Goal: Obtain resource: Download file/media

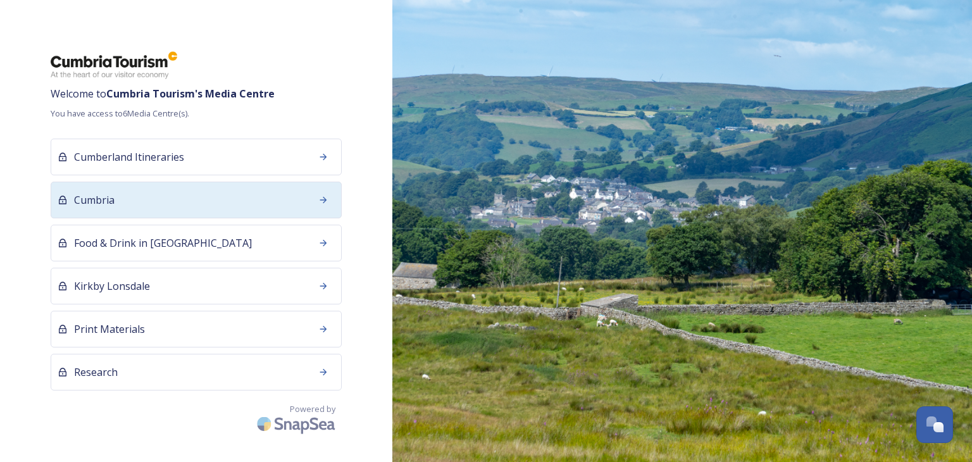
click at [95, 204] on span "Cumbria" at bounding box center [94, 199] width 40 height 15
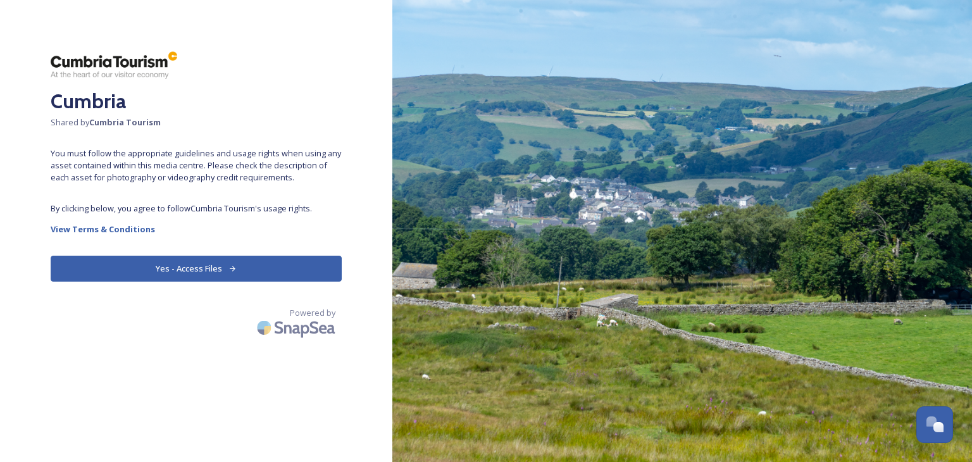
click at [158, 275] on button "Yes - Access Files" at bounding box center [196, 269] width 291 height 26
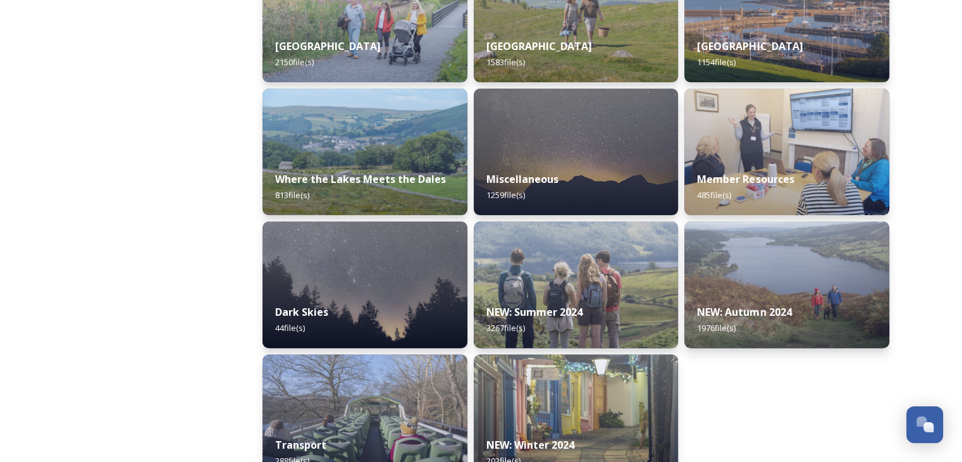
scroll to position [411, 0]
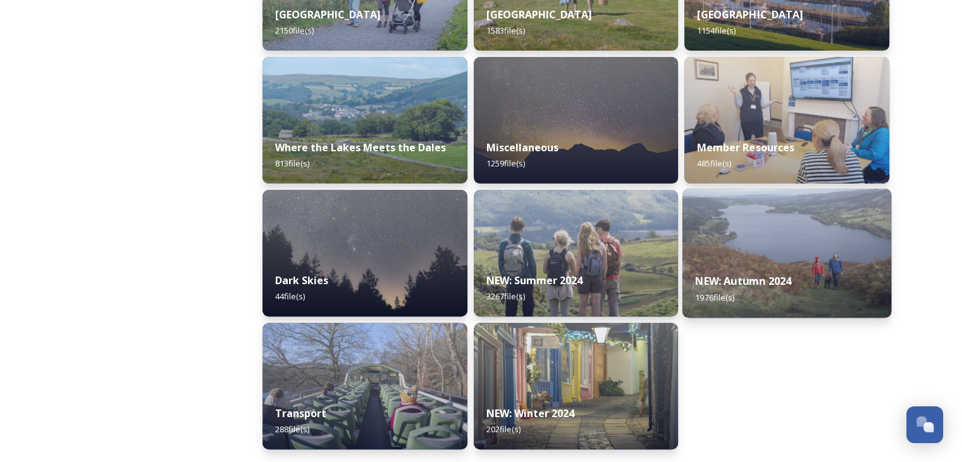
click at [762, 292] on div "NEW: Autumn 2024 1976 file(s)" at bounding box center [787, 289] width 209 height 58
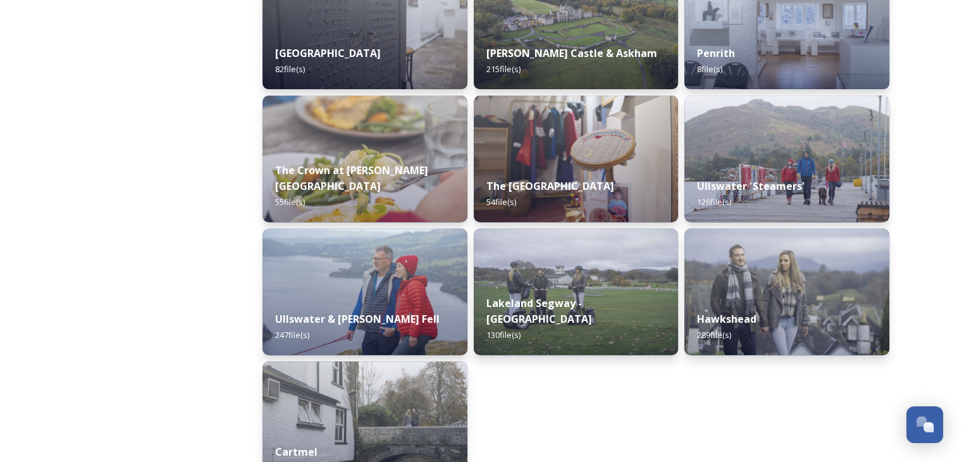
scroll to position [506, 0]
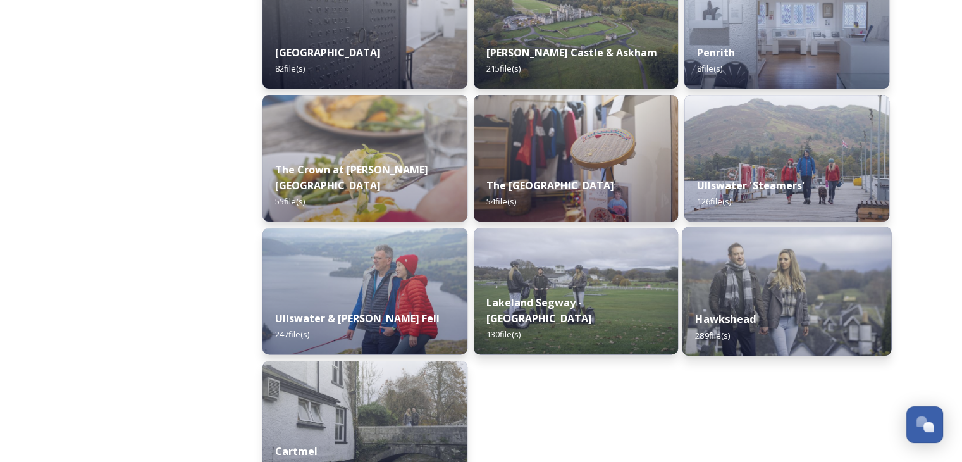
click at [741, 322] on strong "Hawkshead" at bounding box center [726, 319] width 61 height 14
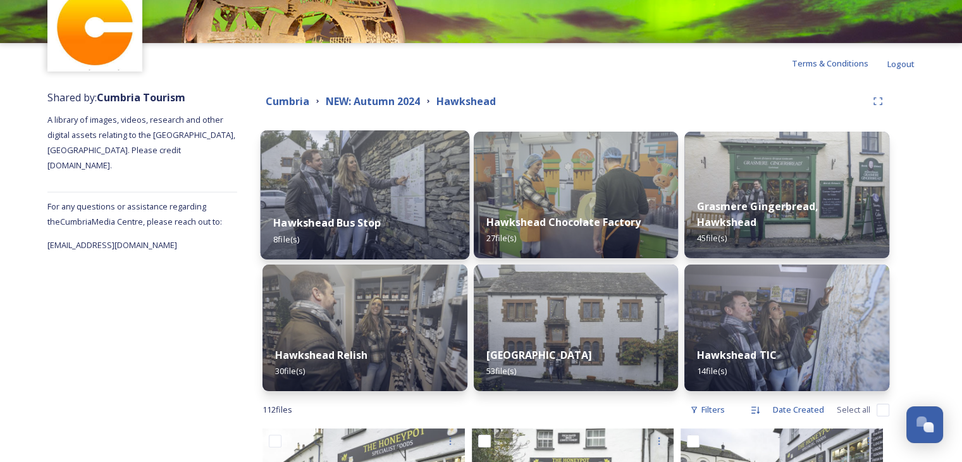
scroll to position [127, 0]
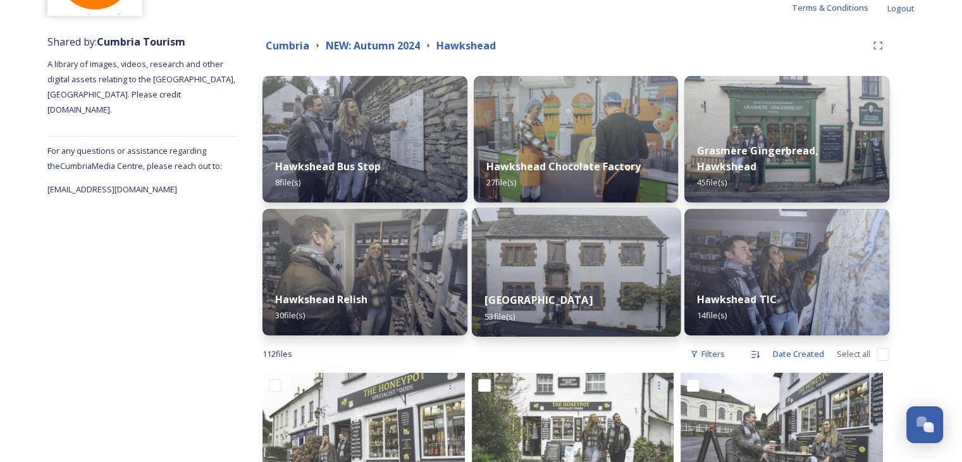
click at [582, 293] on strong "[GEOGRAPHIC_DATA]" at bounding box center [539, 300] width 108 height 14
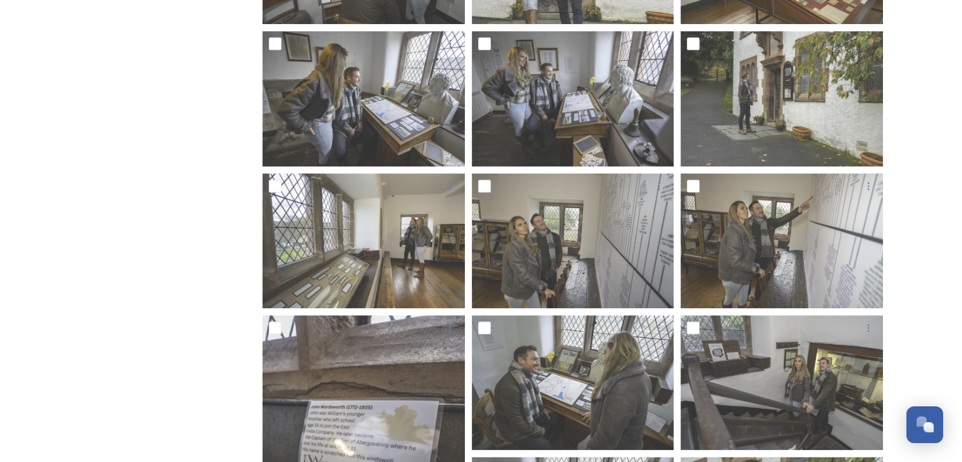
scroll to position [1265, 0]
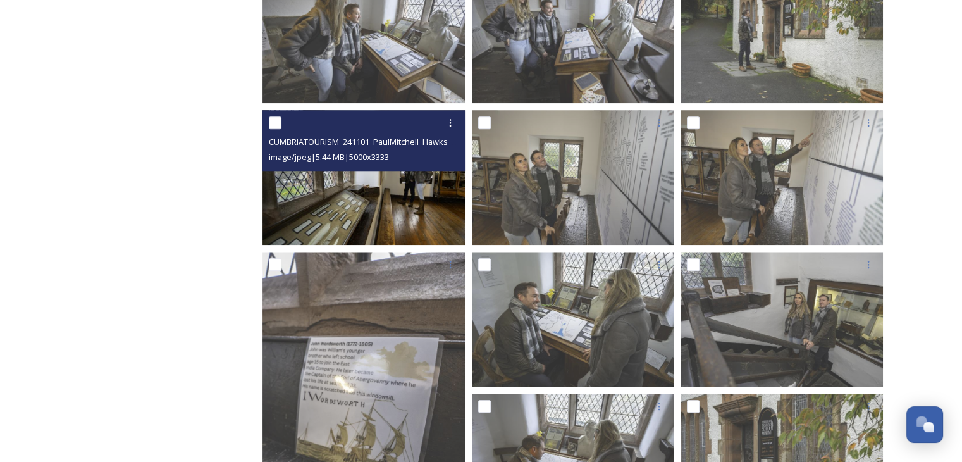
click at [425, 213] on img at bounding box center [364, 176] width 202 height 135
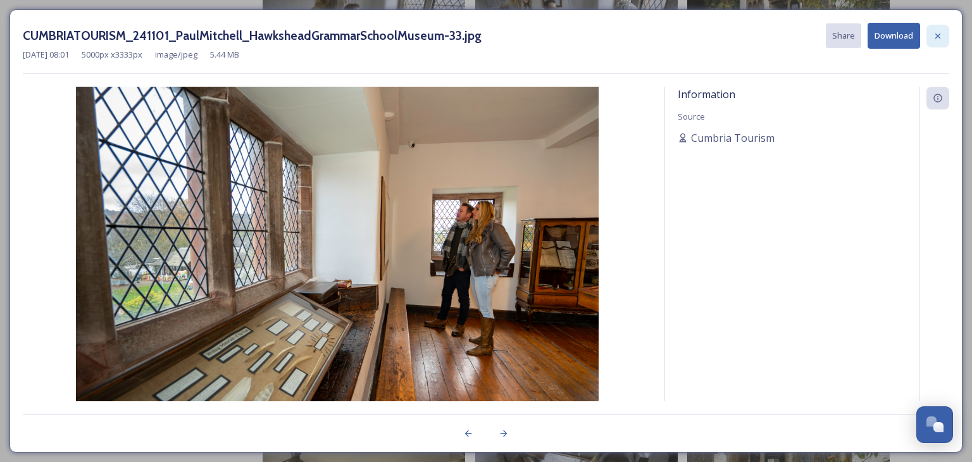
drag, startPoint x: 943, startPoint y: 40, endPoint x: 902, endPoint y: 56, distance: 44.9
click at [942, 40] on div at bounding box center [937, 36] width 23 height 23
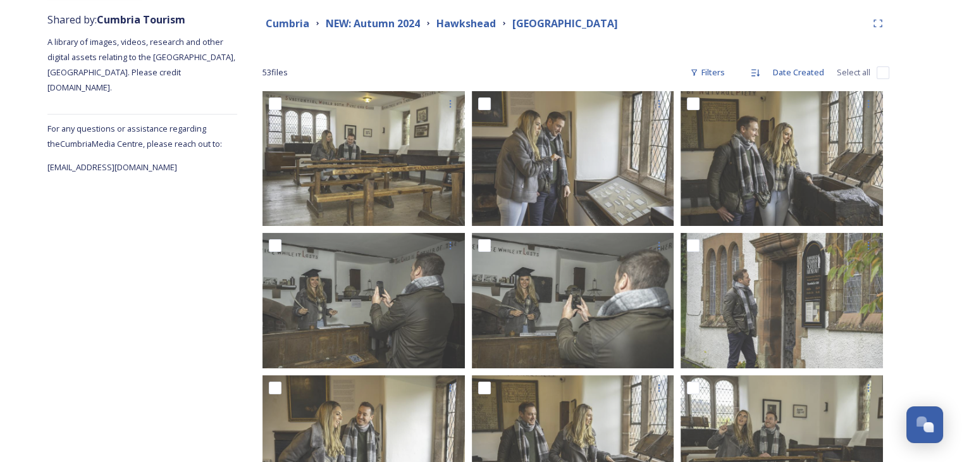
scroll to position [0, 0]
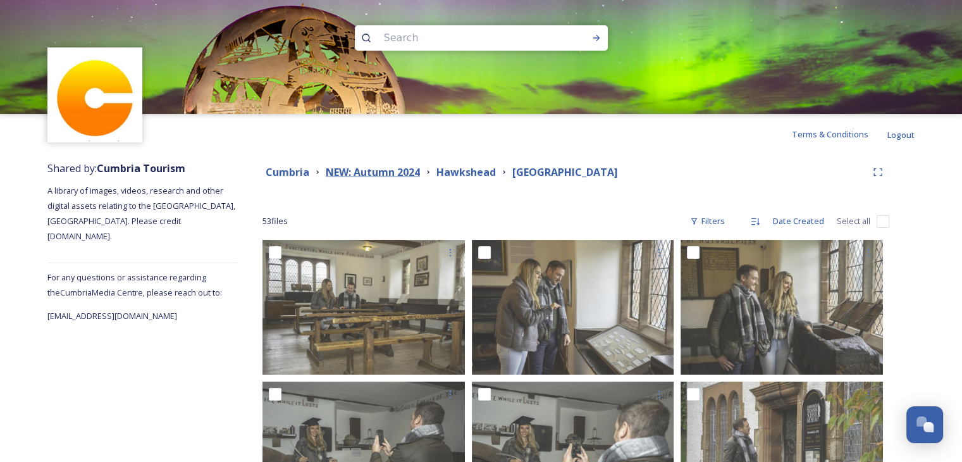
click at [407, 174] on strong "NEW: Autumn 2024" at bounding box center [373, 172] width 94 height 14
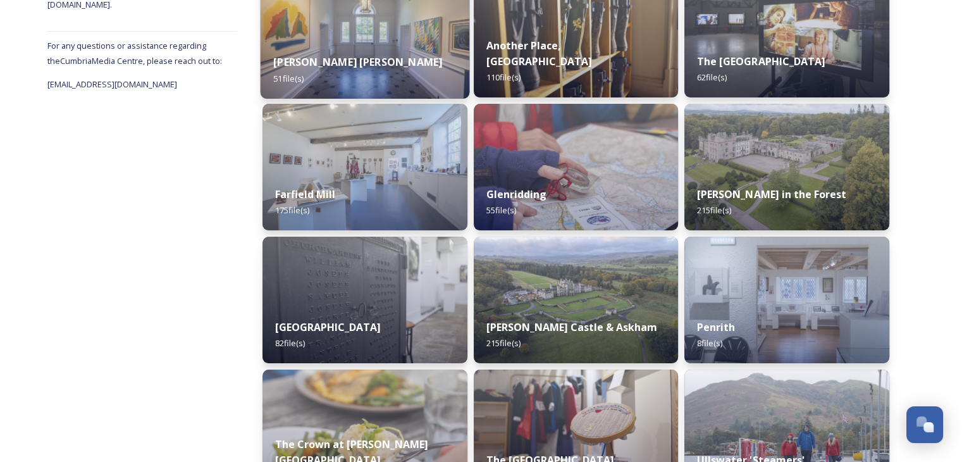
scroll to position [211, 0]
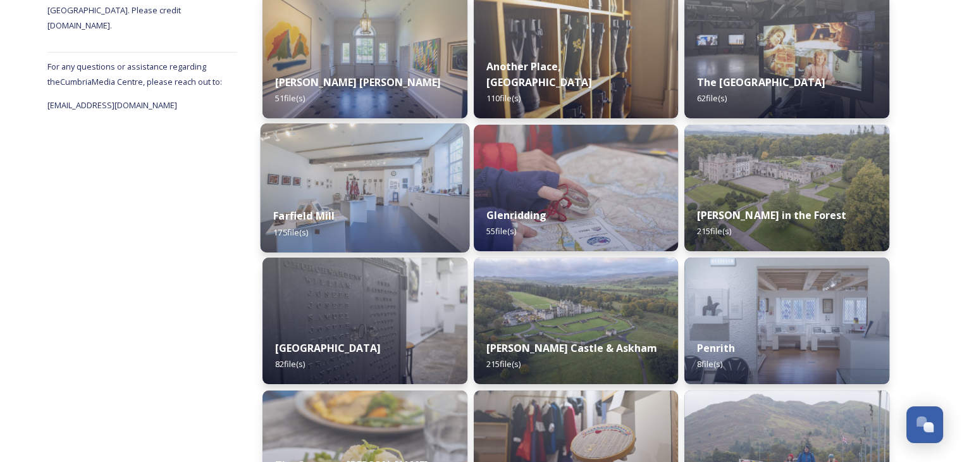
click at [335, 221] on div "Farfield Mill 175 file(s)" at bounding box center [365, 224] width 209 height 58
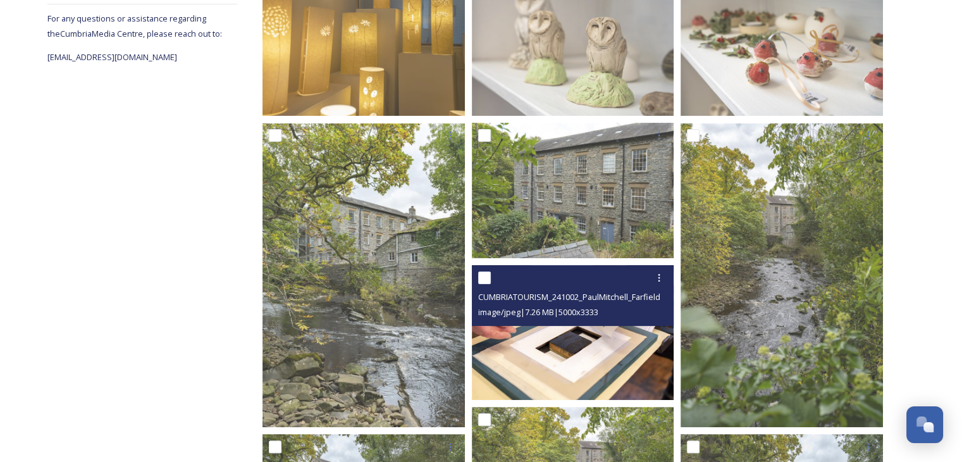
scroll to position [253, 0]
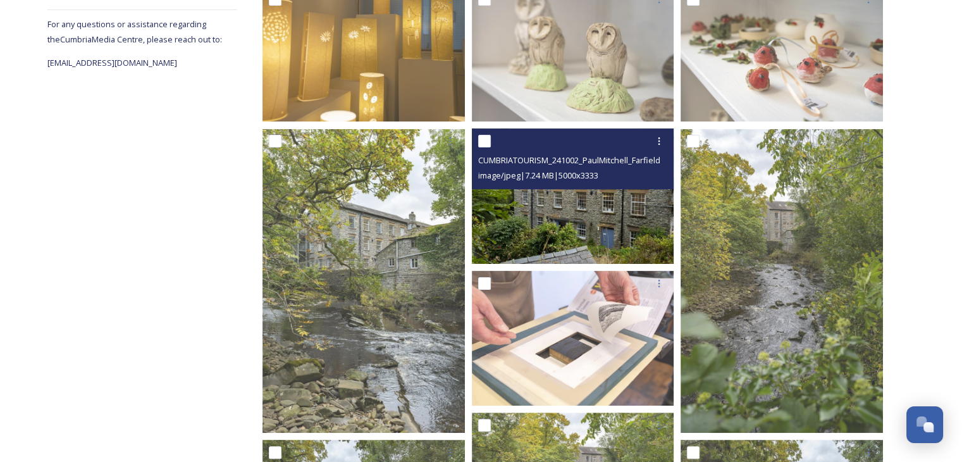
click at [597, 238] on img at bounding box center [573, 195] width 202 height 135
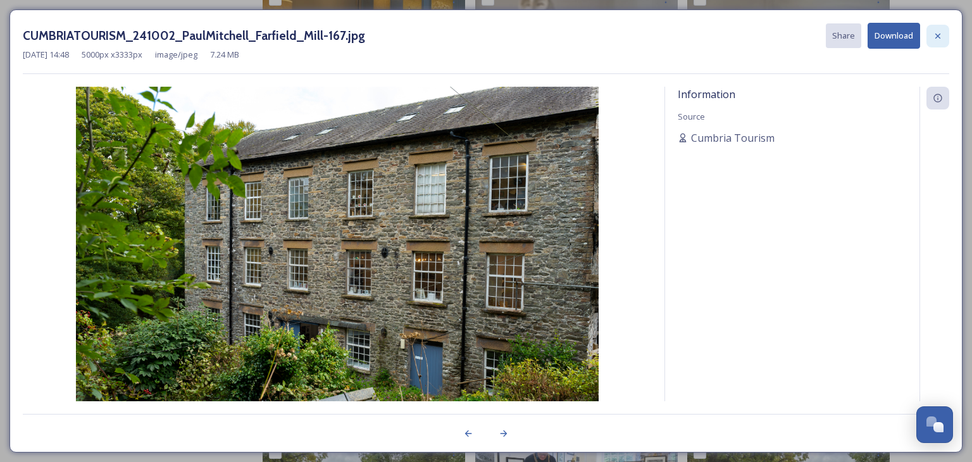
click at [943, 30] on div at bounding box center [937, 36] width 23 height 23
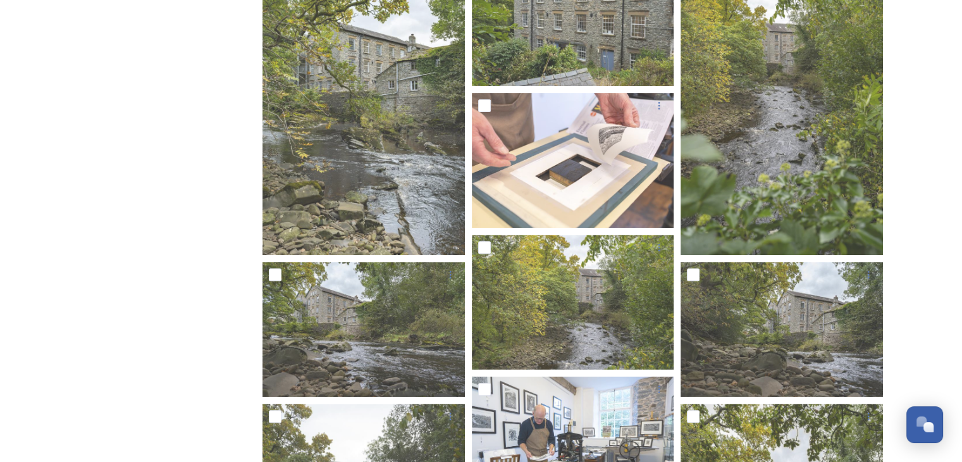
scroll to position [506, 0]
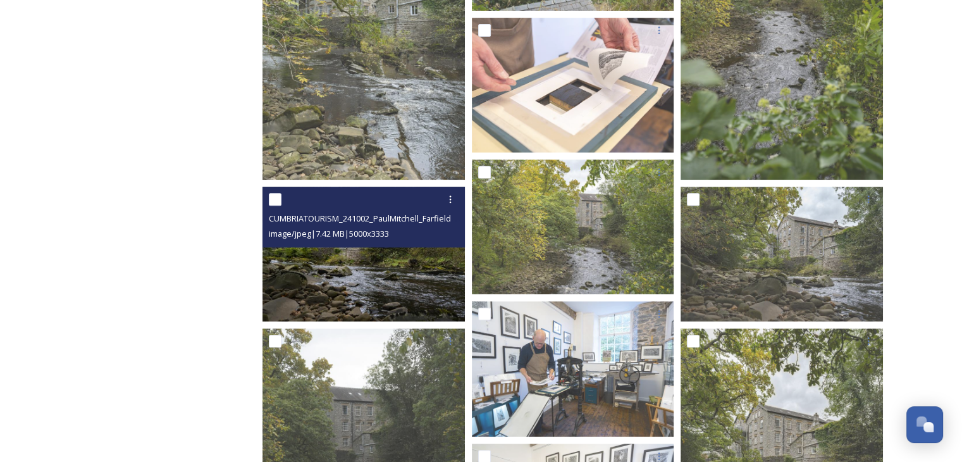
click at [333, 259] on img at bounding box center [364, 253] width 202 height 135
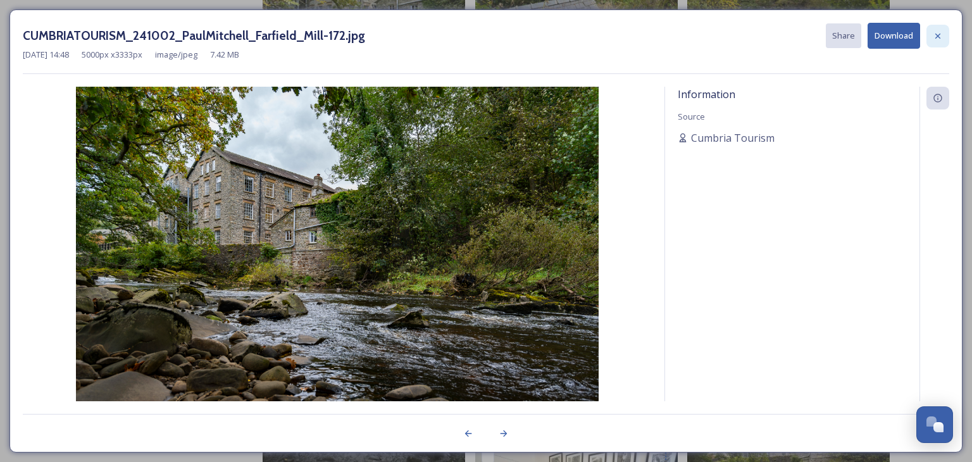
click at [934, 39] on icon at bounding box center [938, 36] width 10 height 10
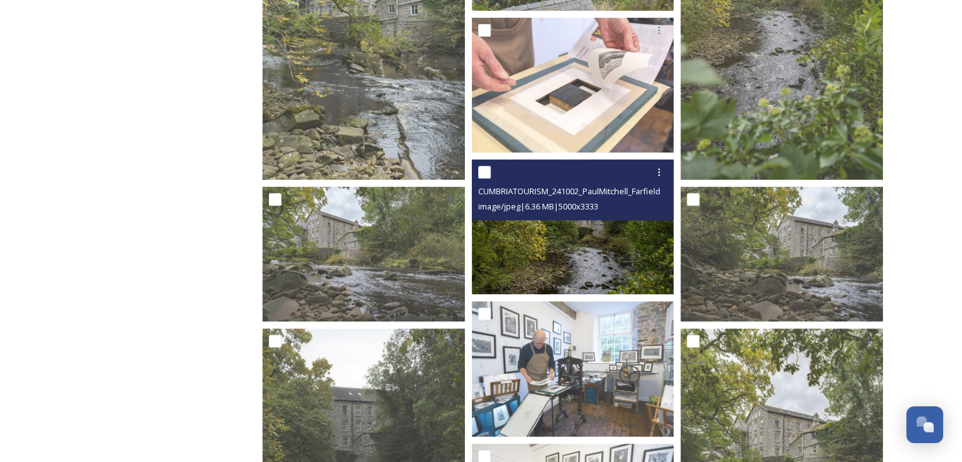
click at [558, 233] on img at bounding box center [573, 226] width 202 height 135
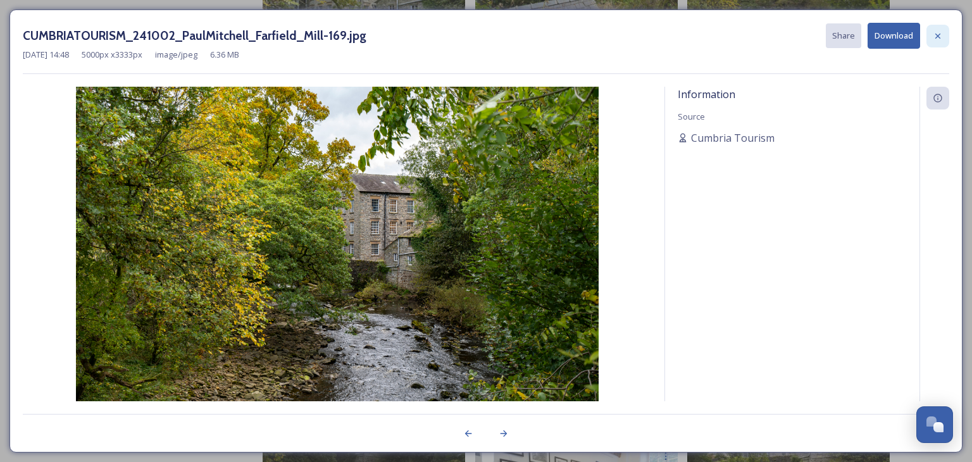
click at [941, 38] on icon at bounding box center [938, 36] width 10 height 10
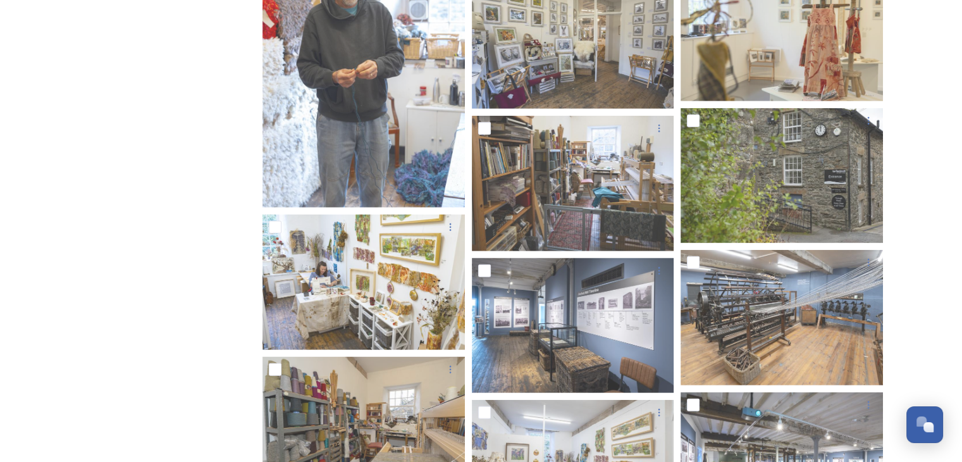
scroll to position [3606, 0]
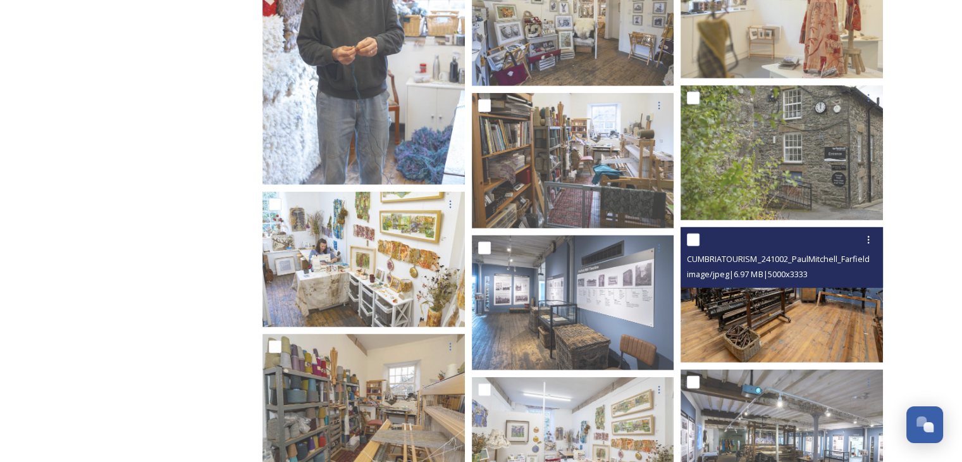
click at [824, 351] on img at bounding box center [782, 294] width 202 height 135
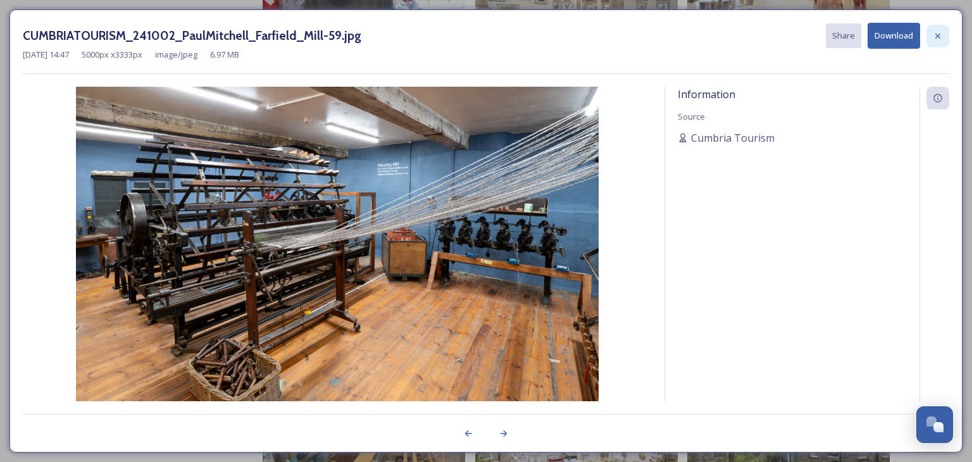
click at [947, 40] on div at bounding box center [937, 36] width 23 height 23
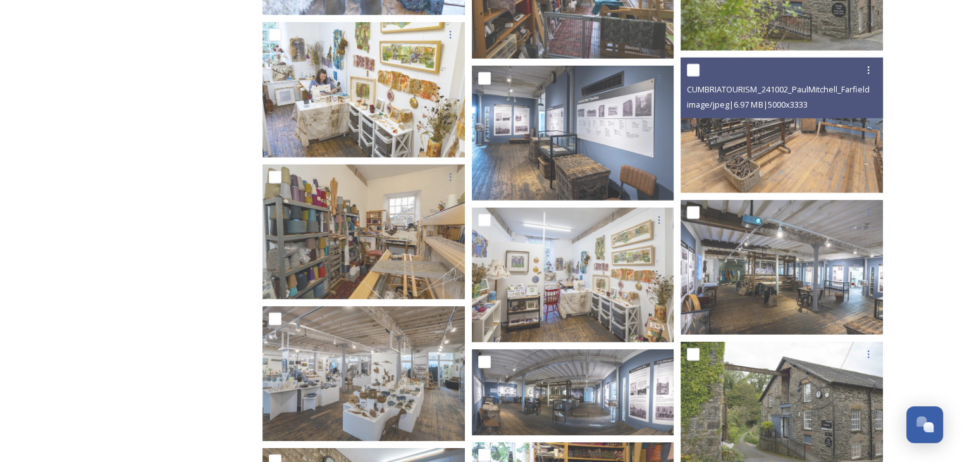
scroll to position [3859, 0]
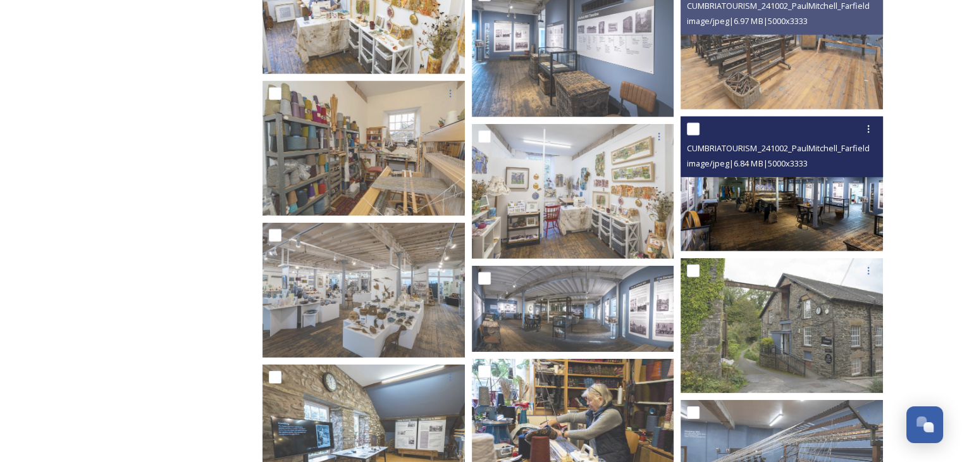
click at [701, 192] on img at bounding box center [782, 183] width 202 height 135
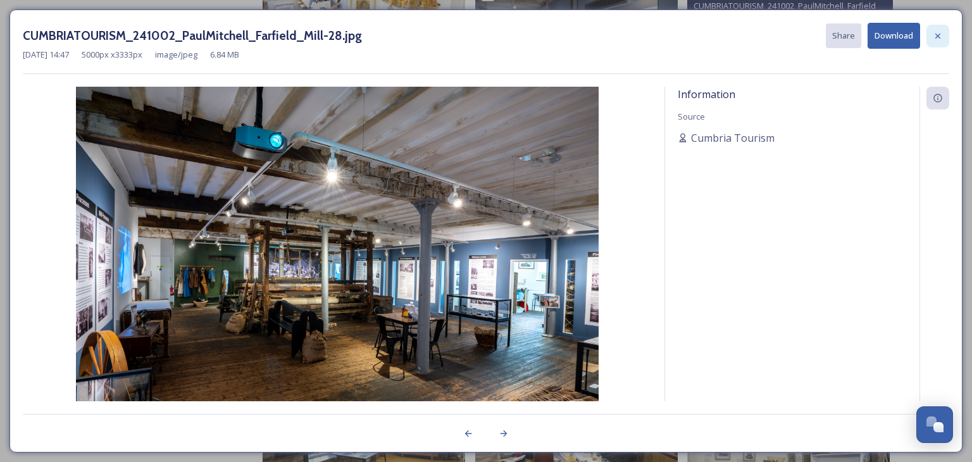
click at [941, 33] on icon at bounding box center [938, 36] width 10 height 10
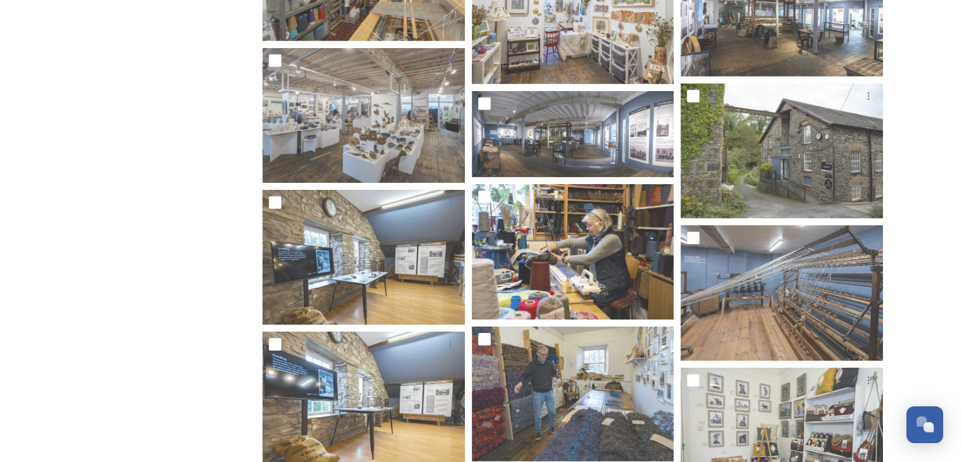
scroll to position [4049, 0]
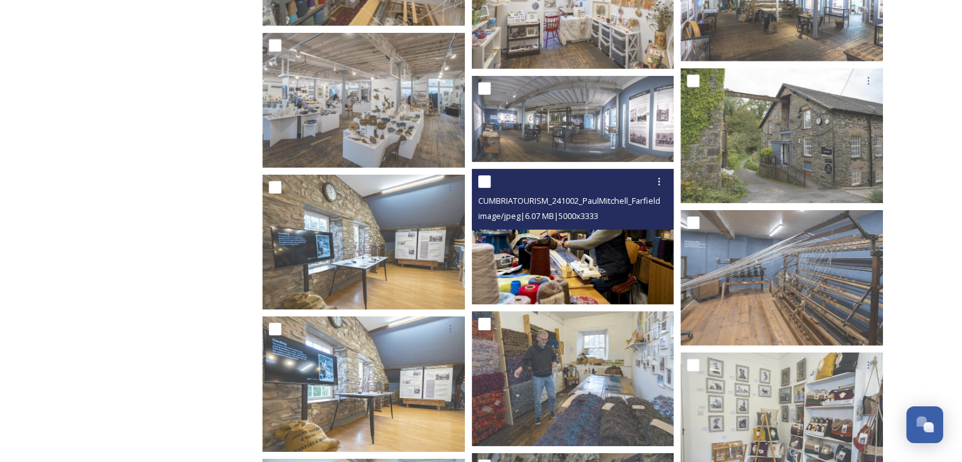
click at [565, 261] on img at bounding box center [573, 236] width 202 height 135
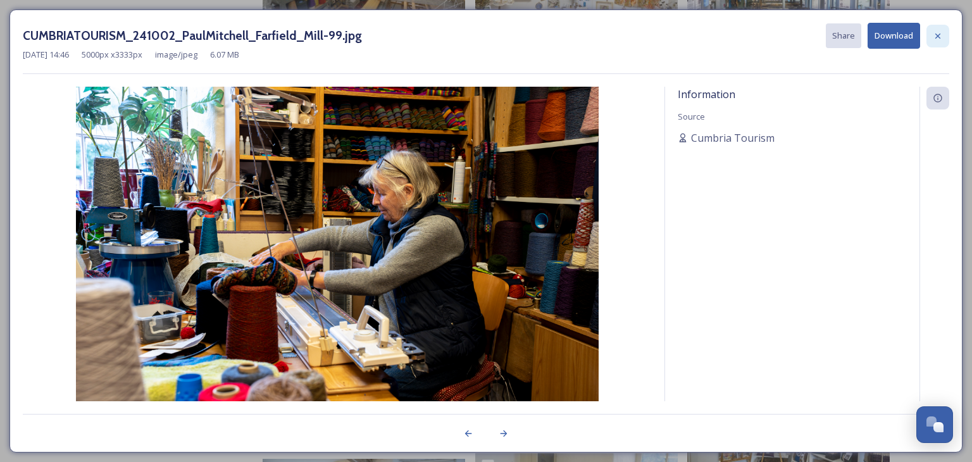
click at [942, 36] on icon at bounding box center [938, 36] width 10 height 10
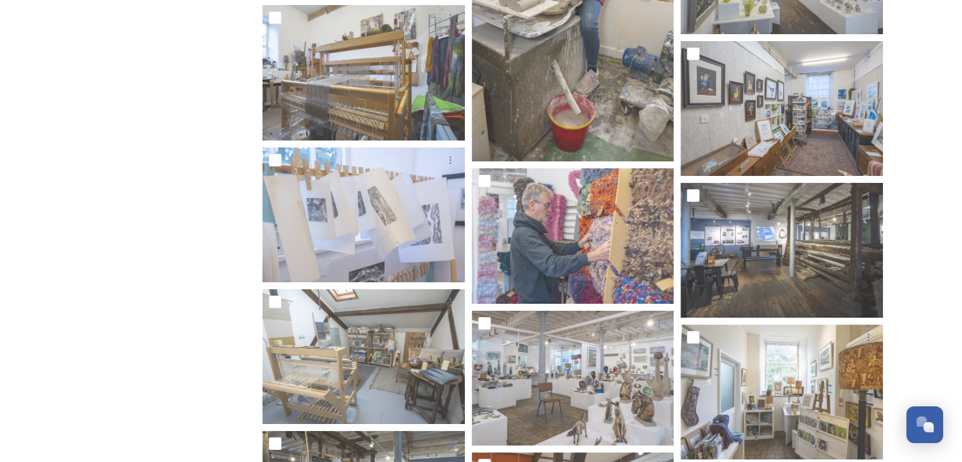
scroll to position [4872, 0]
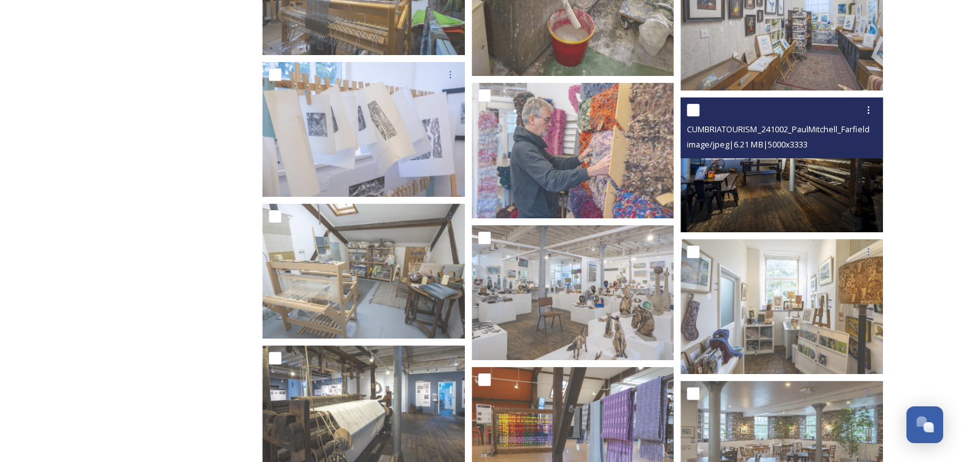
click at [713, 189] on img at bounding box center [782, 164] width 202 height 135
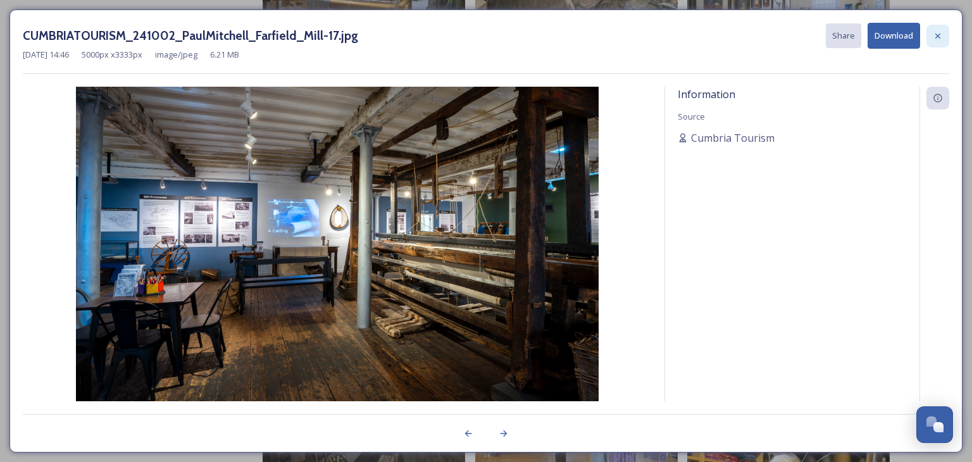
click at [939, 32] on icon at bounding box center [938, 36] width 10 height 10
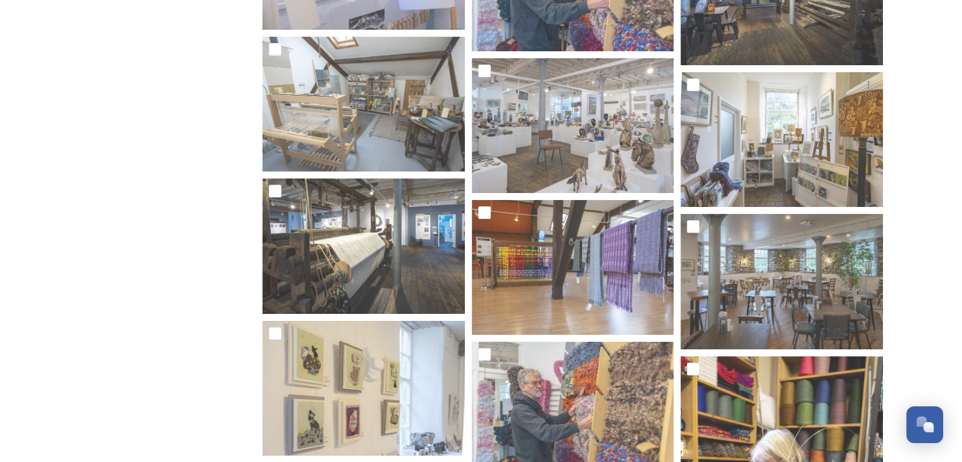
scroll to position [5062, 0]
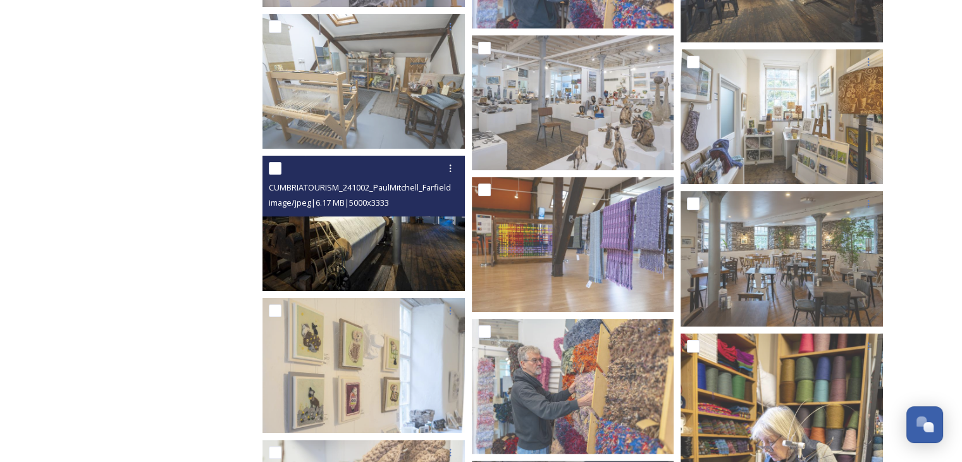
click at [349, 233] on img at bounding box center [364, 223] width 202 height 135
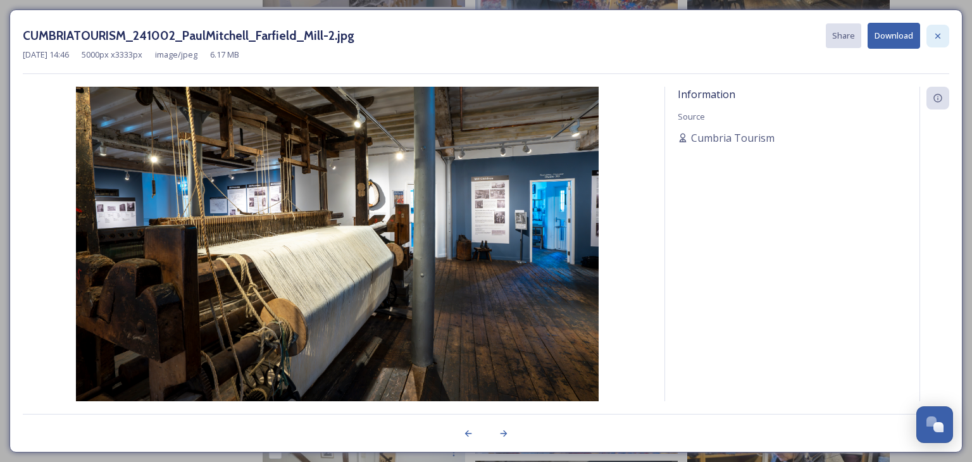
click at [935, 35] on icon at bounding box center [938, 36] width 10 height 10
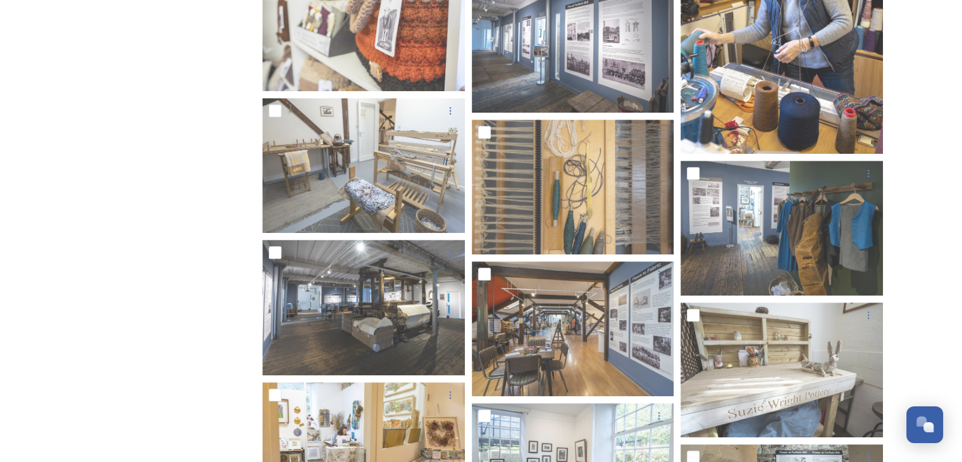
scroll to position [5568, 0]
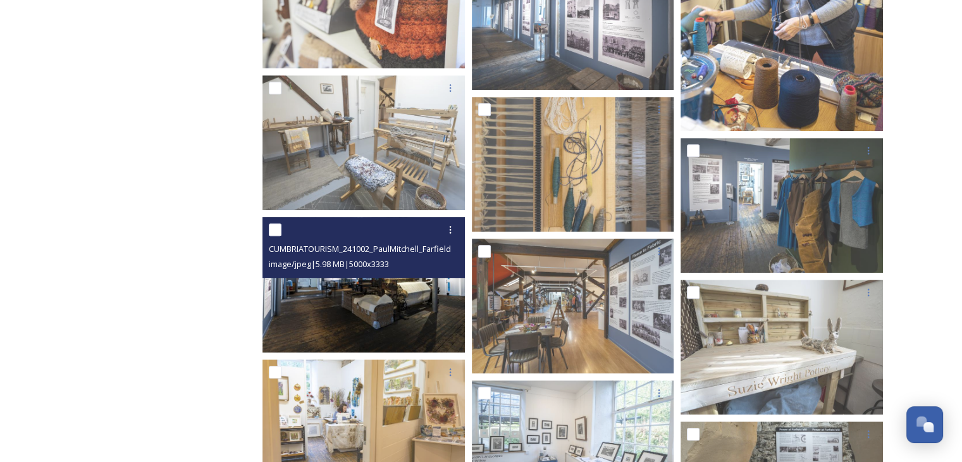
click at [291, 324] on img at bounding box center [364, 284] width 202 height 135
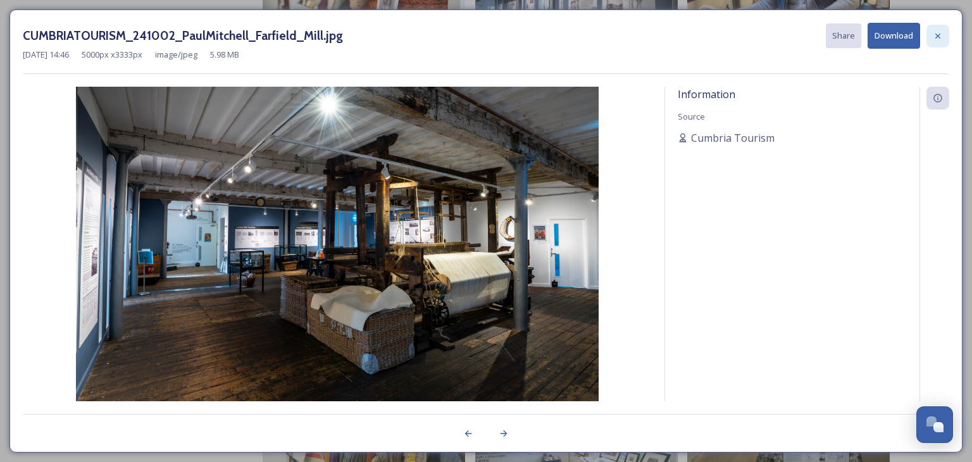
click at [933, 36] on icon at bounding box center [938, 36] width 10 height 10
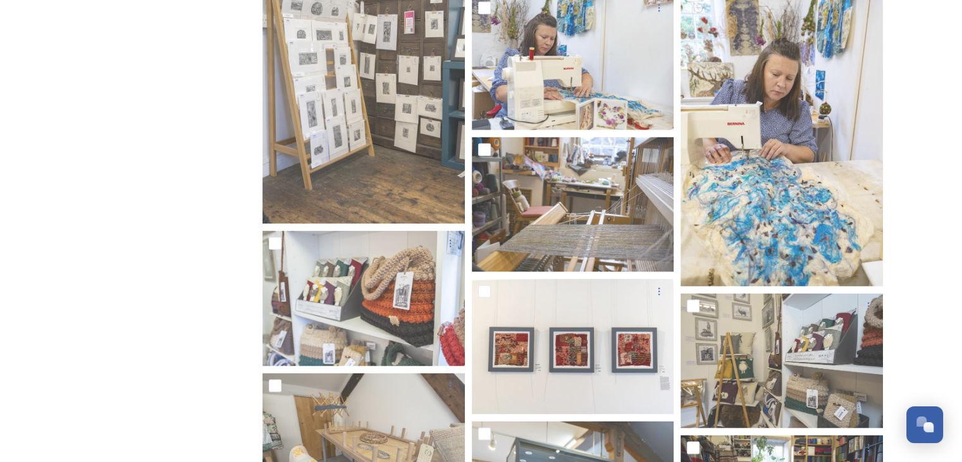
scroll to position [7403, 0]
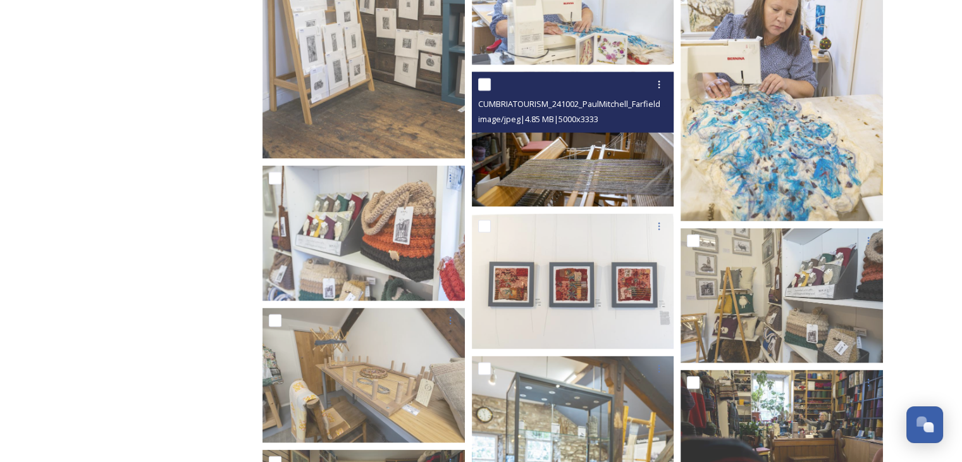
click at [519, 173] on img at bounding box center [573, 139] width 202 height 135
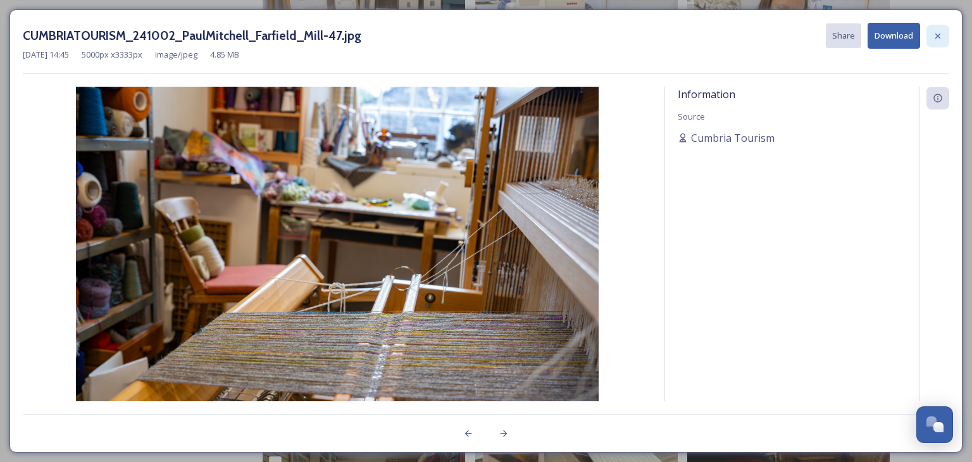
click at [944, 34] on div at bounding box center [937, 36] width 23 height 23
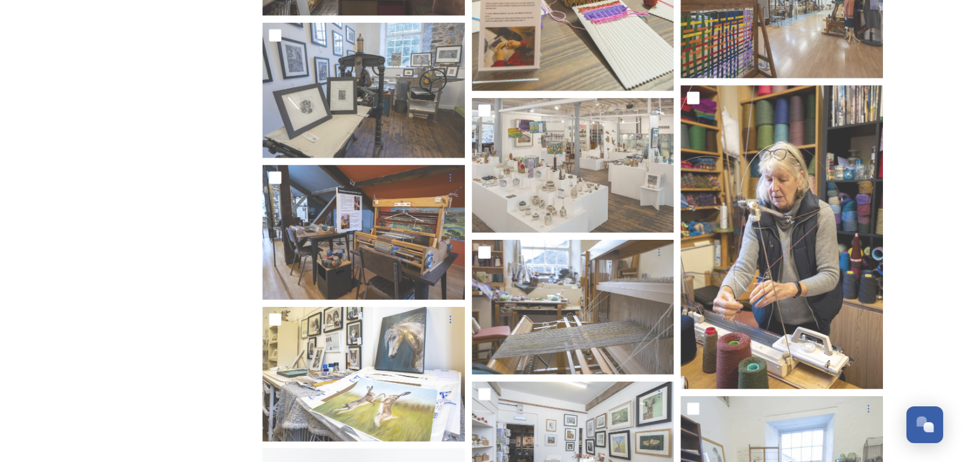
scroll to position [7972, 0]
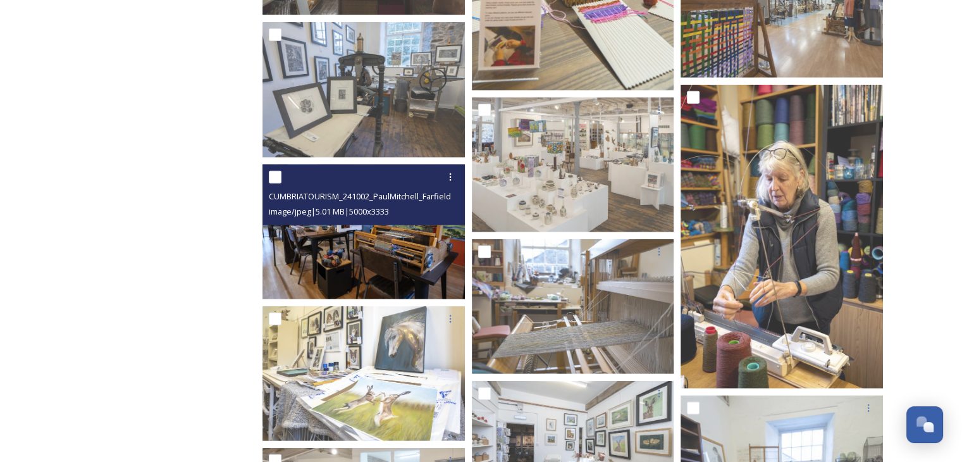
click at [295, 270] on img at bounding box center [364, 231] width 202 height 135
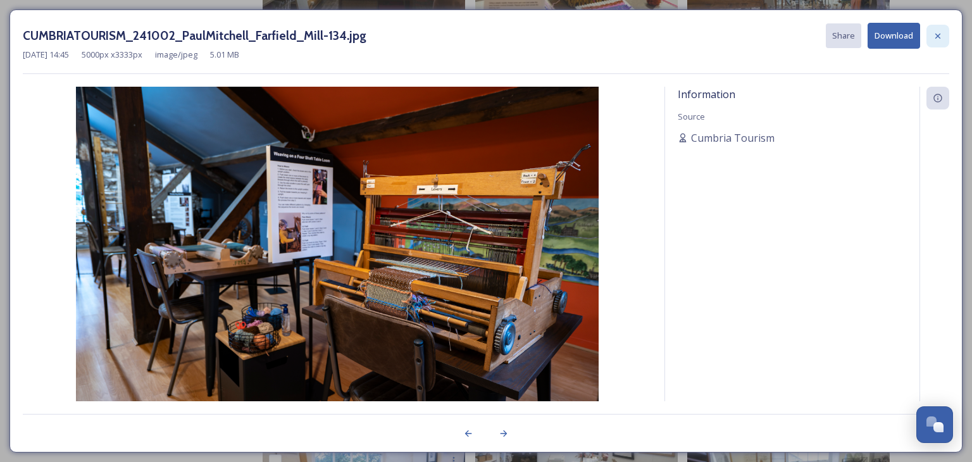
click at [944, 31] on div at bounding box center [937, 36] width 23 height 23
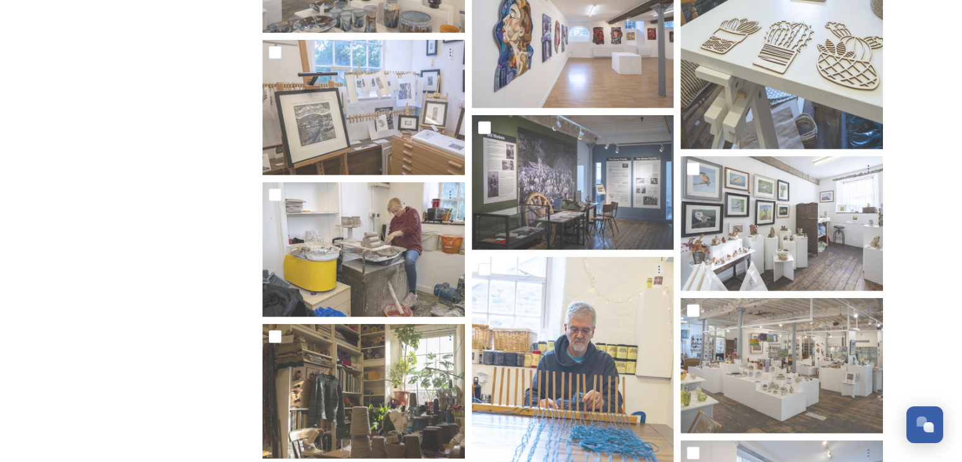
scroll to position [8541, 0]
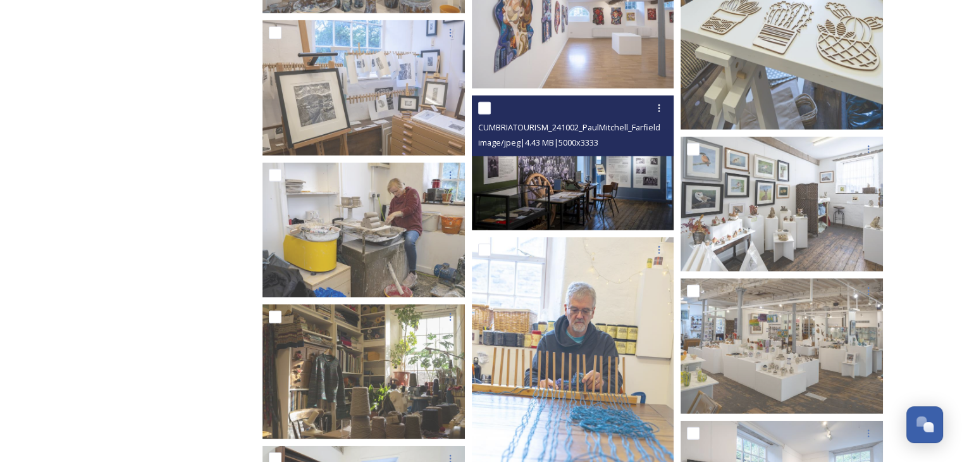
click at [562, 204] on img at bounding box center [573, 163] width 202 height 135
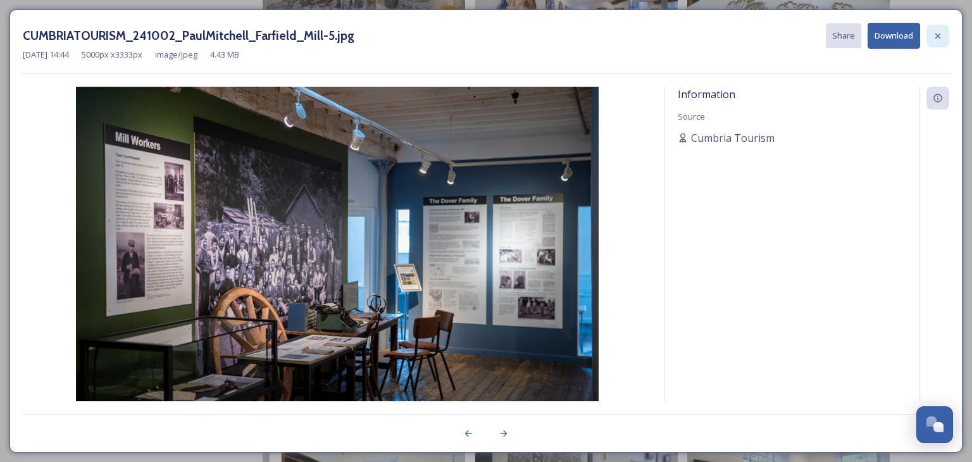
click at [938, 34] on icon at bounding box center [938, 36] width 10 height 10
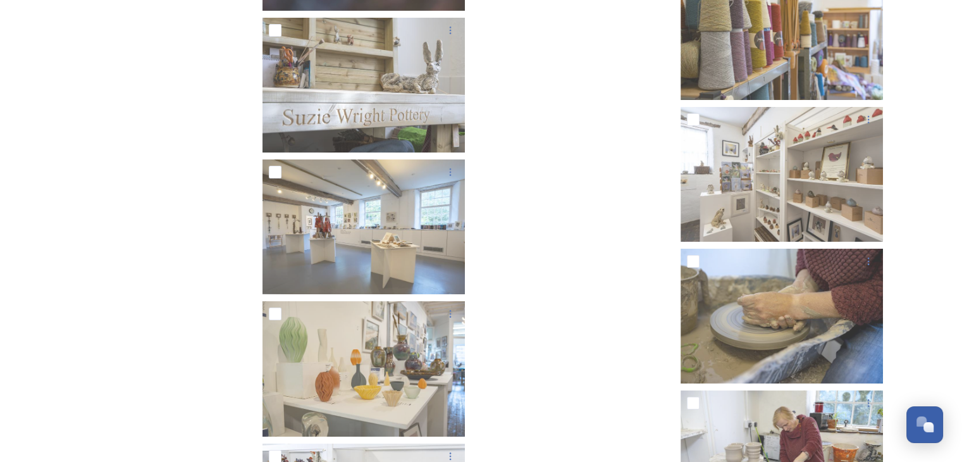
scroll to position [9401, 0]
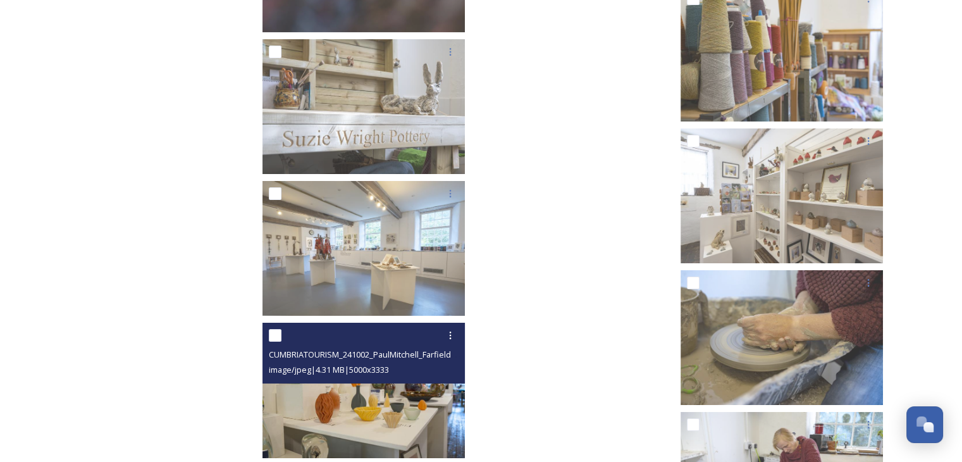
click at [405, 413] on img at bounding box center [364, 390] width 202 height 135
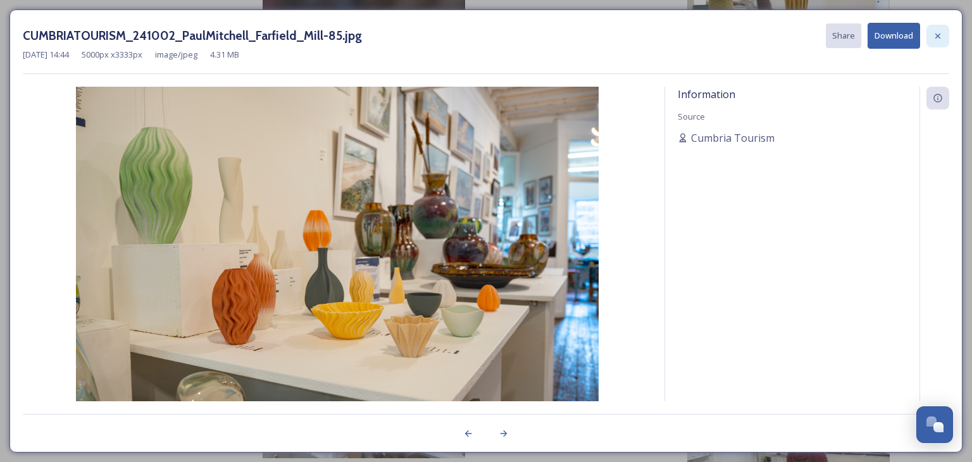
drag, startPoint x: 940, startPoint y: 35, endPoint x: 915, endPoint y: 80, distance: 51.6
click at [939, 37] on icon at bounding box center [938, 36] width 10 height 10
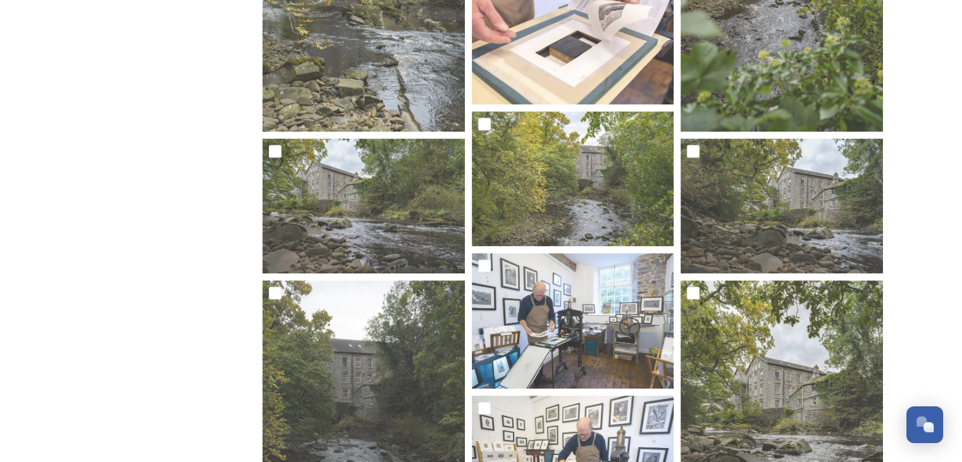
scroll to position [480, 0]
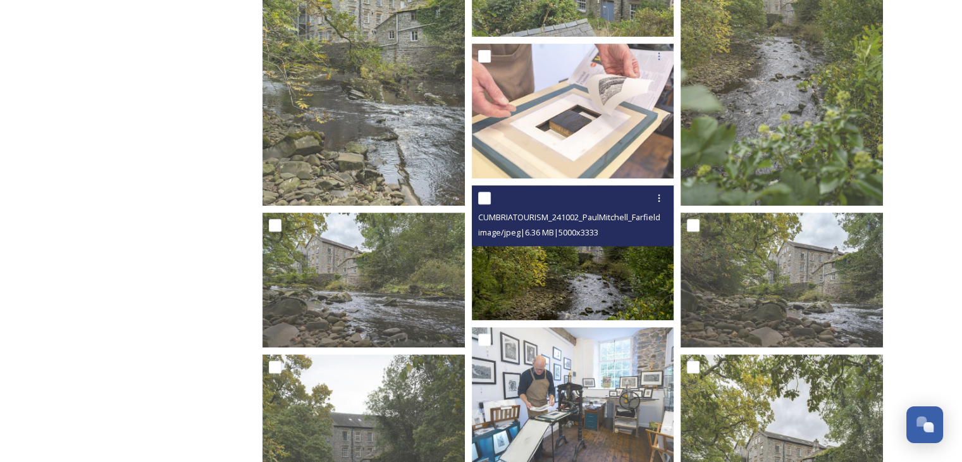
click at [574, 282] on img at bounding box center [573, 252] width 202 height 135
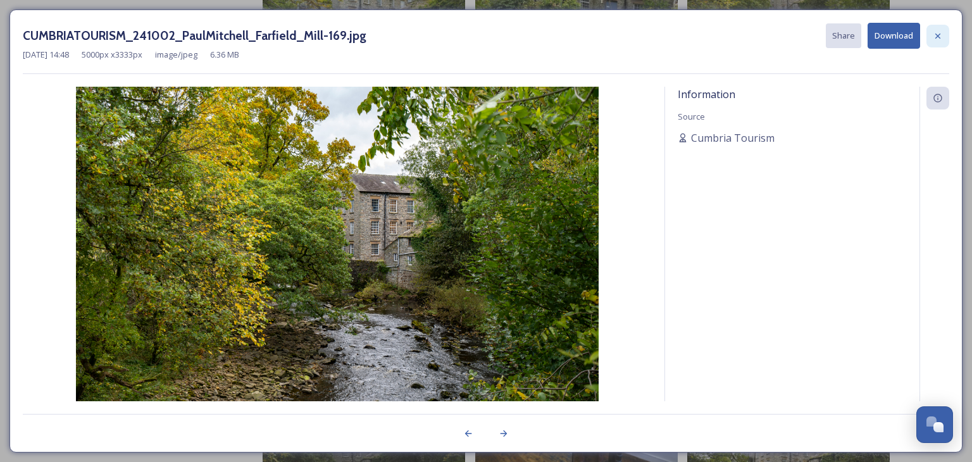
click at [947, 32] on div at bounding box center [937, 36] width 23 height 23
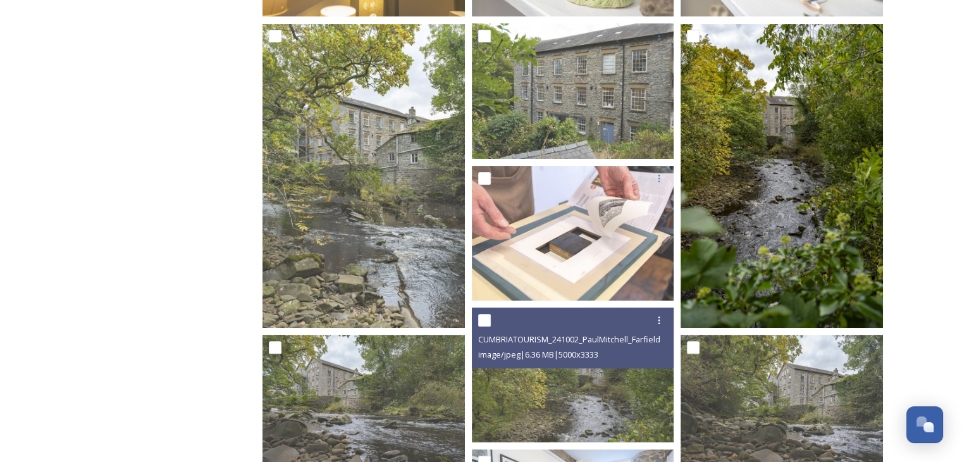
scroll to position [354, 0]
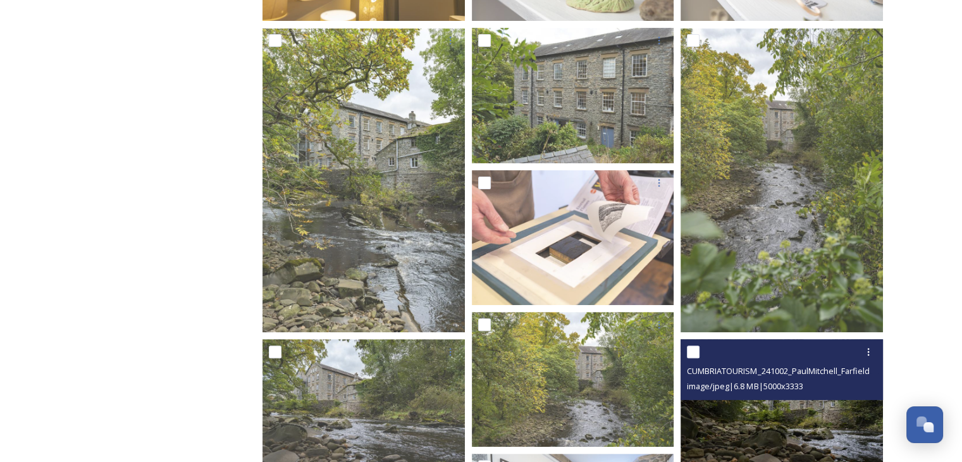
click at [809, 413] on img at bounding box center [782, 405] width 202 height 135
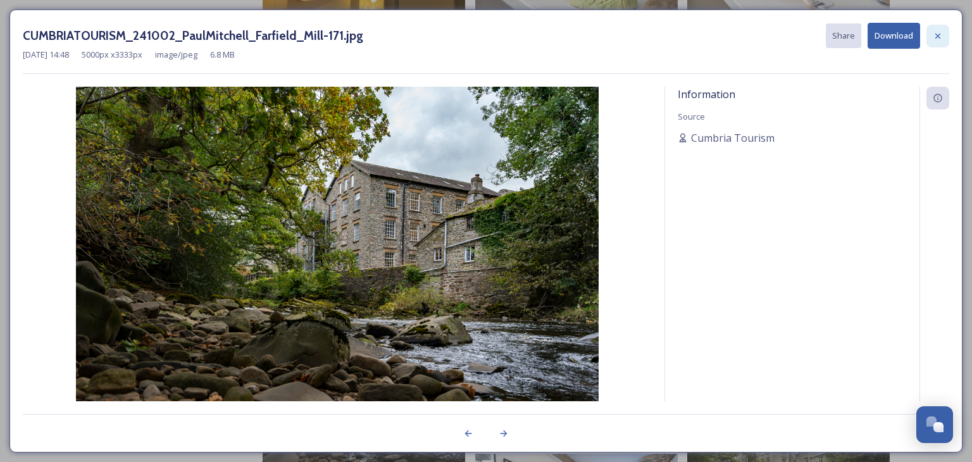
click at [941, 37] on icon at bounding box center [938, 36] width 10 height 10
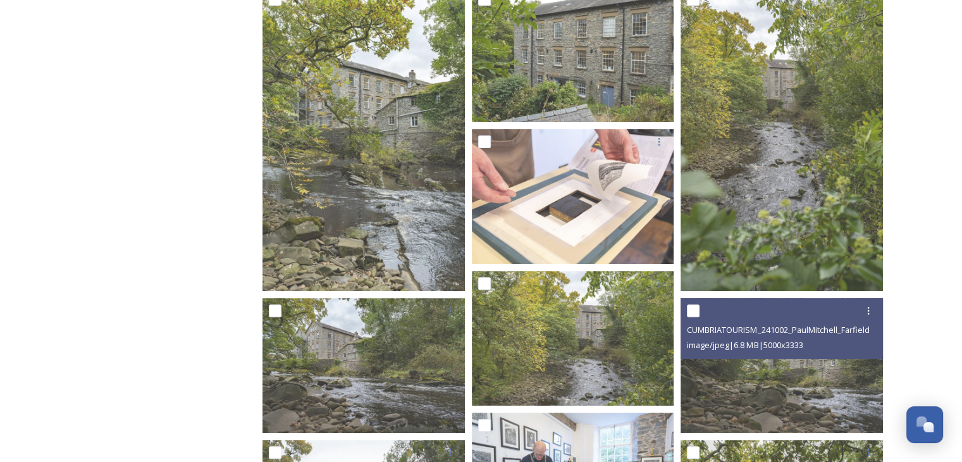
scroll to position [417, 0]
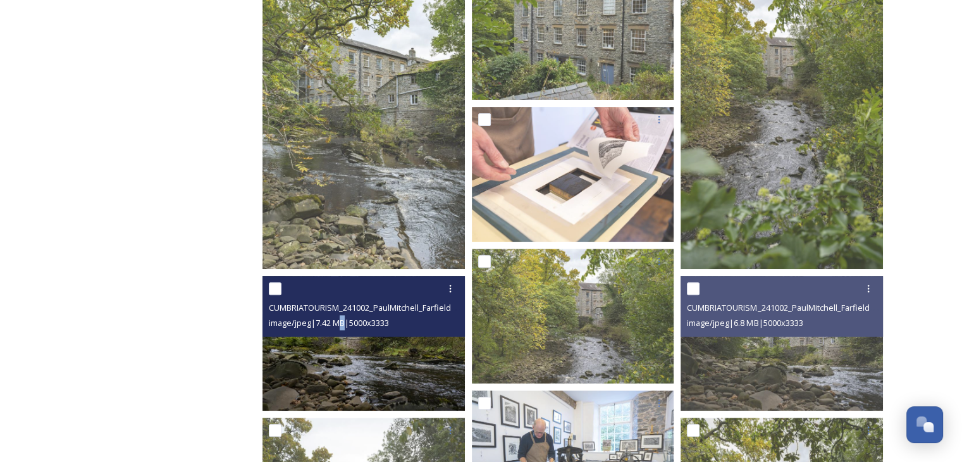
click at [347, 335] on div "CUMBRIATOURISM_241002_PaulMitchell_Farfield_Mill-172.jpg image/jpeg | 7.42 MB |…" at bounding box center [364, 306] width 202 height 61
click at [347, 367] on img at bounding box center [364, 342] width 202 height 135
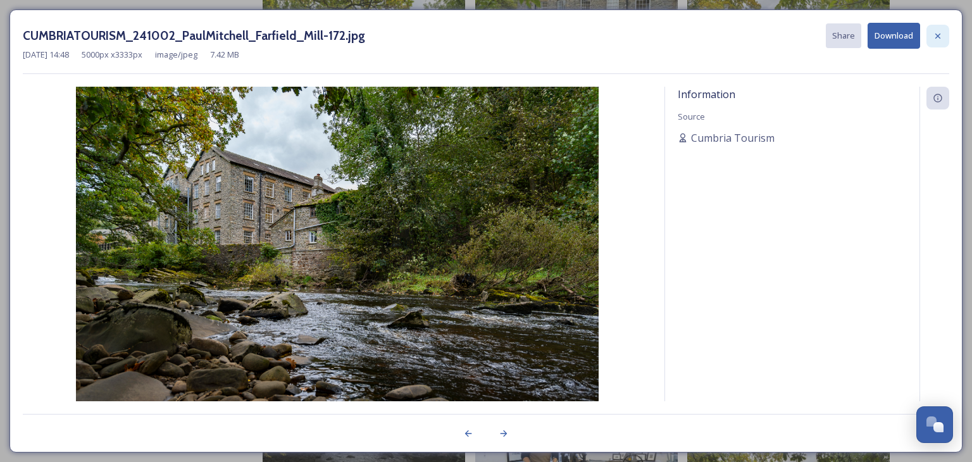
click at [943, 28] on div at bounding box center [937, 36] width 23 height 23
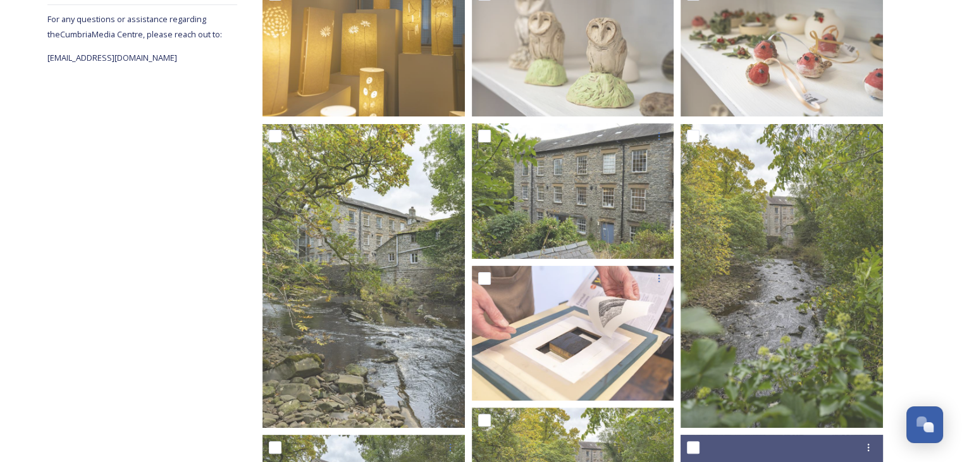
scroll to position [290, 0]
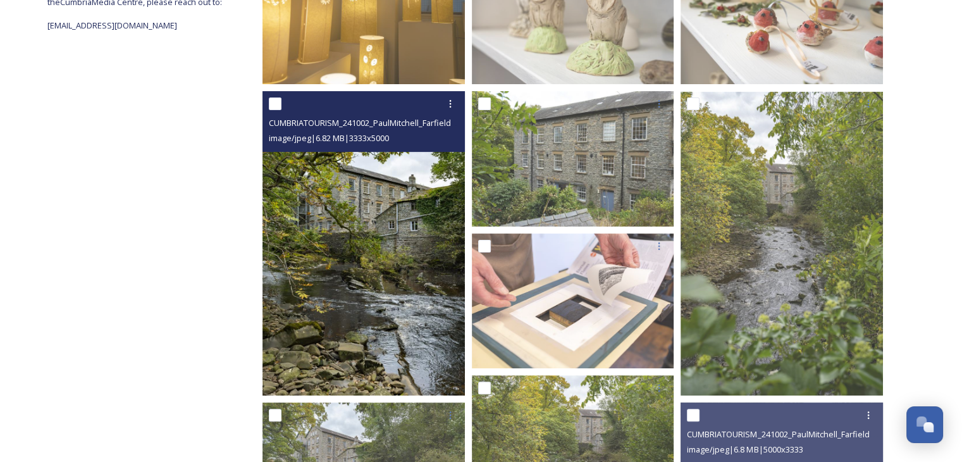
click at [418, 299] on img at bounding box center [364, 244] width 202 height 304
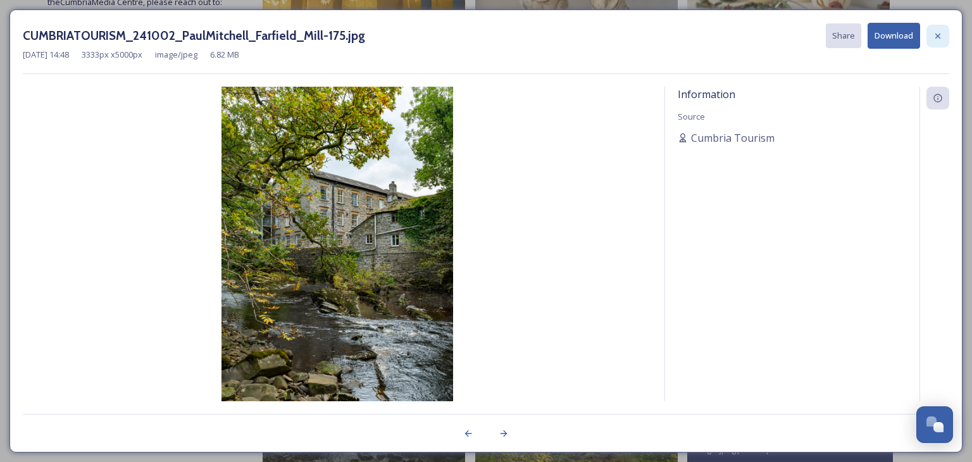
click at [939, 42] on div at bounding box center [937, 36] width 23 height 23
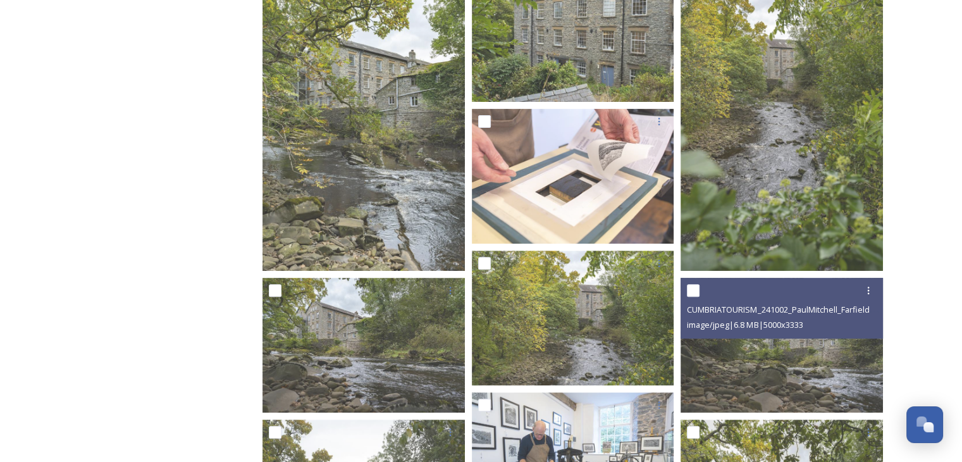
scroll to position [417, 0]
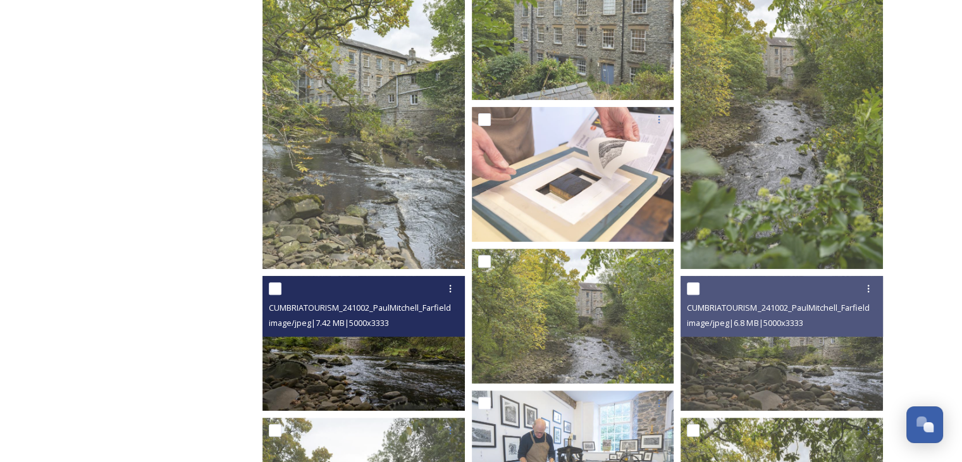
click at [363, 338] on img at bounding box center [364, 342] width 202 height 135
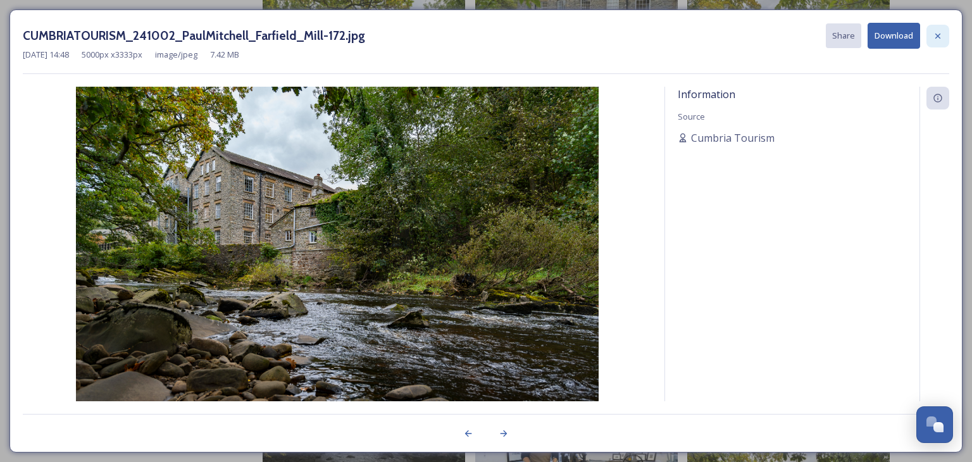
click at [940, 36] on icon at bounding box center [938, 36] width 10 height 10
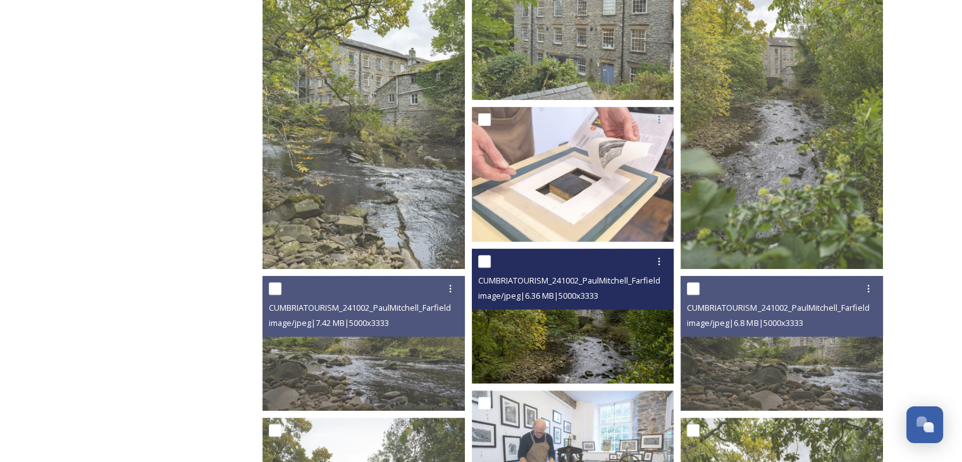
click at [565, 297] on span "image/jpeg | 6.36 MB | 5000 x 3333" at bounding box center [538, 295] width 120 height 11
click at [609, 359] on img at bounding box center [573, 316] width 202 height 135
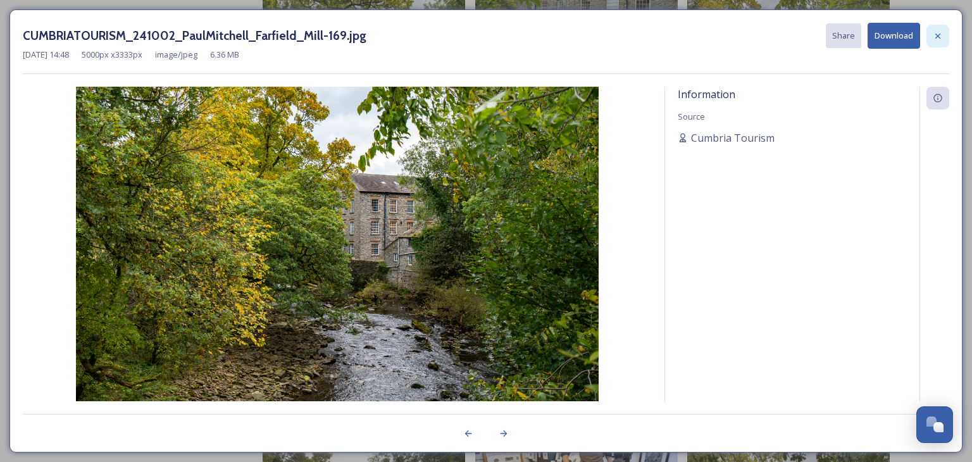
click at [941, 33] on icon at bounding box center [938, 36] width 10 height 10
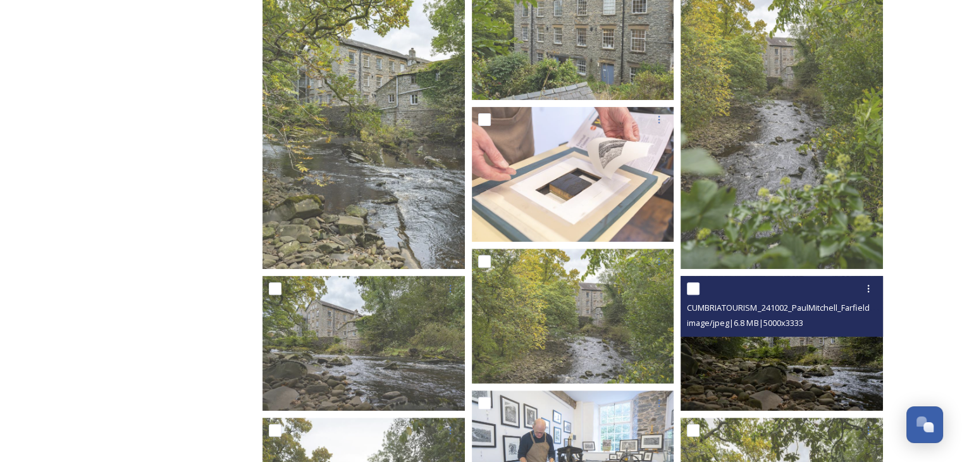
click at [773, 375] on img at bounding box center [782, 342] width 202 height 135
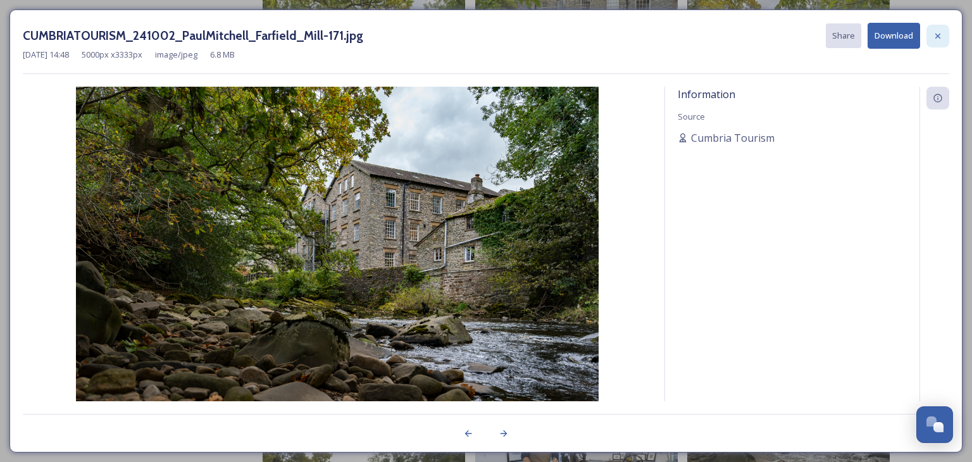
click at [941, 36] on icon at bounding box center [938, 36] width 10 height 10
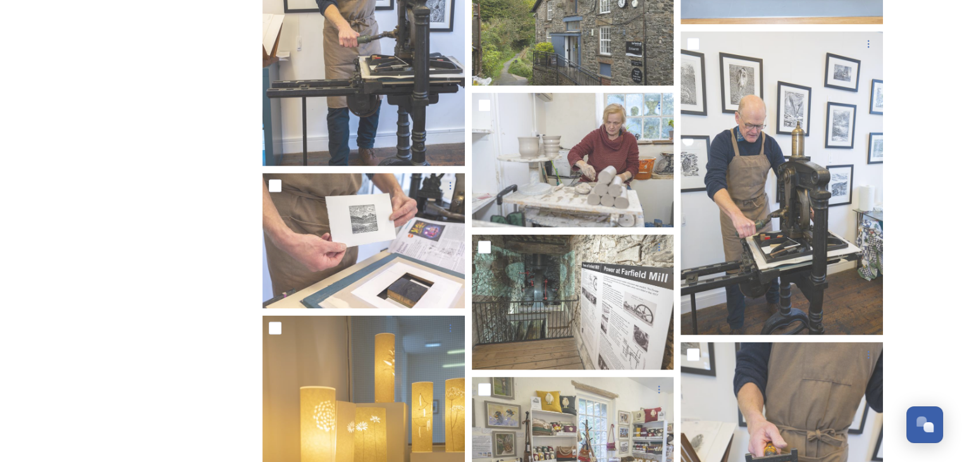
scroll to position [2315, 0]
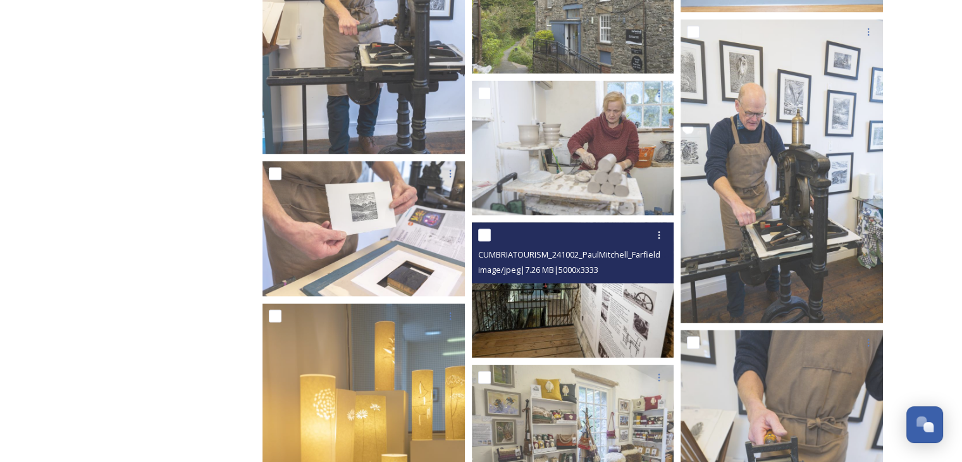
click at [578, 329] on img at bounding box center [573, 289] width 202 height 135
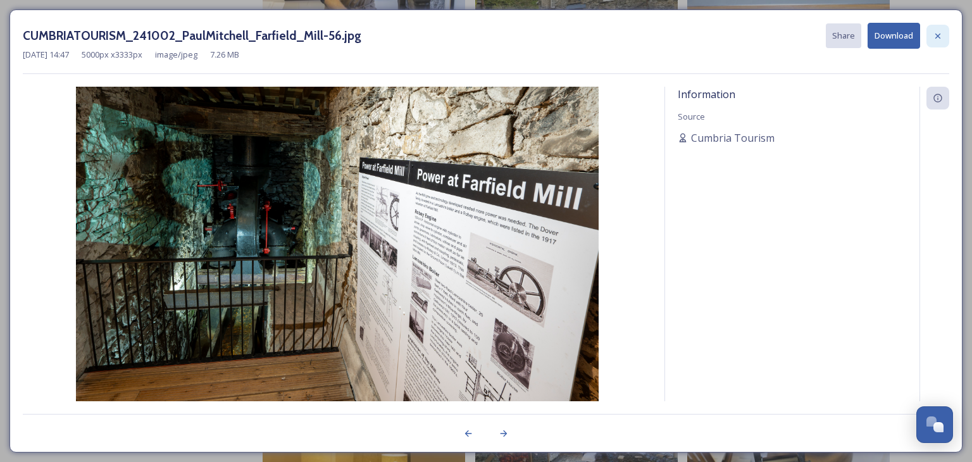
click at [944, 42] on div at bounding box center [937, 36] width 23 height 23
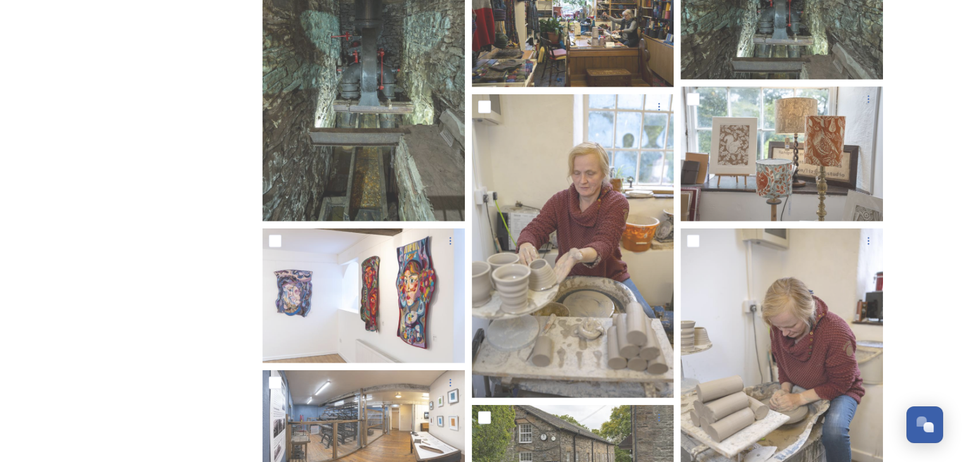
scroll to position [3138, 0]
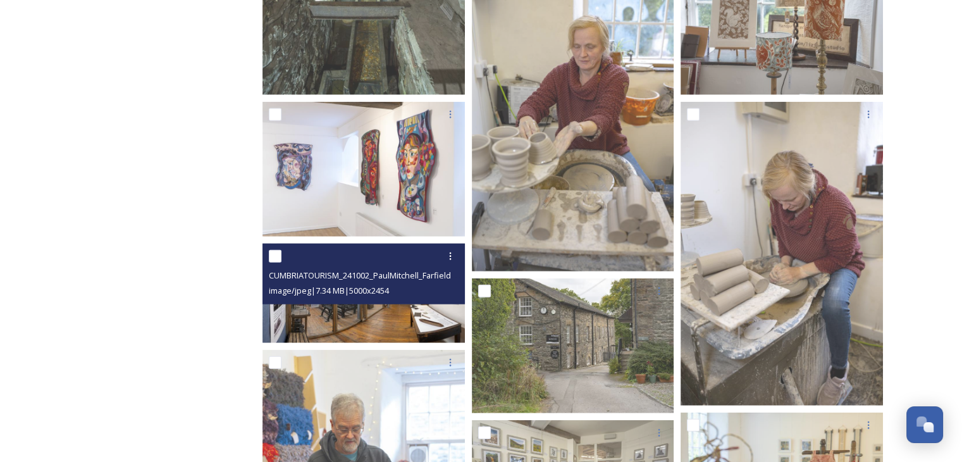
click at [294, 325] on img at bounding box center [364, 293] width 202 height 99
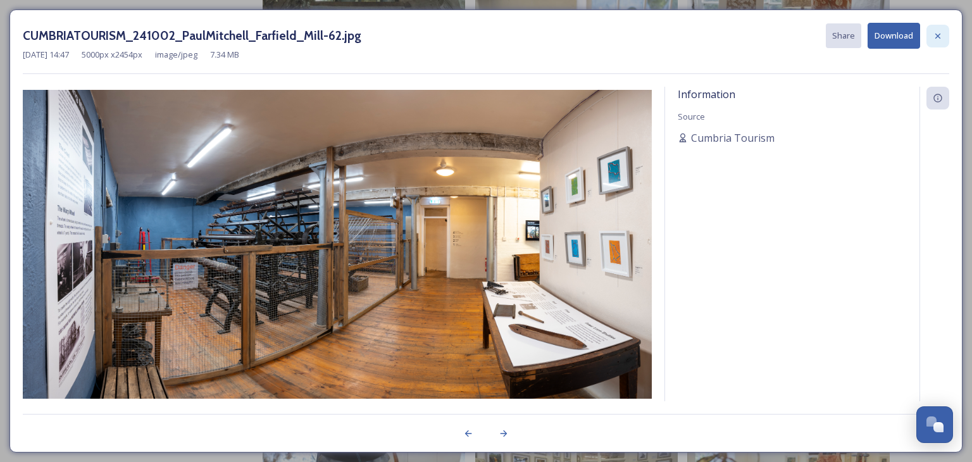
click at [944, 39] on div at bounding box center [937, 36] width 23 height 23
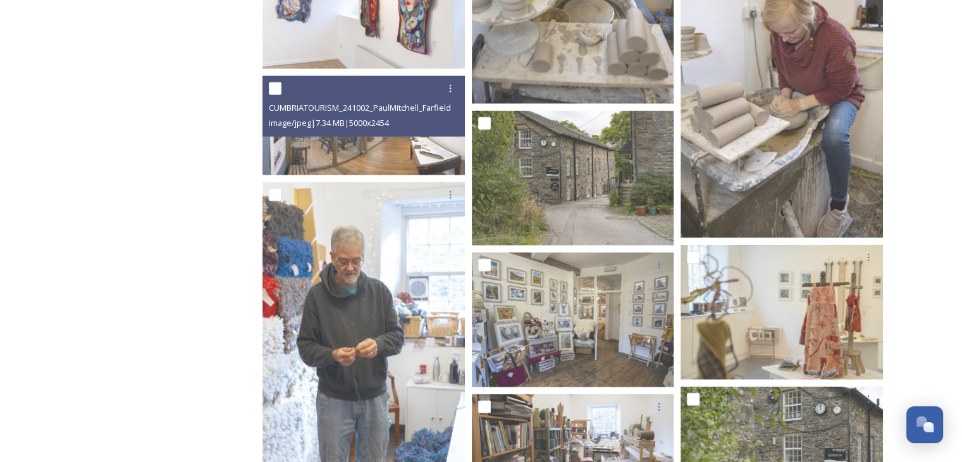
scroll to position [3327, 0]
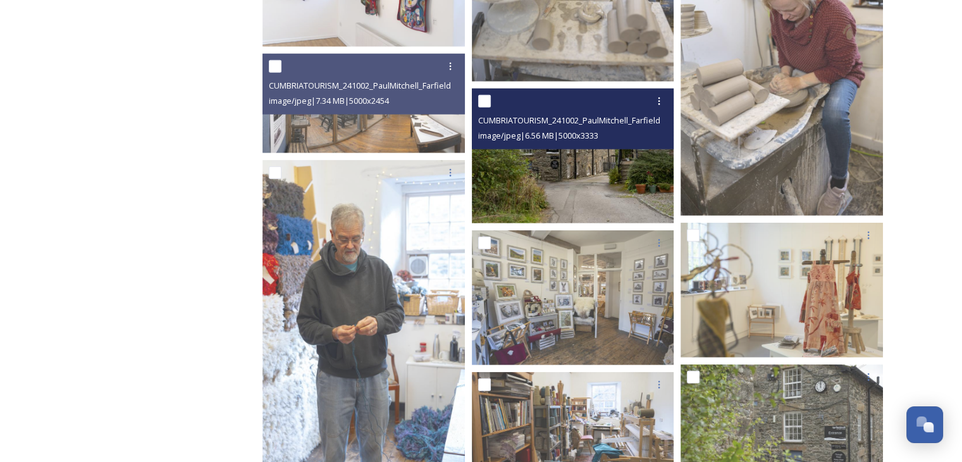
click at [607, 167] on img at bounding box center [573, 156] width 202 height 135
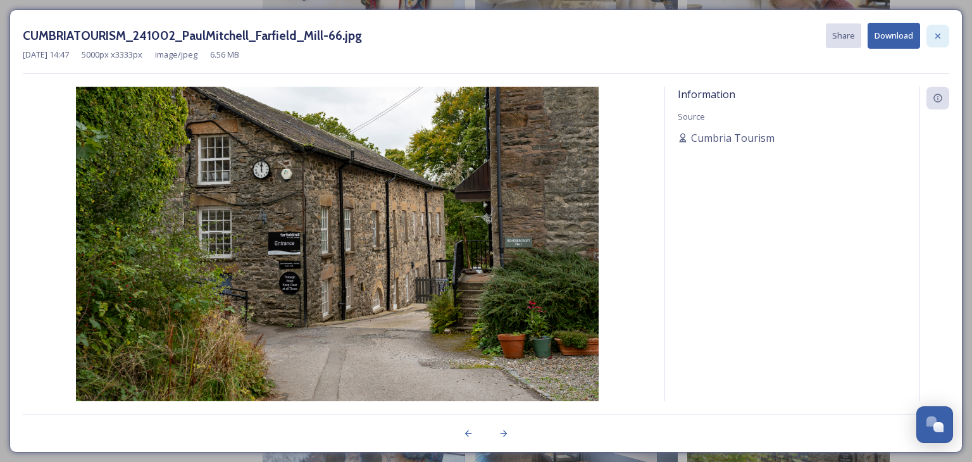
click at [940, 38] on icon at bounding box center [937, 35] width 5 height 5
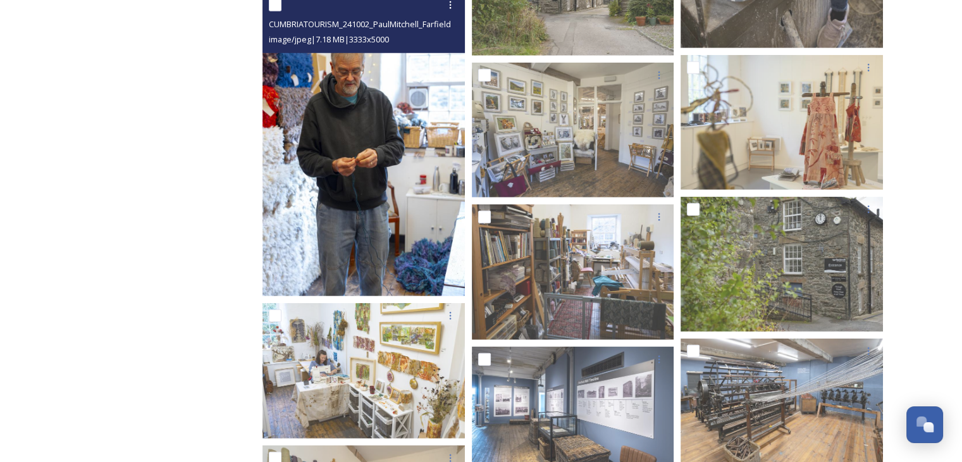
scroll to position [3517, 0]
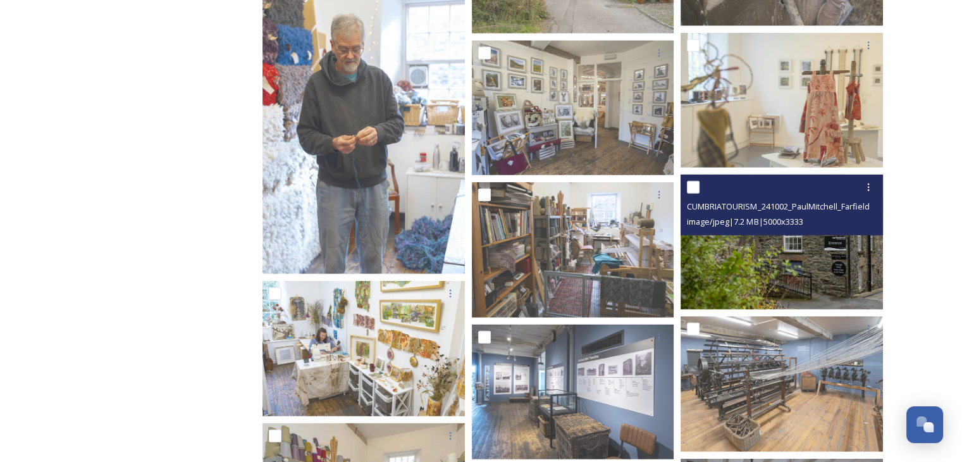
click at [805, 238] on img at bounding box center [782, 242] width 202 height 135
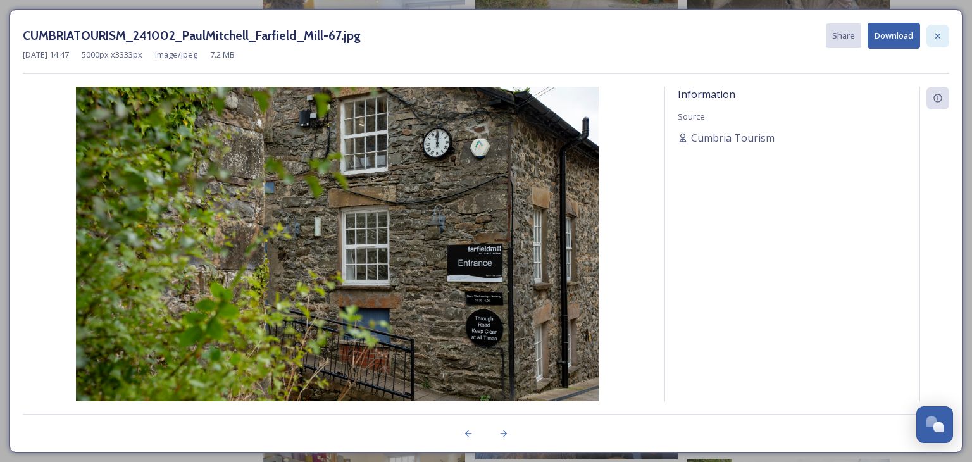
click at [933, 36] on icon at bounding box center [938, 36] width 10 height 10
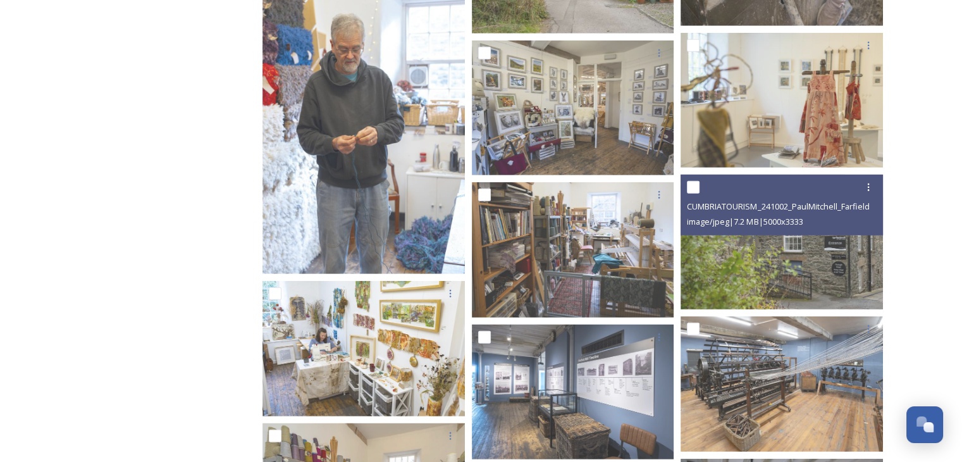
scroll to position [3580, 0]
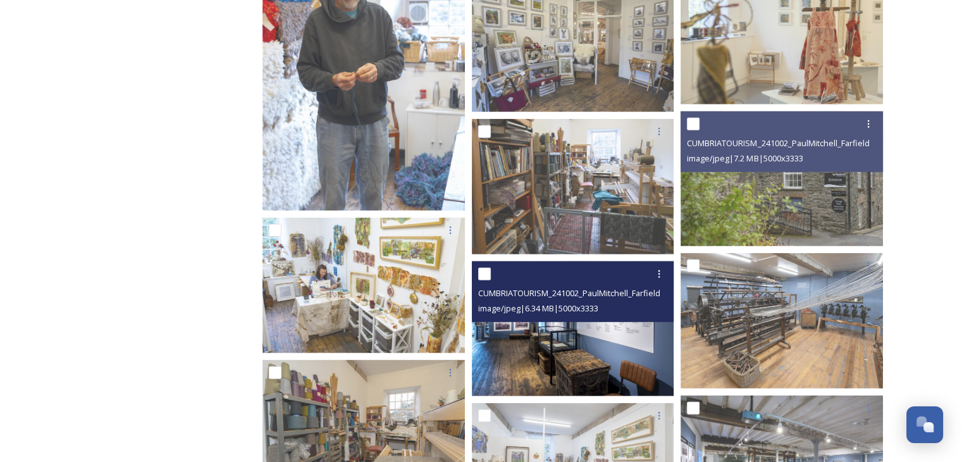
click at [564, 354] on img at bounding box center [573, 328] width 202 height 135
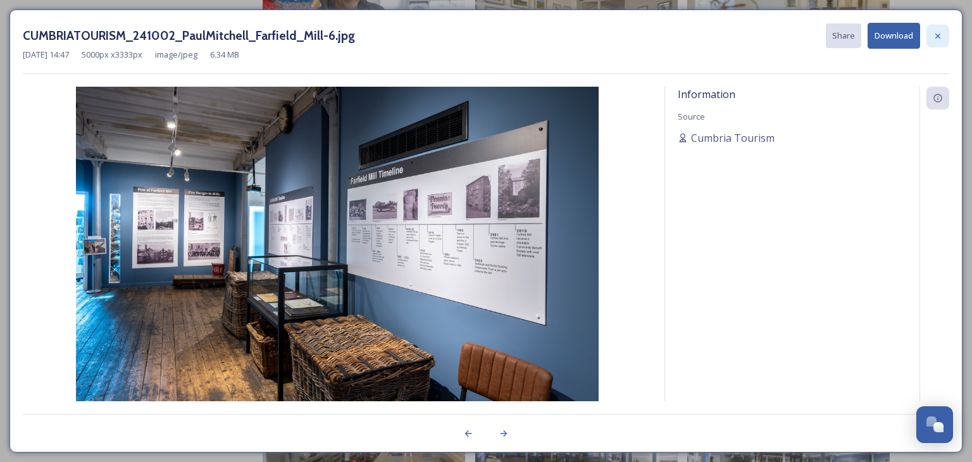
click at [936, 39] on icon at bounding box center [938, 36] width 10 height 10
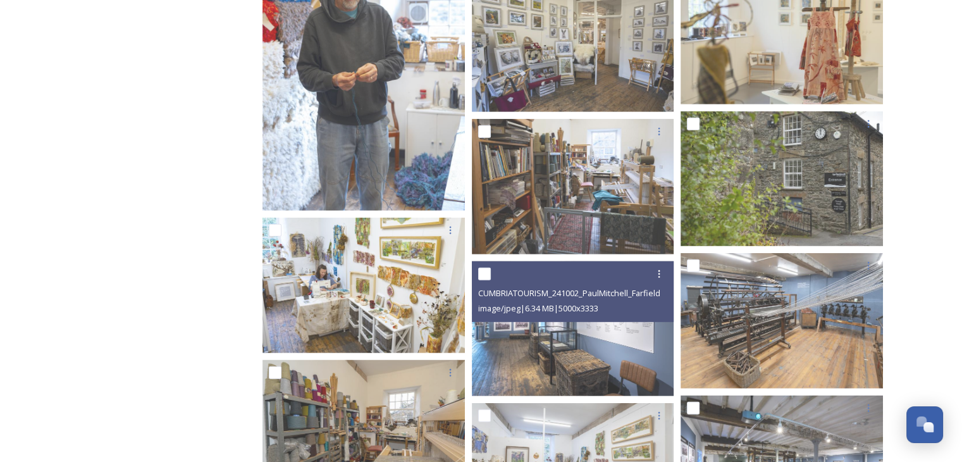
scroll to position [3644, 0]
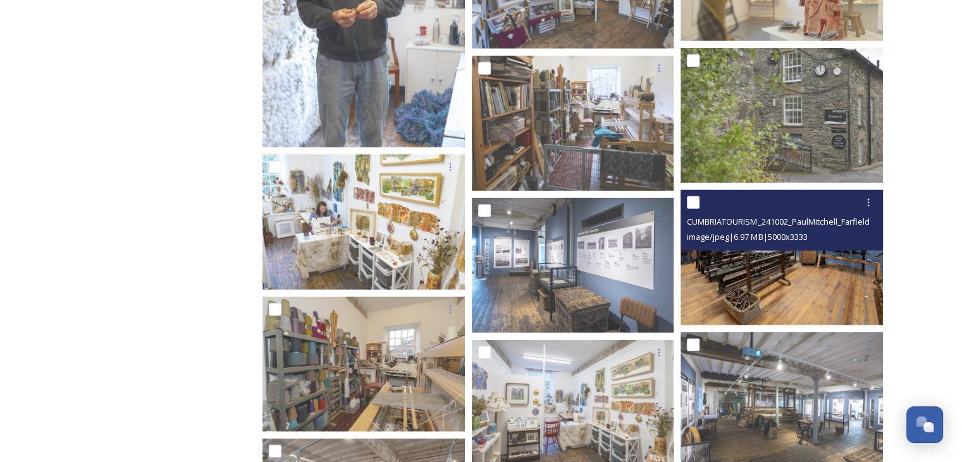
click at [694, 279] on img at bounding box center [782, 257] width 202 height 135
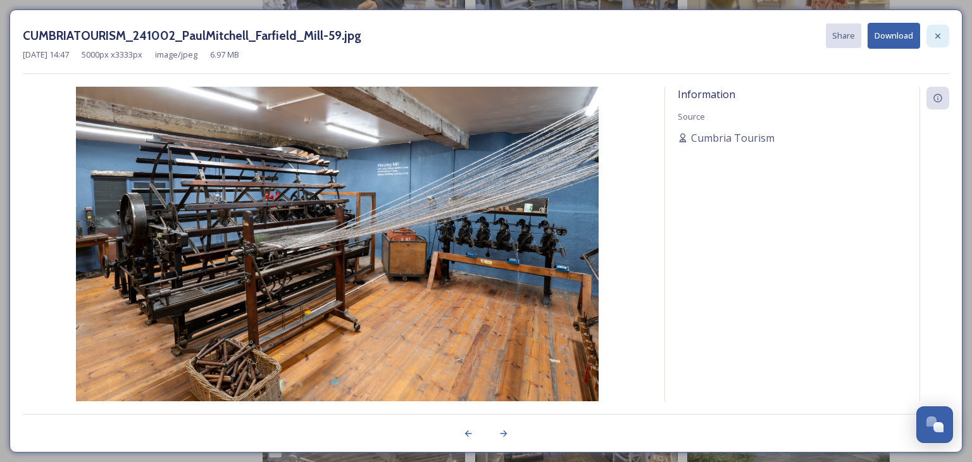
click at [939, 35] on icon at bounding box center [938, 36] width 10 height 10
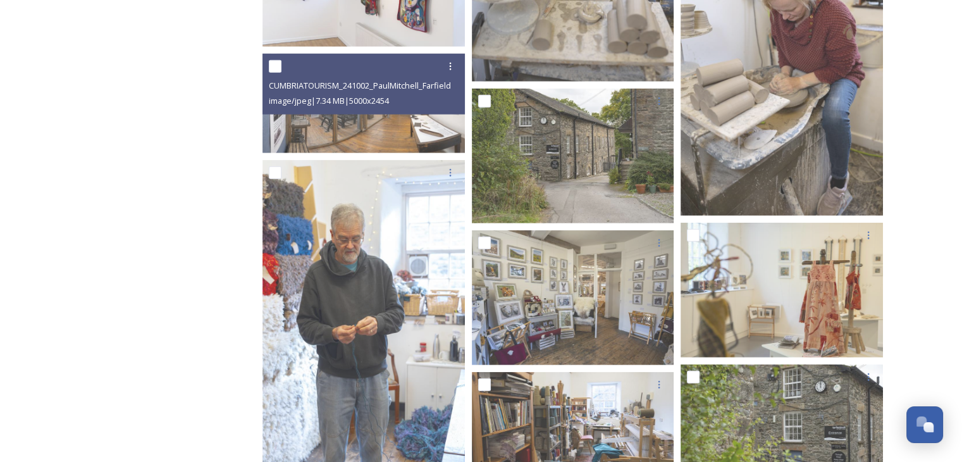
scroll to position [3264, 0]
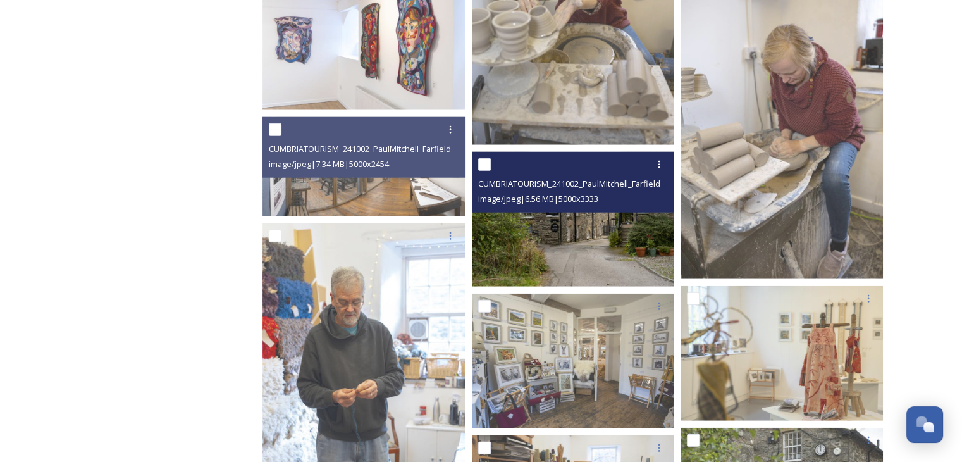
click at [526, 223] on img at bounding box center [573, 219] width 202 height 135
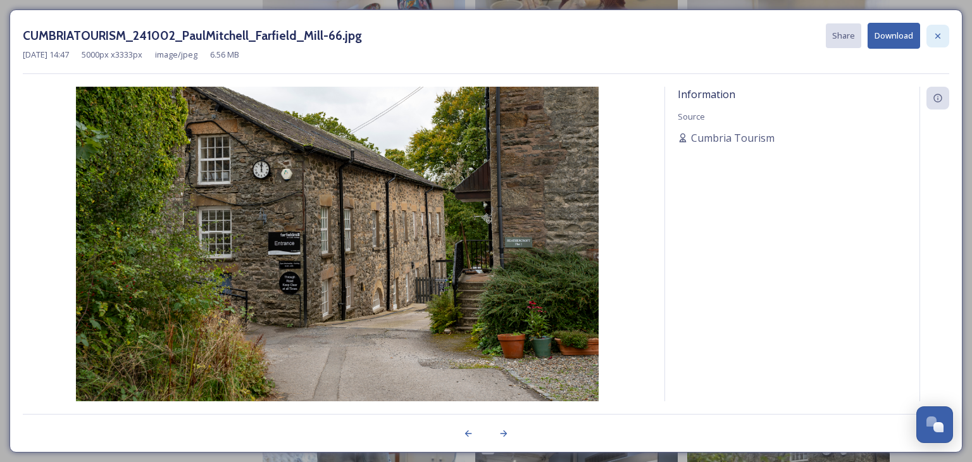
click at [945, 38] on div at bounding box center [937, 36] width 23 height 23
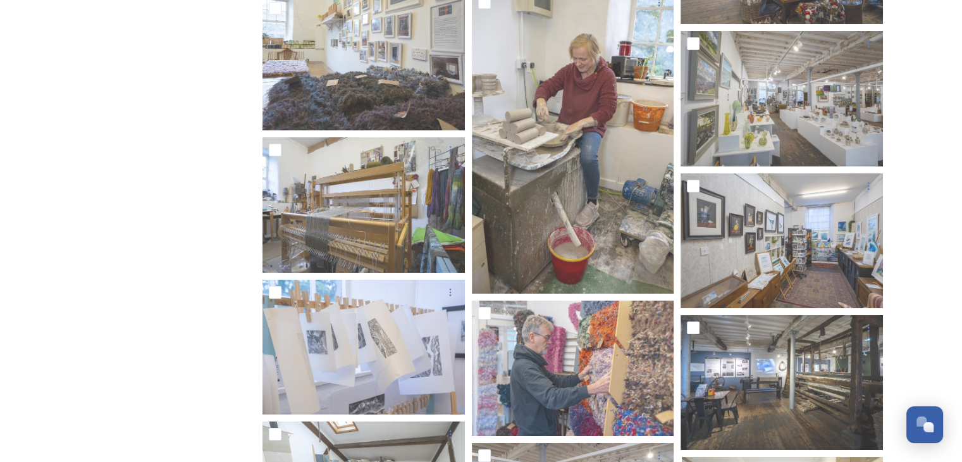
scroll to position [4656, 0]
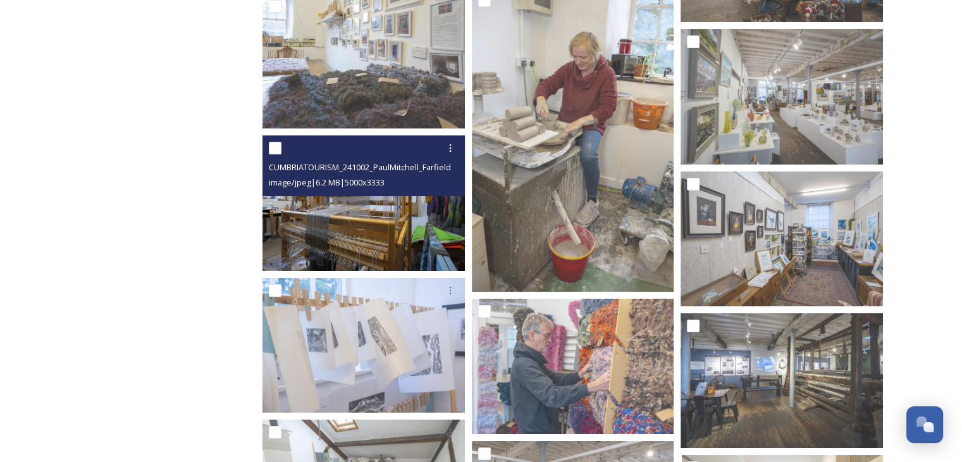
click at [337, 254] on img at bounding box center [364, 202] width 202 height 135
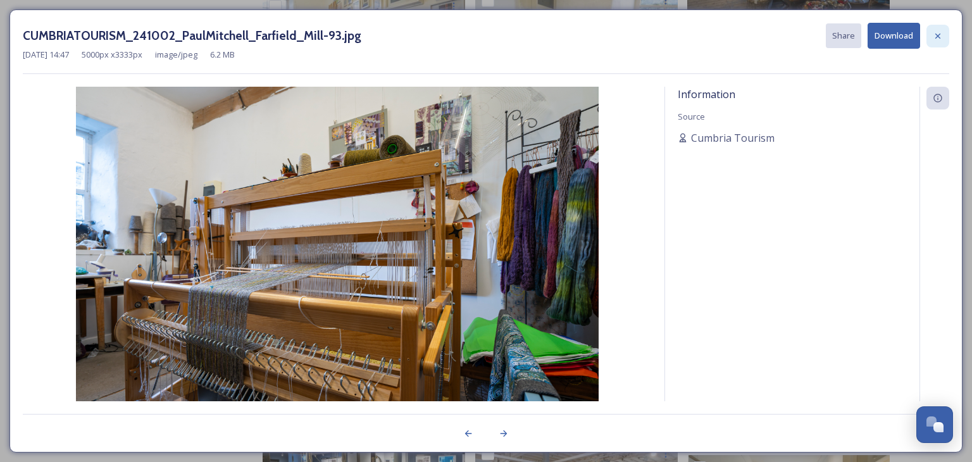
click at [940, 34] on icon at bounding box center [938, 36] width 10 height 10
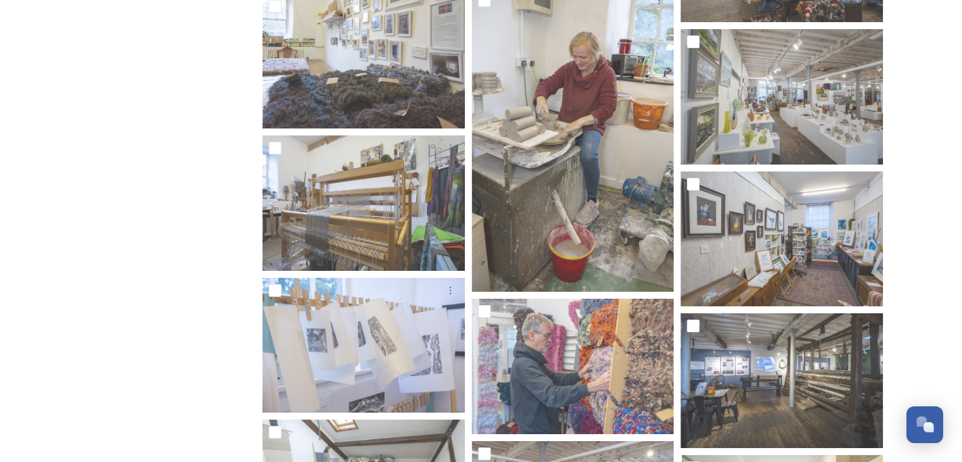
scroll to position [4783, 0]
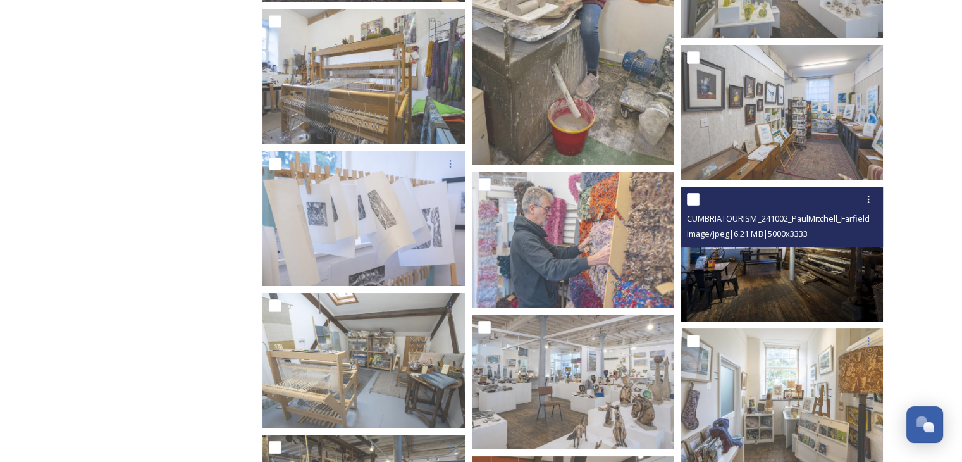
click at [785, 289] on img at bounding box center [782, 254] width 202 height 135
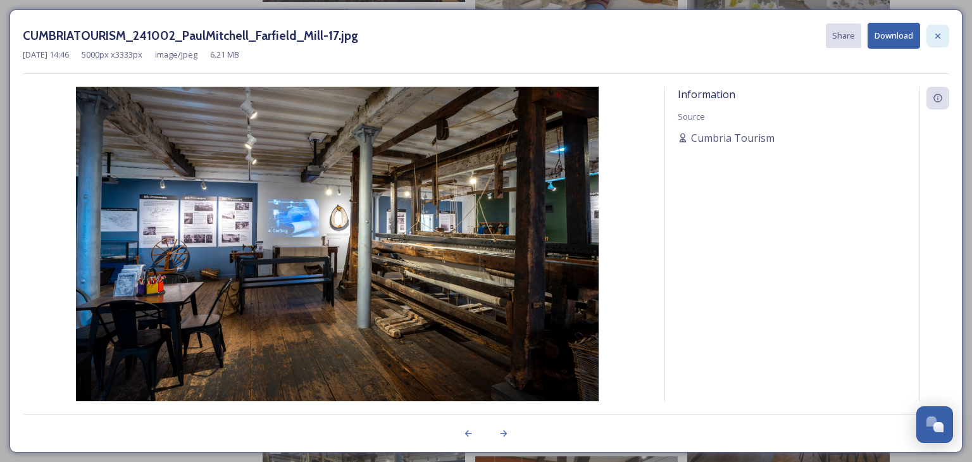
click at [949, 34] on div at bounding box center [937, 36] width 23 height 23
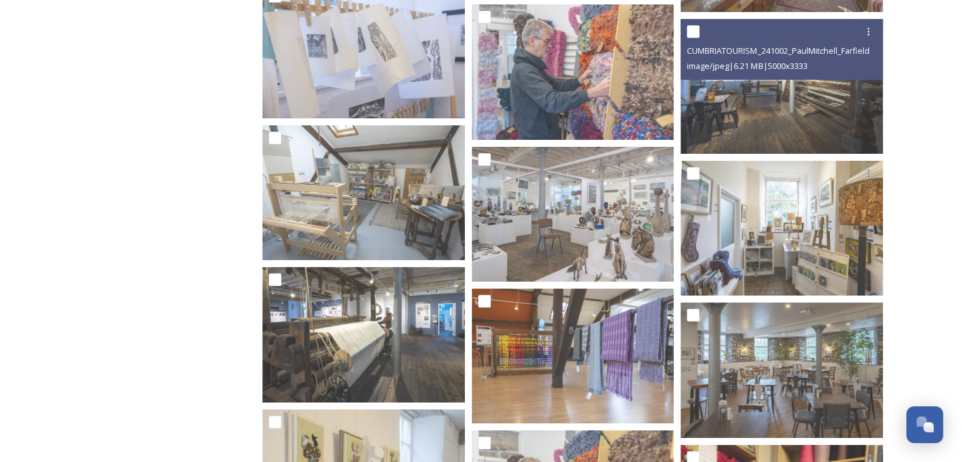
scroll to position [4972, 0]
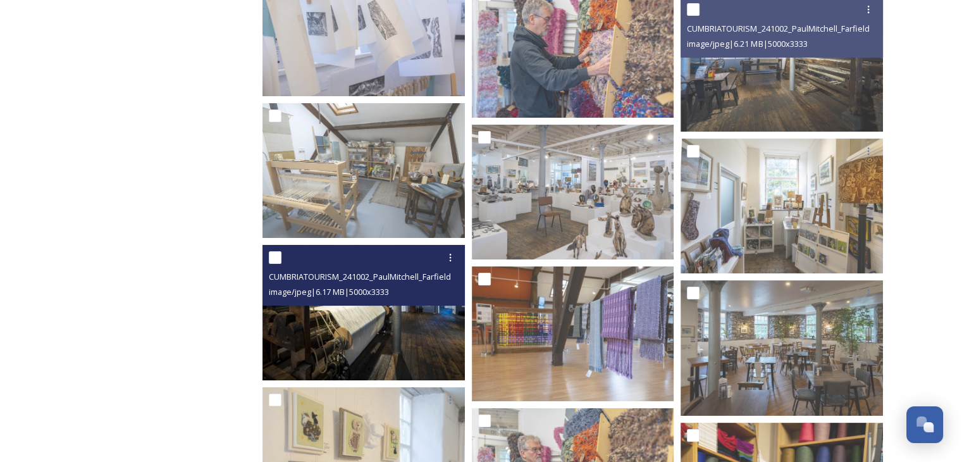
click at [389, 337] on img at bounding box center [364, 312] width 202 height 135
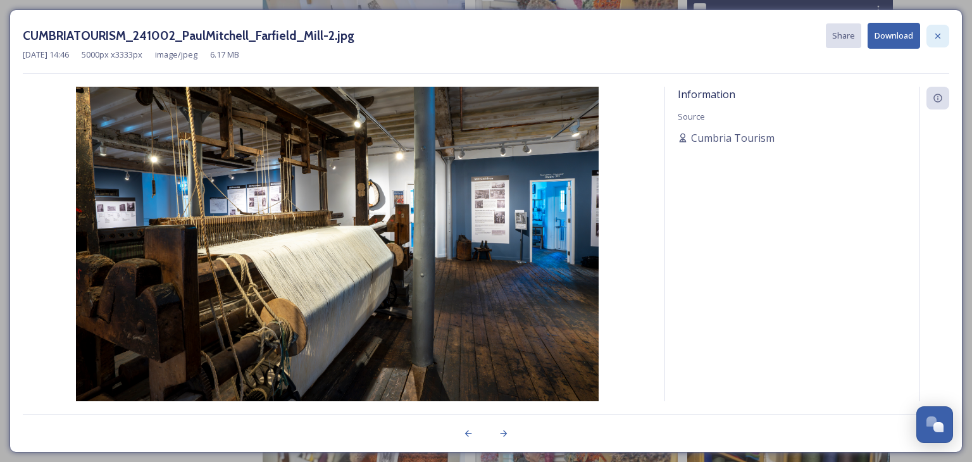
click at [933, 39] on icon at bounding box center [938, 36] width 10 height 10
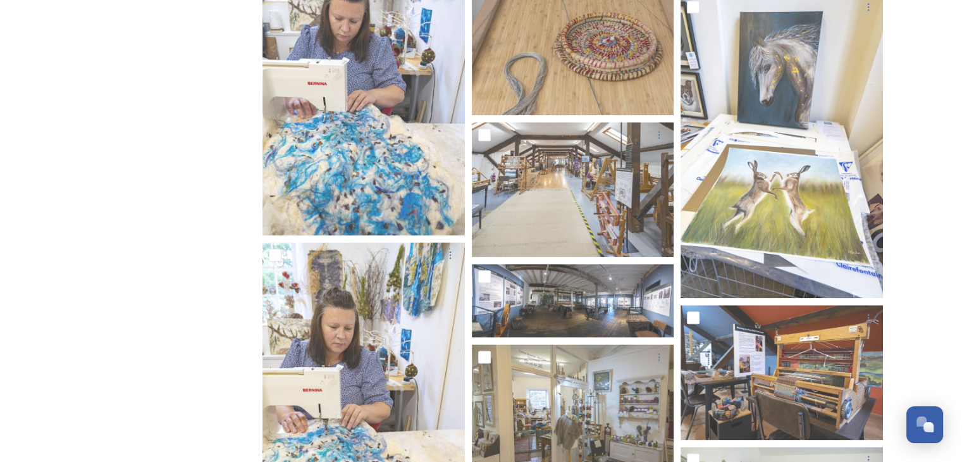
scroll to position [6301, 0]
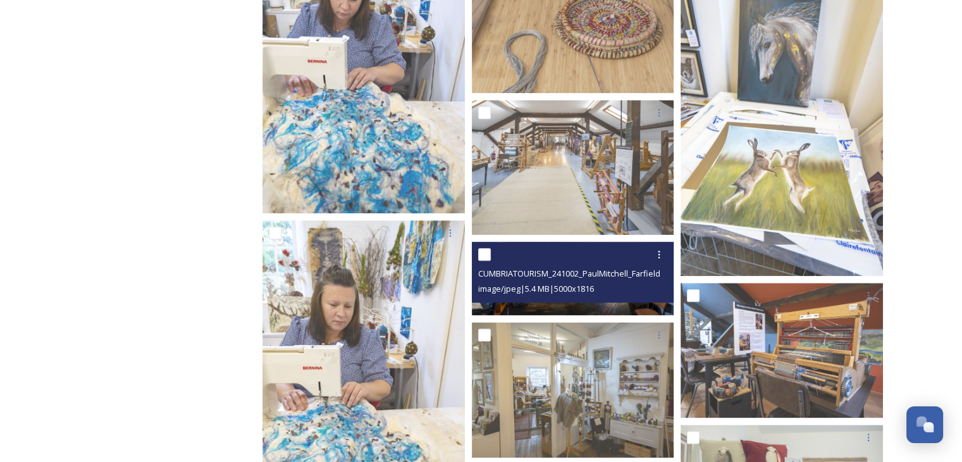
click at [537, 295] on div "image/jpeg | 5.4 MB | 5000 x 1816" at bounding box center [574, 288] width 193 height 15
click at [538, 306] on img at bounding box center [573, 278] width 202 height 73
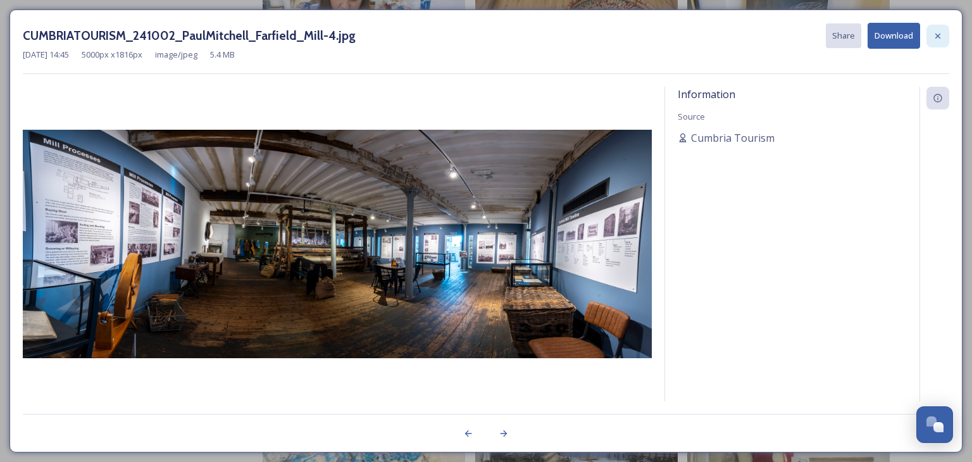
click at [939, 33] on icon at bounding box center [938, 36] width 10 height 10
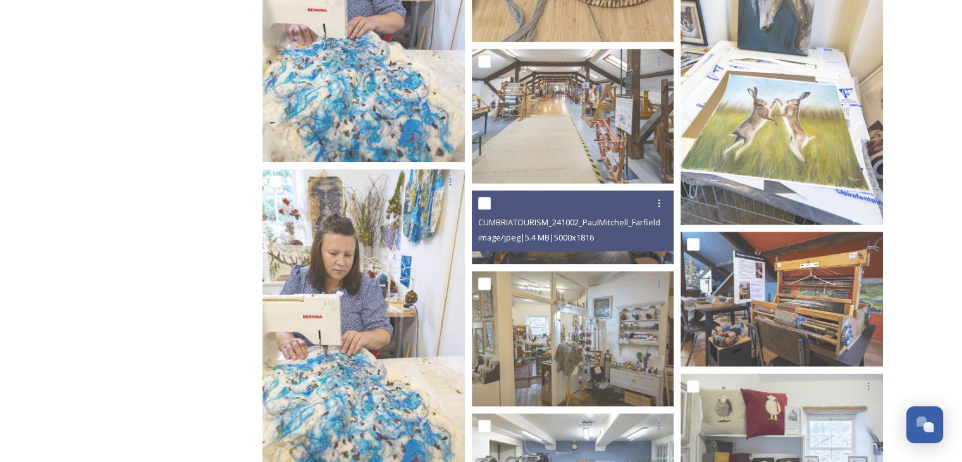
scroll to position [6428, 0]
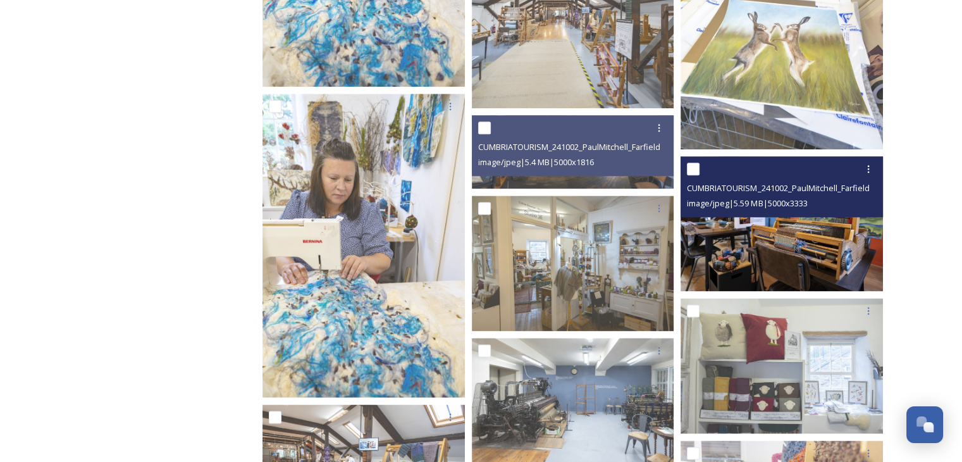
click at [757, 252] on img at bounding box center [782, 223] width 202 height 135
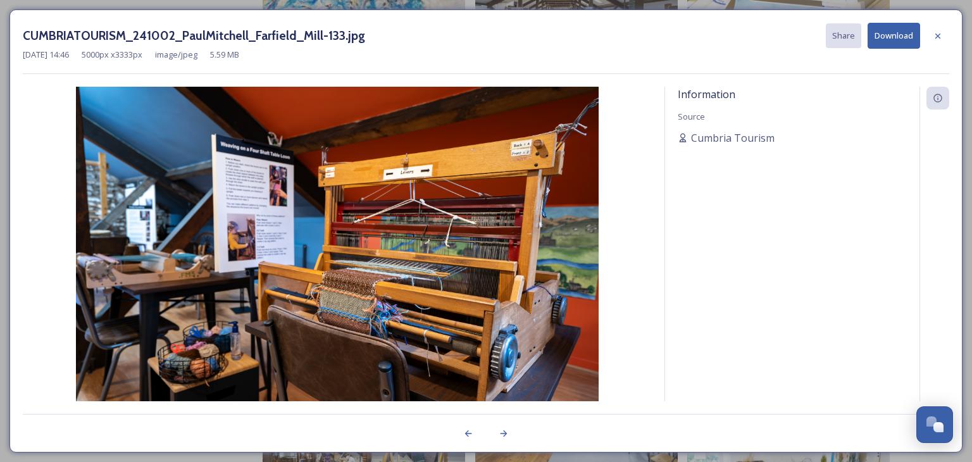
click at [948, 31] on div at bounding box center [937, 36] width 23 height 23
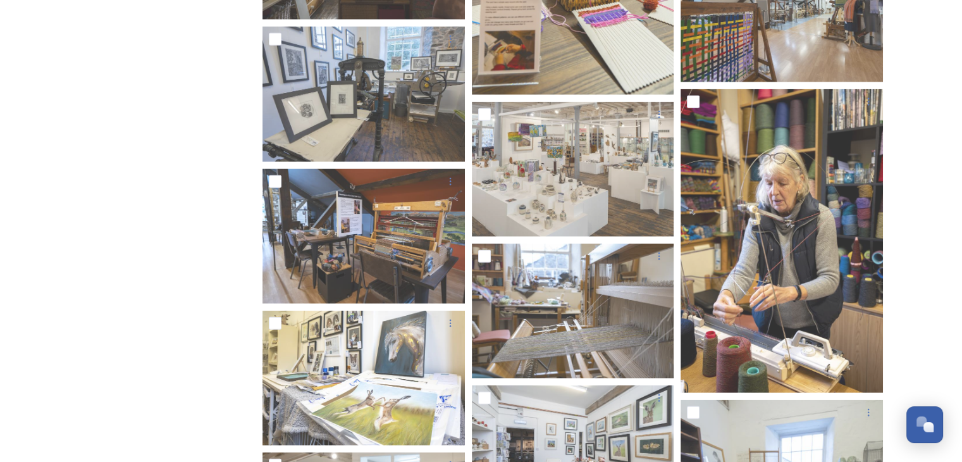
scroll to position [7946, 0]
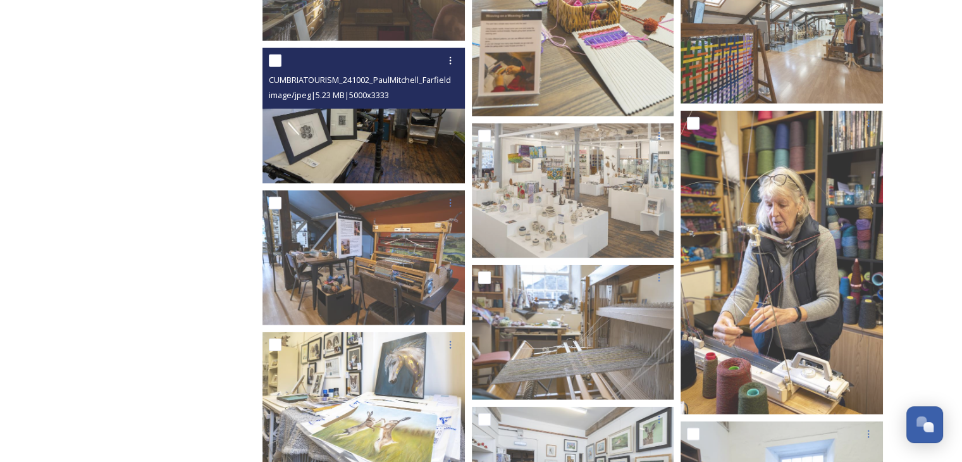
click at [319, 144] on img at bounding box center [364, 115] width 202 height 135
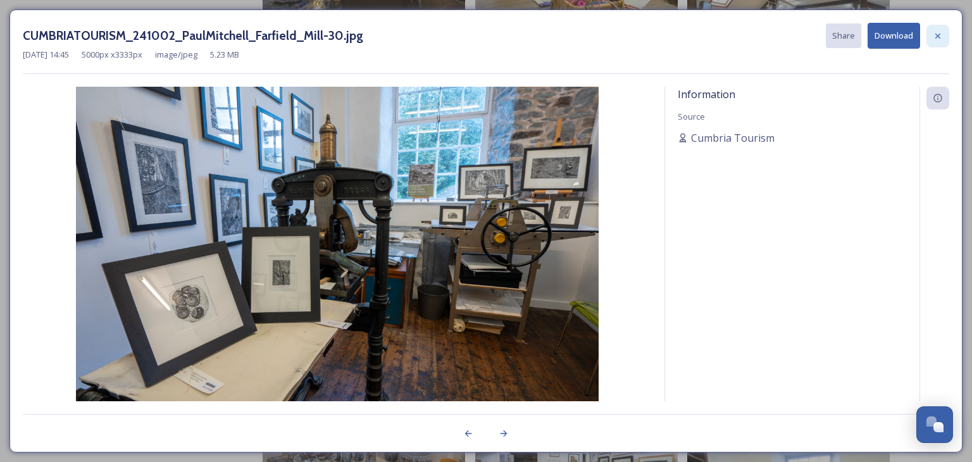
click at [944, 32] on div at bounding box center [937, 36] width 23 height 23
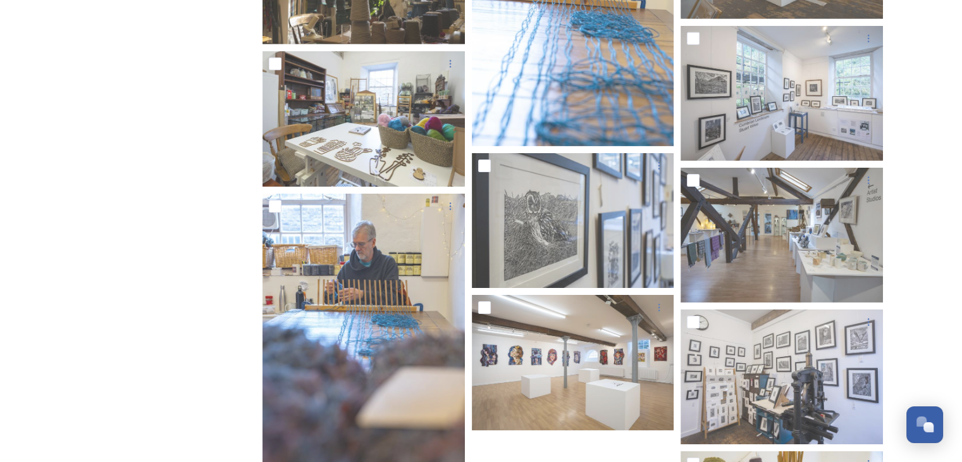
scroll to position [8958, 0]
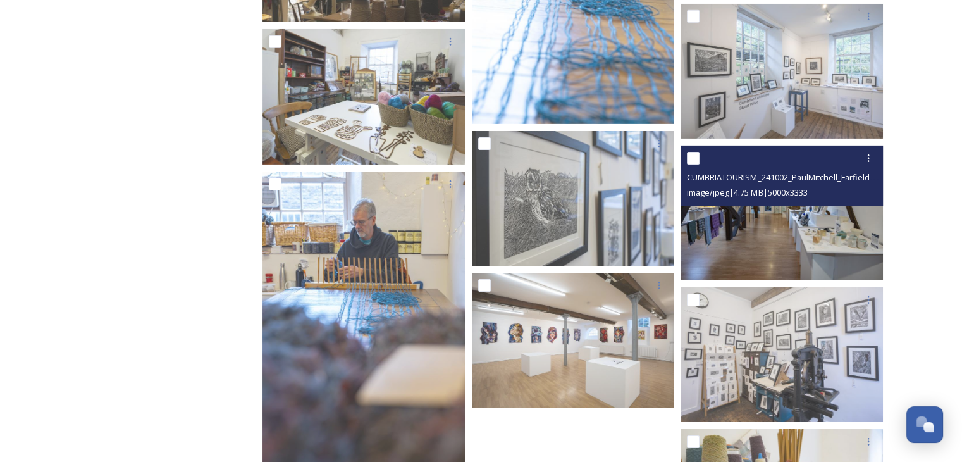
click at [767, 252] on img at bounding box center [782, 213] width 202 height 135
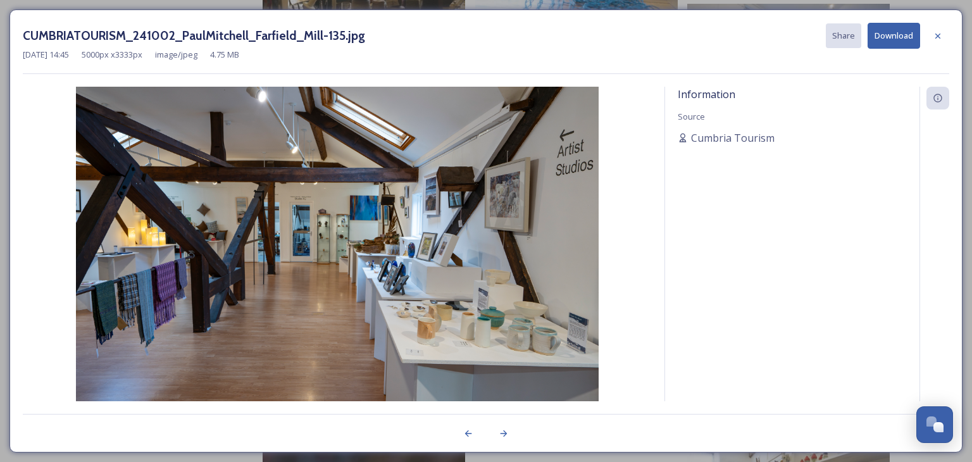
click at [893, 36] on button "Download" at bounding box center [893, 36] width 53 height 26
drag, startPoint x: 944, startPoint y: 34, endPoint x: 924, endPoint y: 41, distance: 21.6
click at [943, 33] on div at bounding box center [937, 36] width 23 height 23
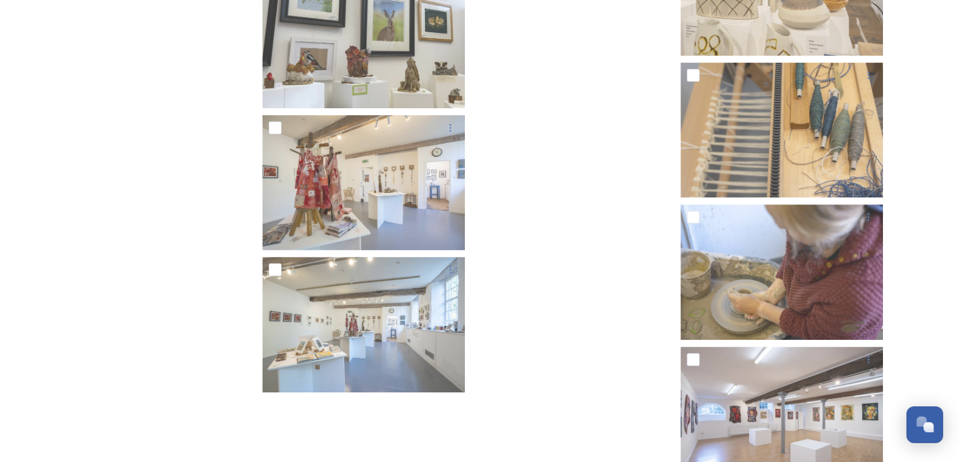
scroll to position [10034, 0]
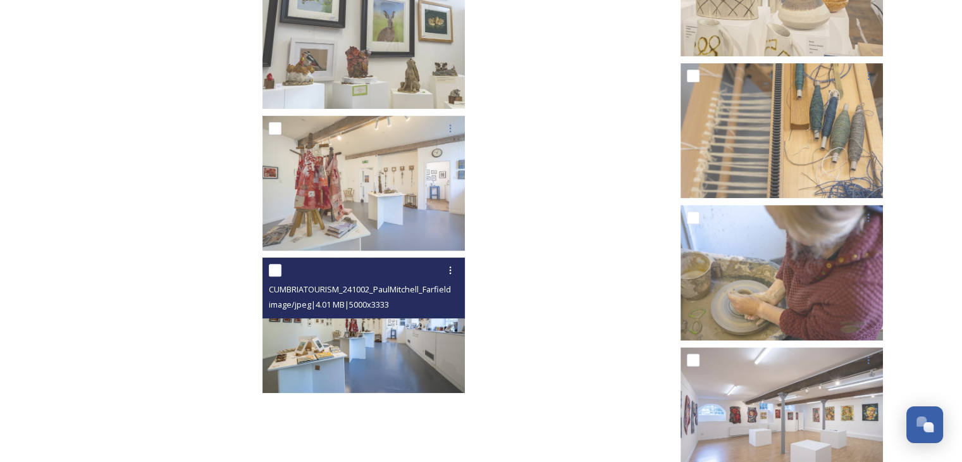
click at [343, 345] on img at bounding box center [364, 325] width 202 height 135
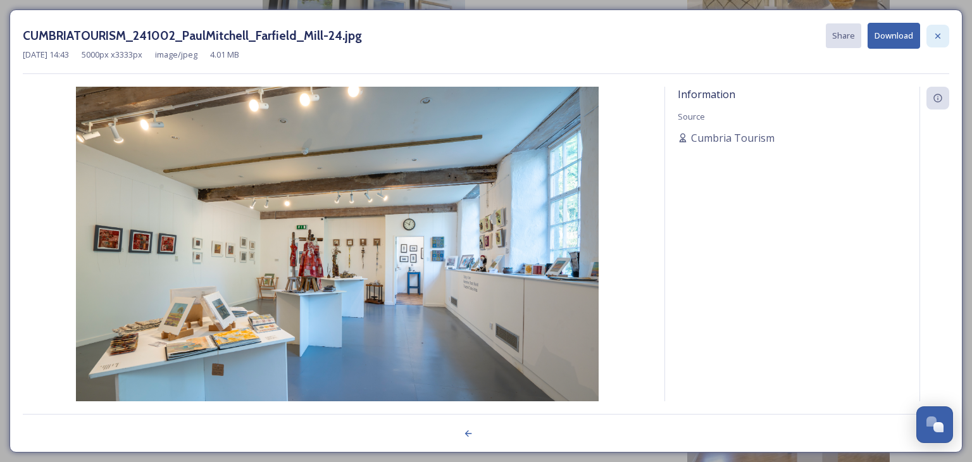
click at [940, 32] on icon at bounding box center [938, 36] width 10 height 10
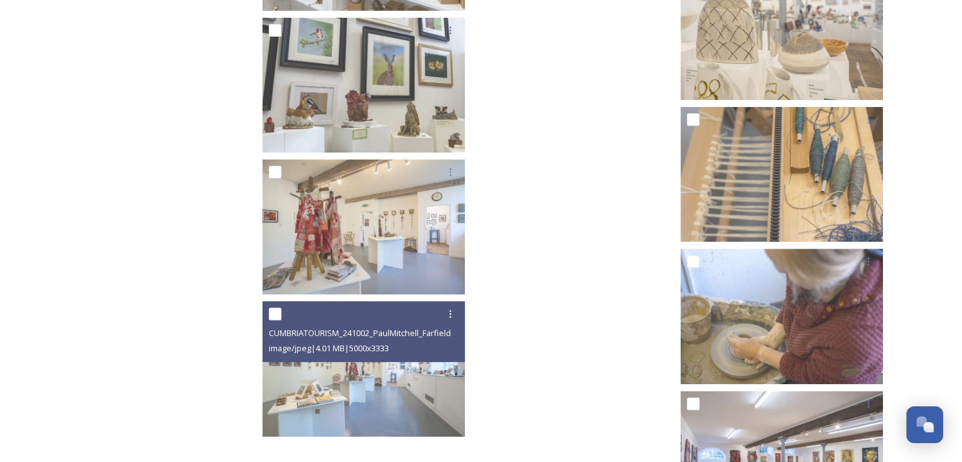
scroll to position [9907, 0]
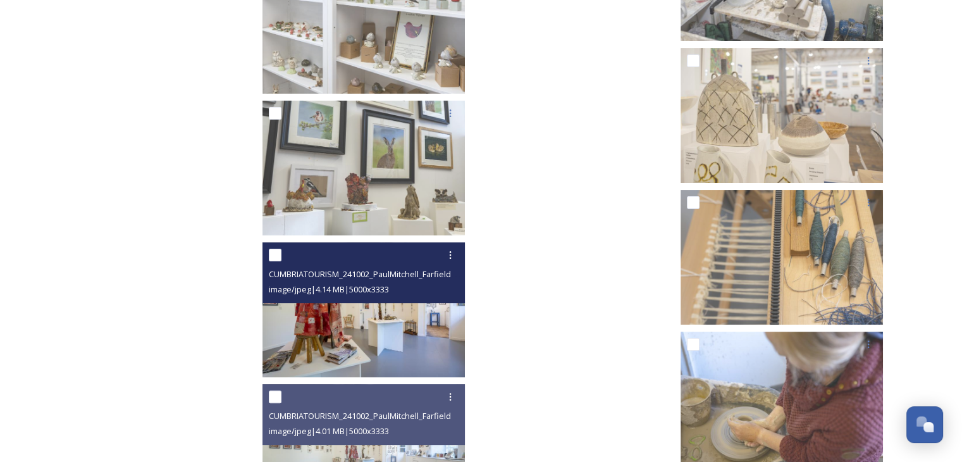
click at [428, 316] on img at bounding box center [364, 309] width 202 height 135
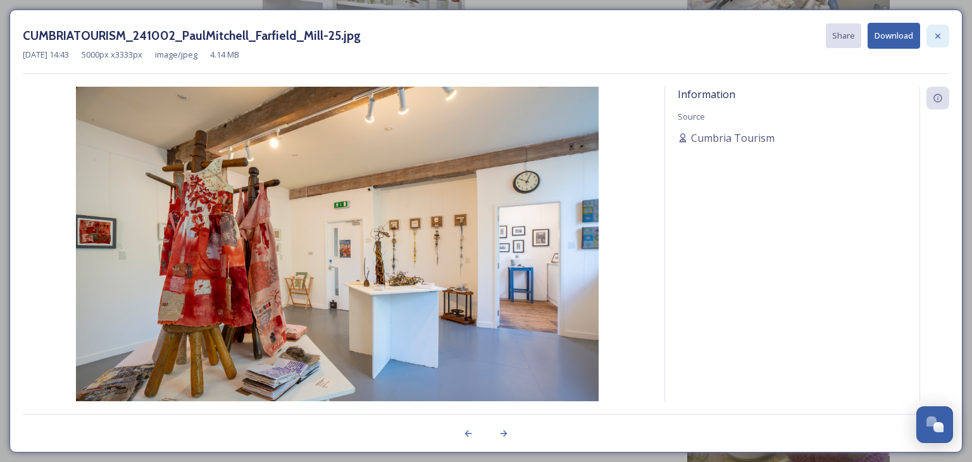
click at [941, 30] on div at bounding box center [937, 36] width 23 height 23
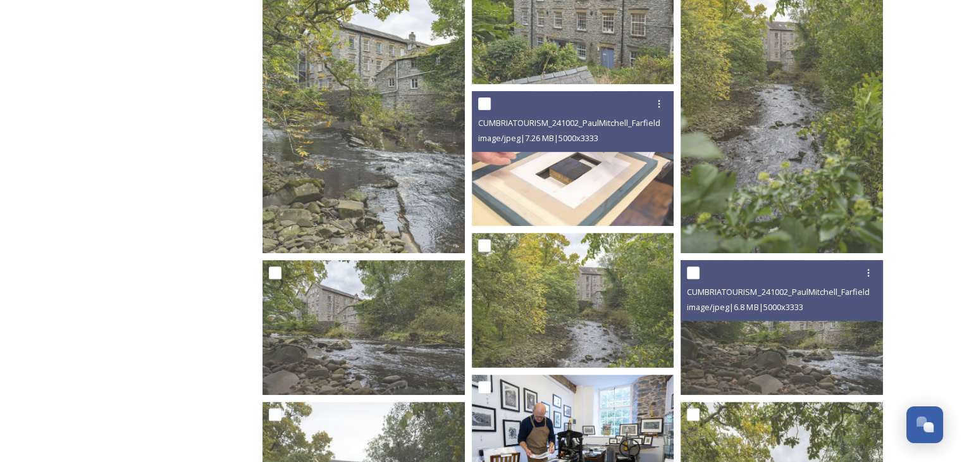
scroll to position [534, 0]
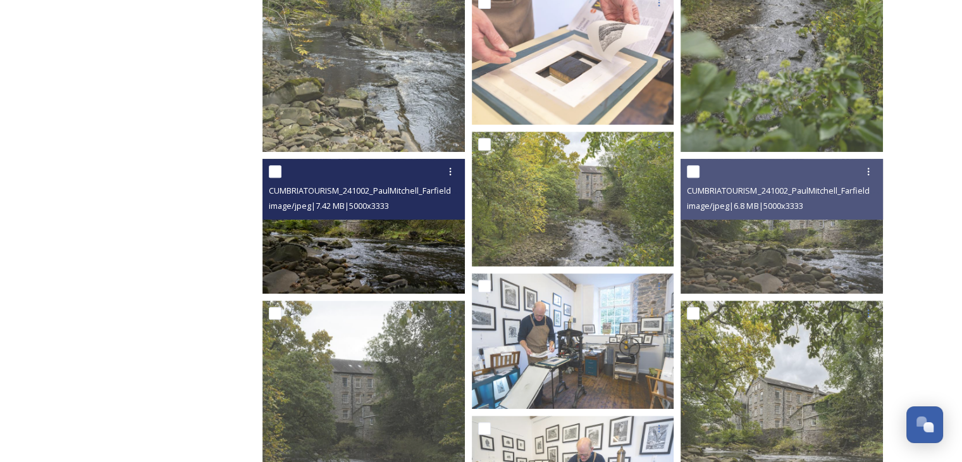
click at [362, 268] on img at bounding box center [364, 225] width 202 height 135
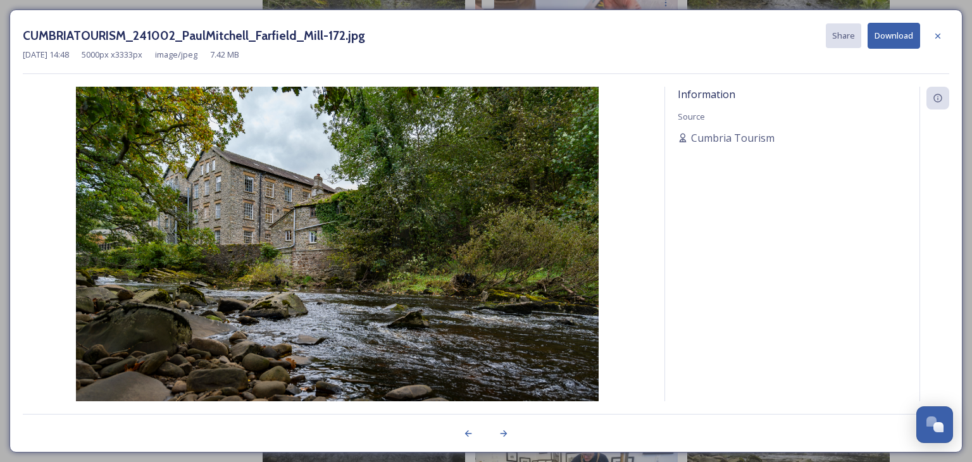
click at [874, 39] on button "Download" at bounding box center [893, 36] width 53 height 26
click at [931, 35] on div at bounding box center [937, 36] width 23 height 23
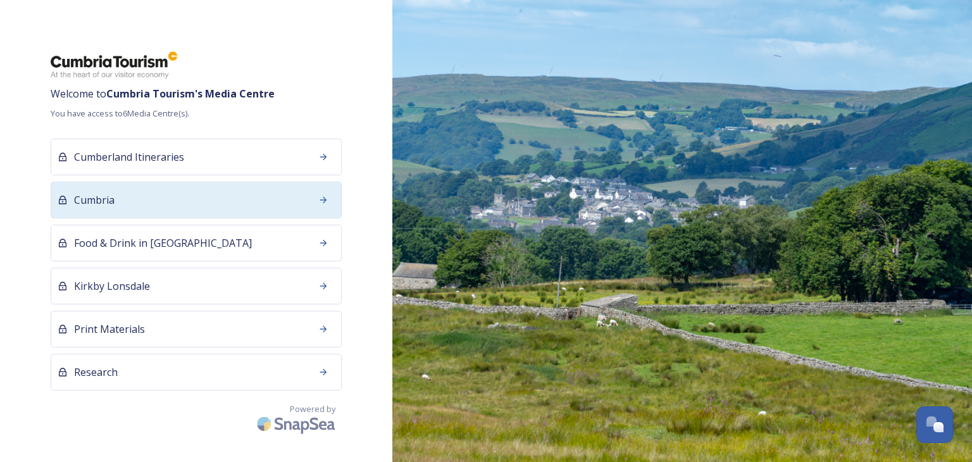
click at [149, 200] on div "Cumbria" at bounding box center [196, 200] width 291 height 37
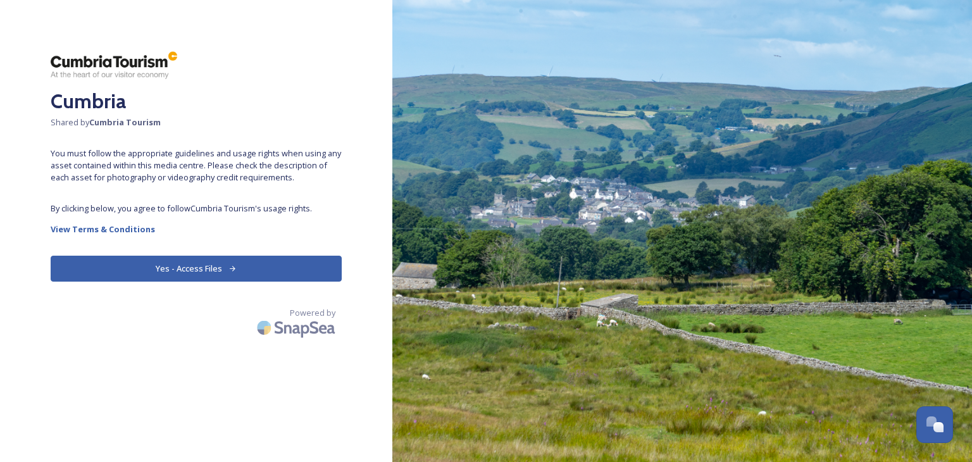
click at [168, 273] on button "Yes - Access Files" at bounding box center [196, 269] width 291 height 26
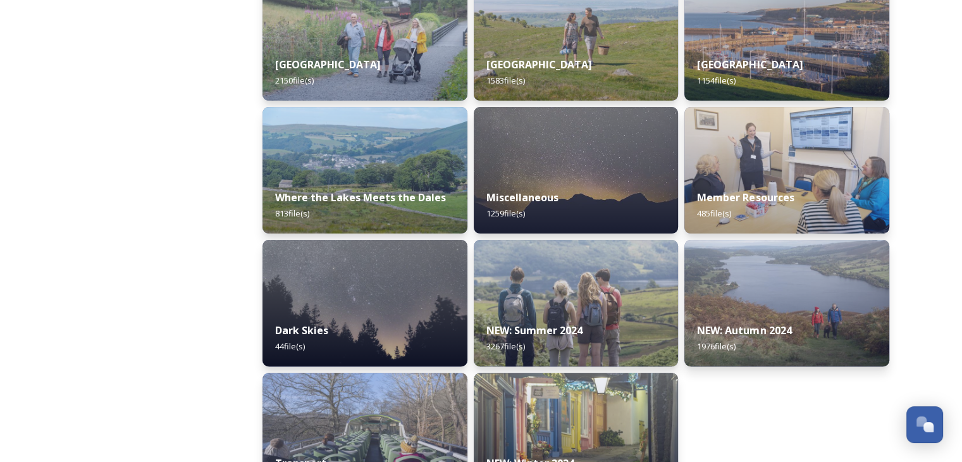
scroll to position [411, 0]
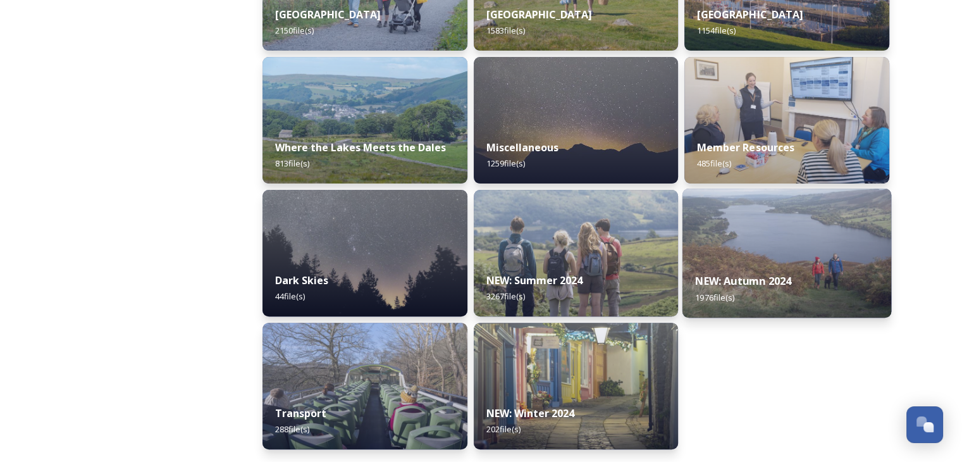
click at [724, 273] on div "NEW: Autumn 2024 1976 file(s)" at bounding box center [787, 289] width 209 height 58
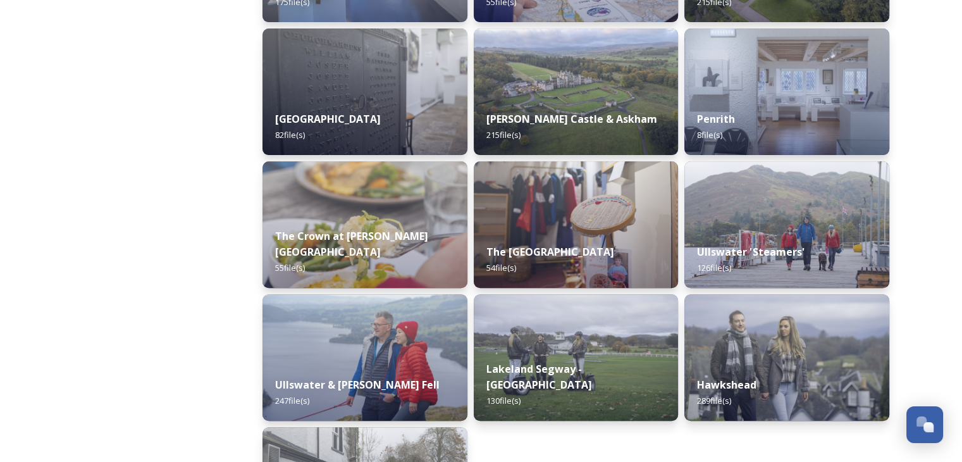
scroll to position [443, 0]
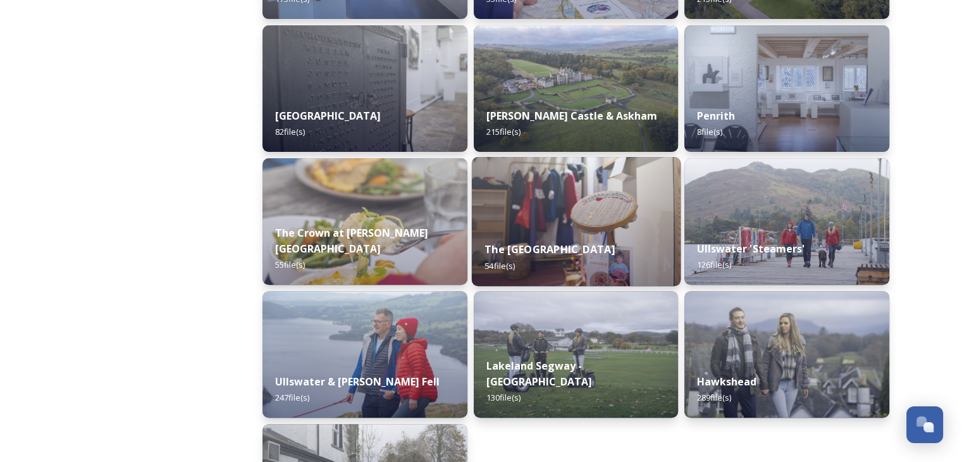
click at [618, 232] on div "The Quaker Tapestry Museum 54 file(s)" at bounding box center [575, 257] width 209 height 58
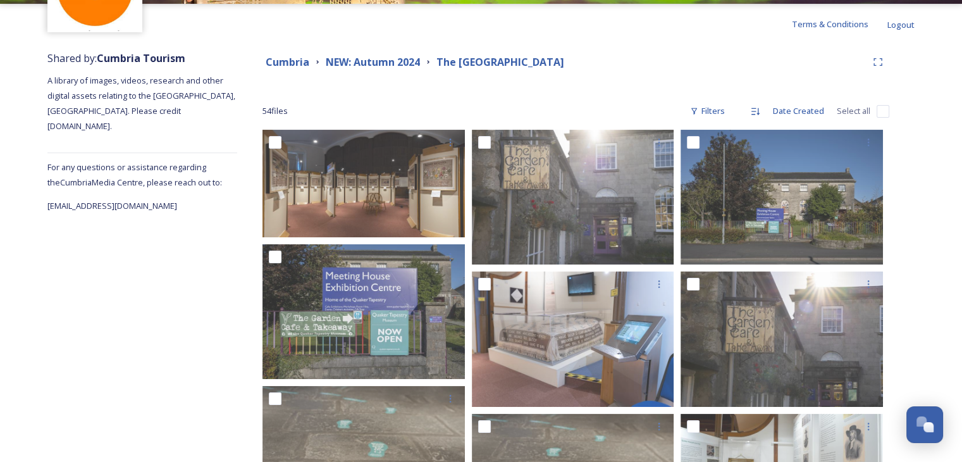
scroll to position [127, 0]
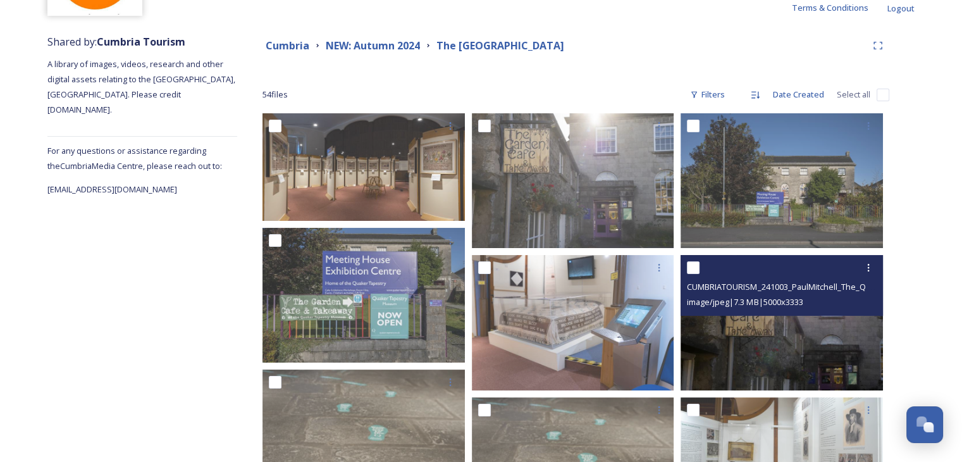
click at [795, 373] on img at bounding box center [782, 322] width 202 height 135
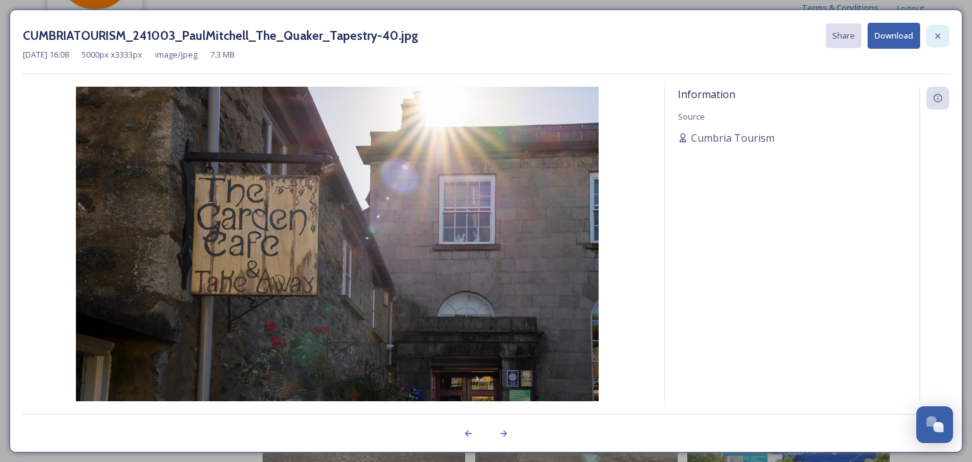
click at [940, 37] on icon at bounding box center [938, 36] width 10 height 10
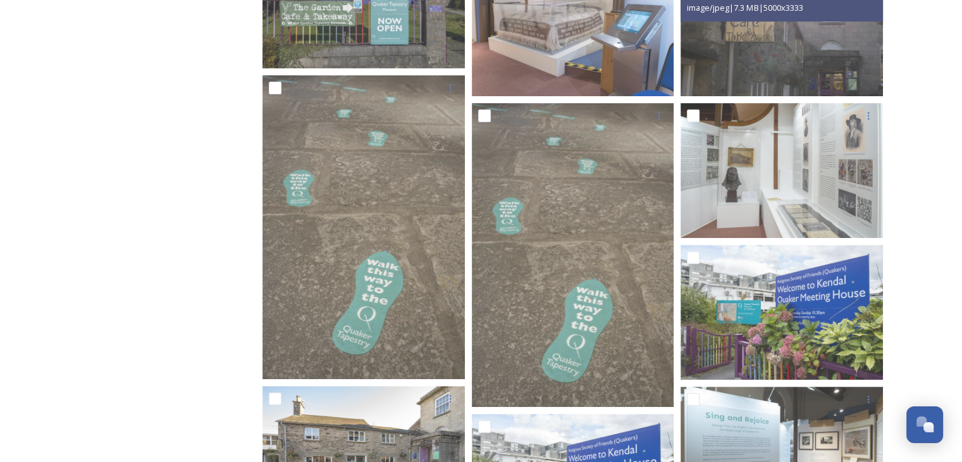
scroll to position [443, 0]
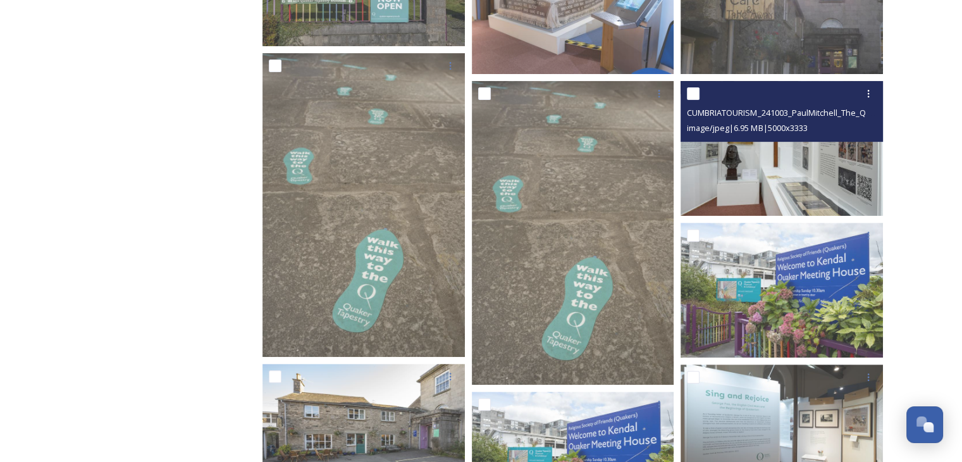
click at [843, 170] on img at bounding box center [782, 148] width 202 height 135
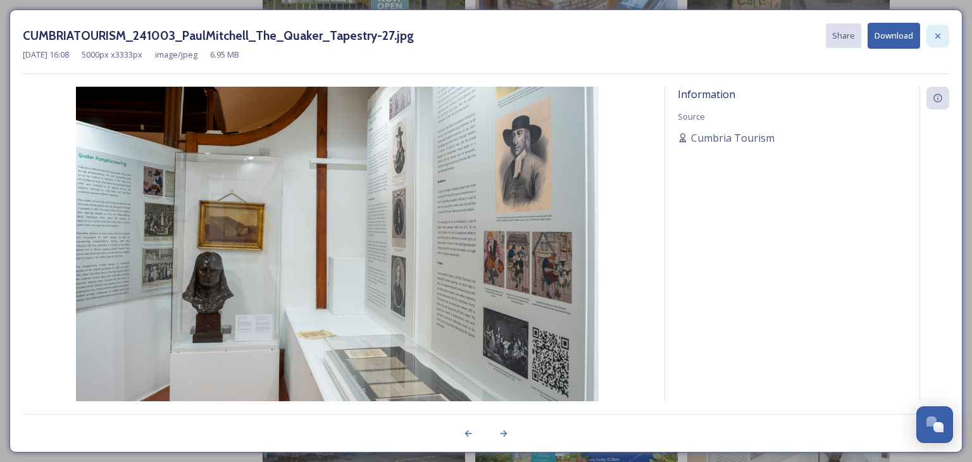
drag, startPoint x: 937, startPoint y: 39, endPoint x: 918, endPoint y: 35, distance: 19.4
click at [937, 39] on icon at bounding box center [938, 36] width 10 height 10
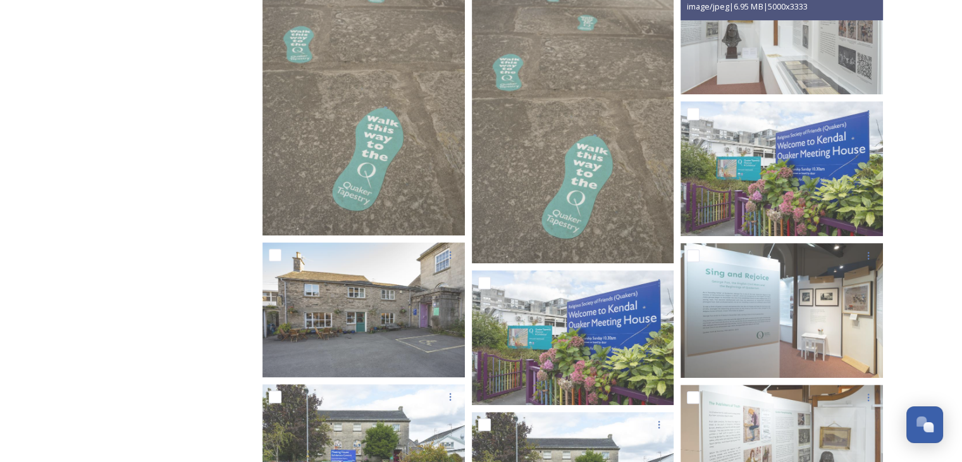
scroll to position [569, 0]
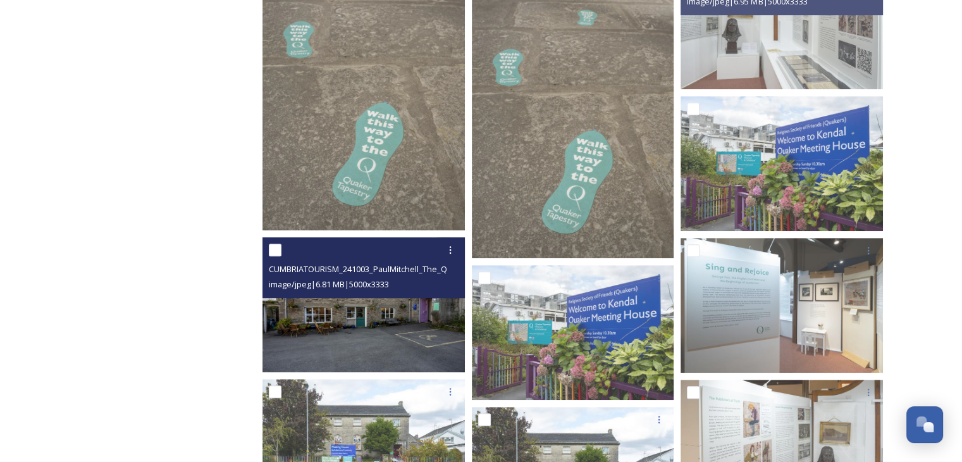
click at [354, 293] on div "CUMBRIATOURISM_241003_PaulMitchell_The_Quaker_Tapestry-38.jpg image/jpeg | 6.81…" at bounding box center [364, 267] width 202 height 61
click at [361, 322] on img at bounding box center [364, 304] width 202 height 135
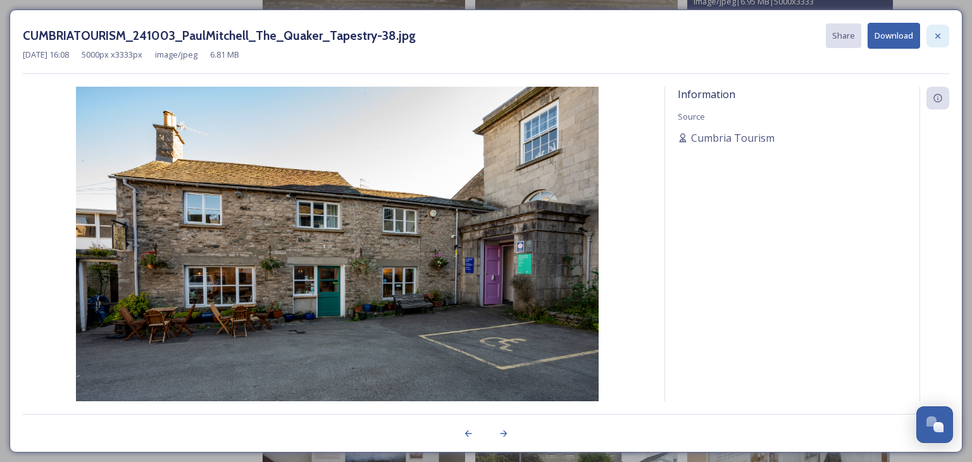
click at [943, 32] on div at bounding box center [937, 36] width 23 height 23
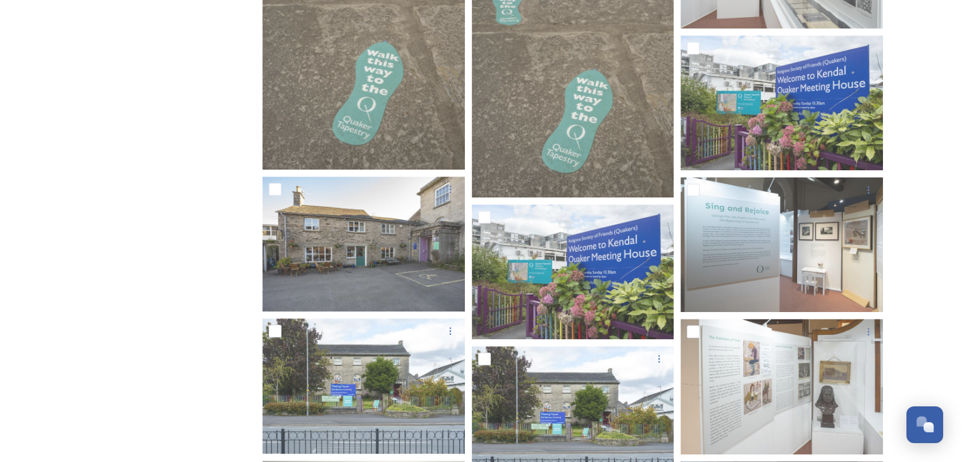
scroll to position [696, 0]
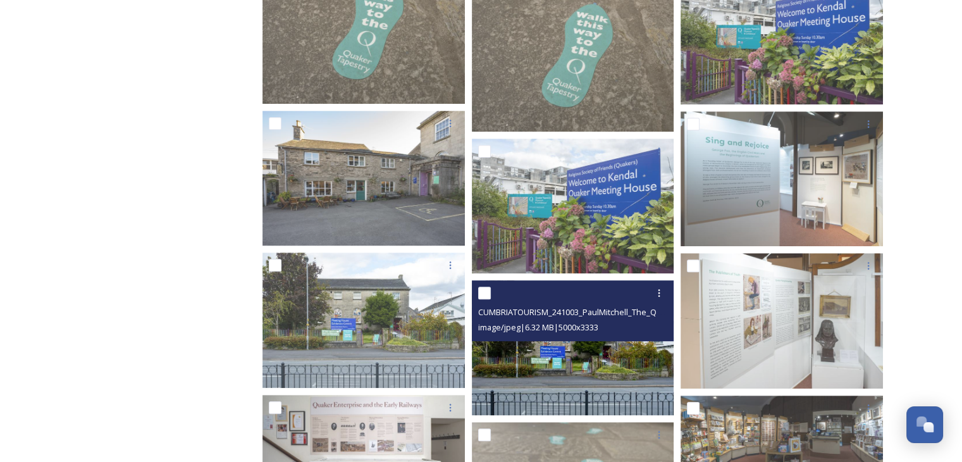
click at [564, 346] on img at bounding box center [573, 347] width 202 height 135
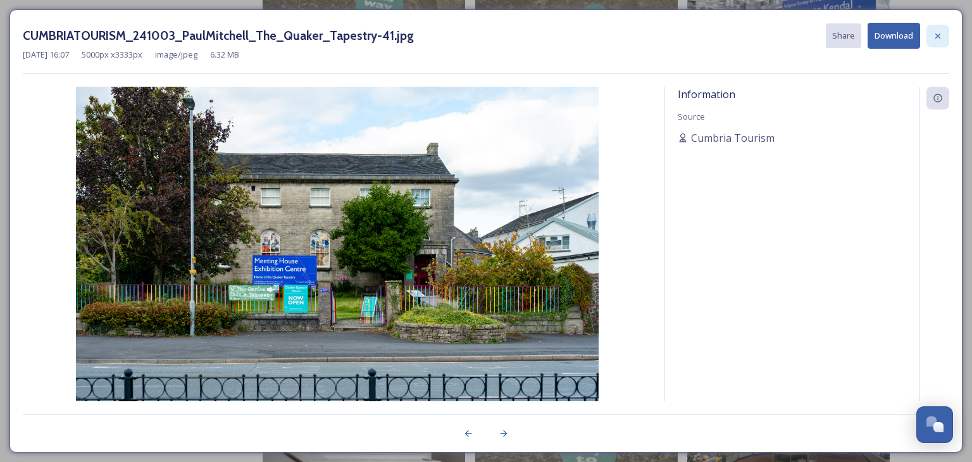
click at [942, 36] on icon at bounding box center [938, 36] width 10 height 10
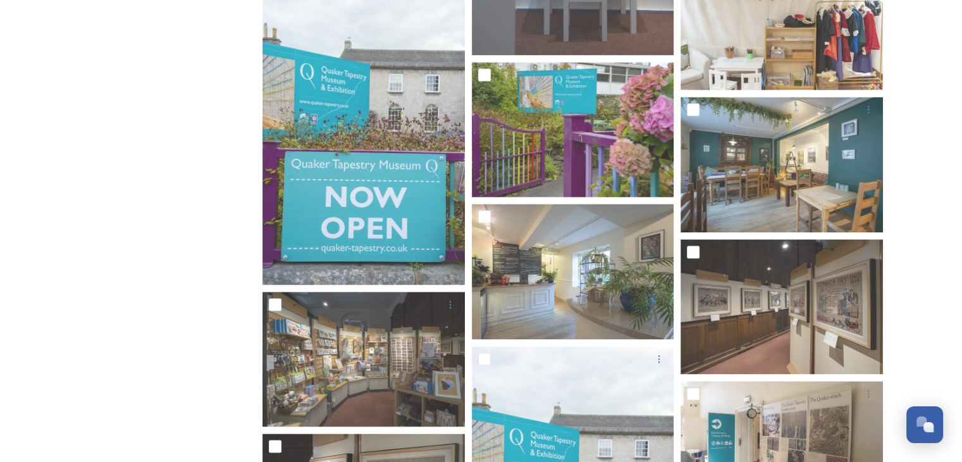
scroll to position [2025, 0]
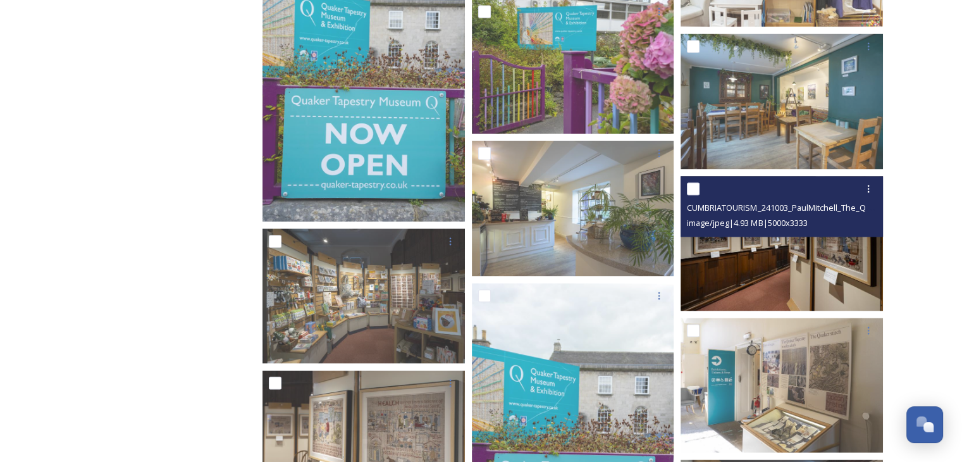
click at [821, 254] on img at bounding box center [782, 242] width 202 height 135
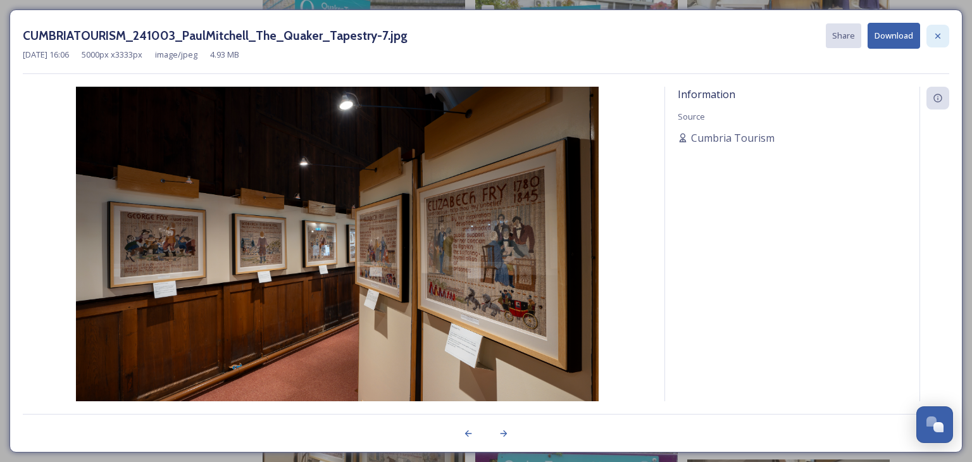
click at [936, 31] on icon at bounding box center [938, 36] width 10 height 10
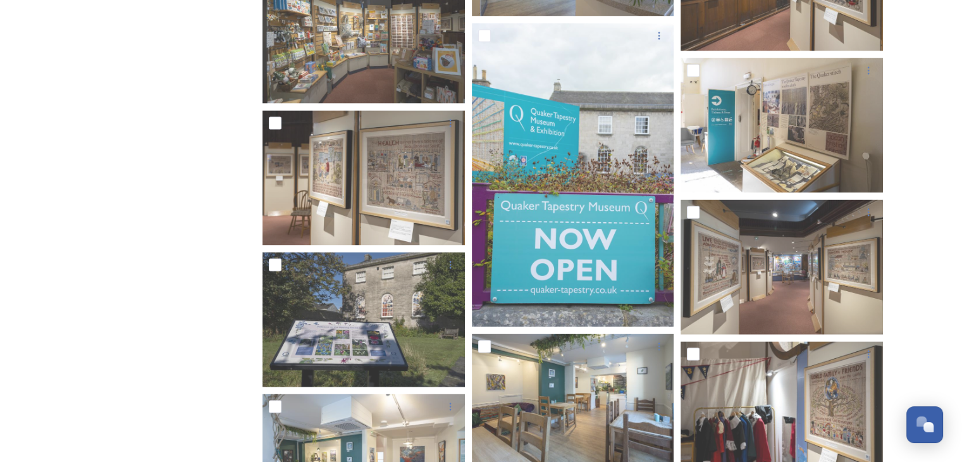
scroll to position [2341, 0]
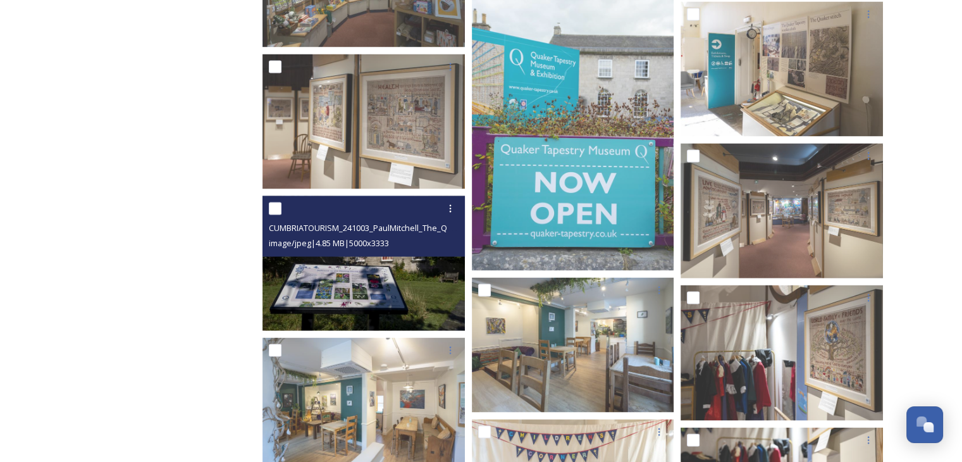
click at [362, 282] on img at bounding box center [364, 263] width 202 height 135
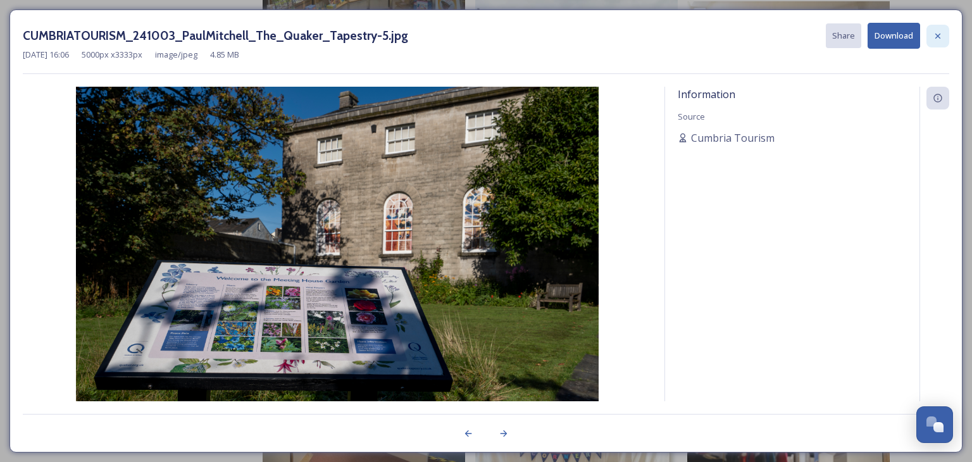
click at [947, 35] on div at bounding box center [937, 36] width 23 height 23
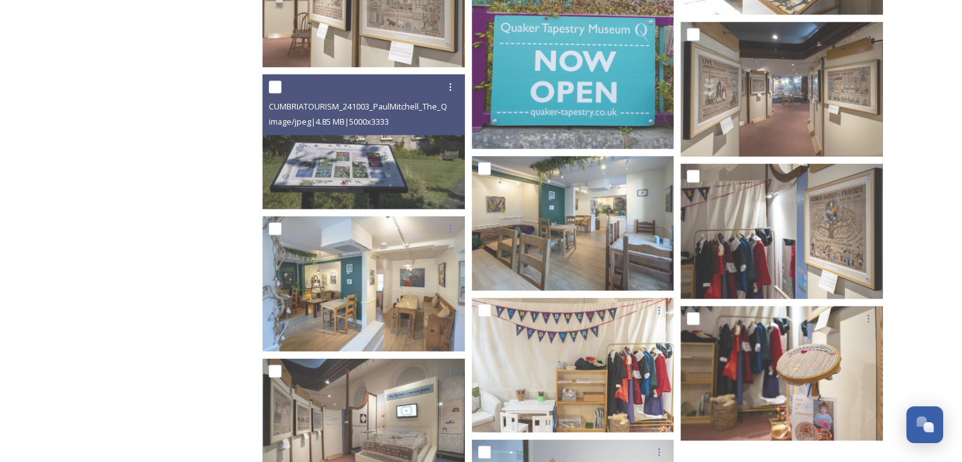
scroll to position [2468, 0]
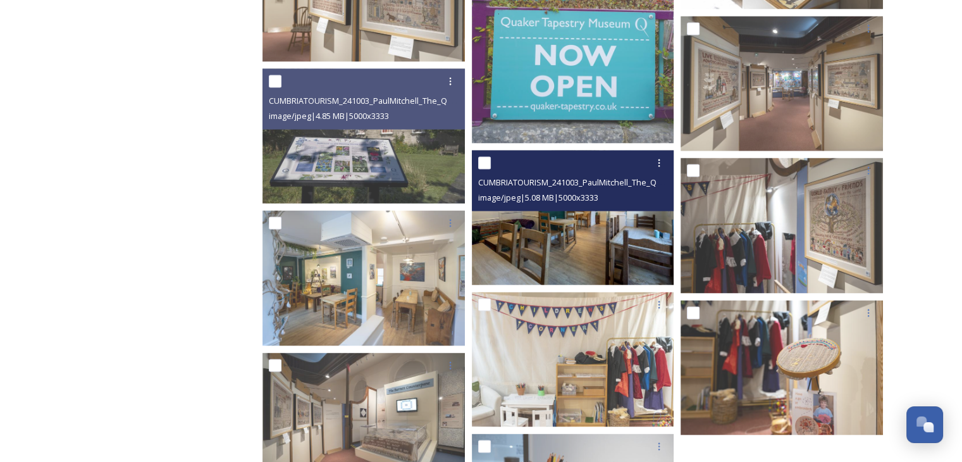
click at [602, 256] on img at bounding box center [573, 218] width 202 height 135
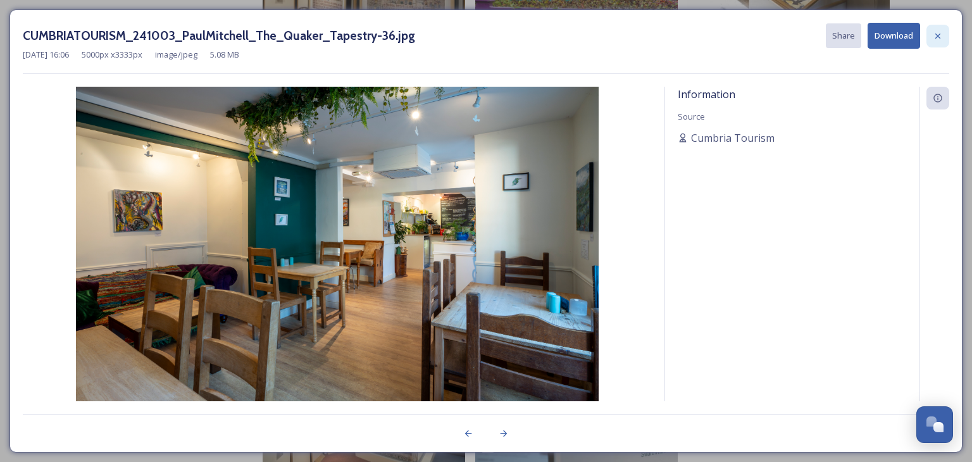
click at [938, 43] on div at bounding box center [937, 36] width 23 height 23
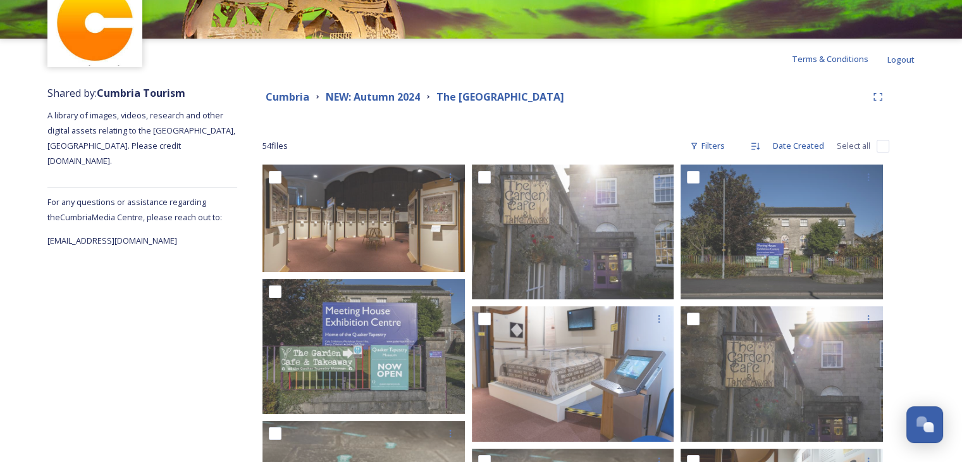
scroll to position [97, 0]
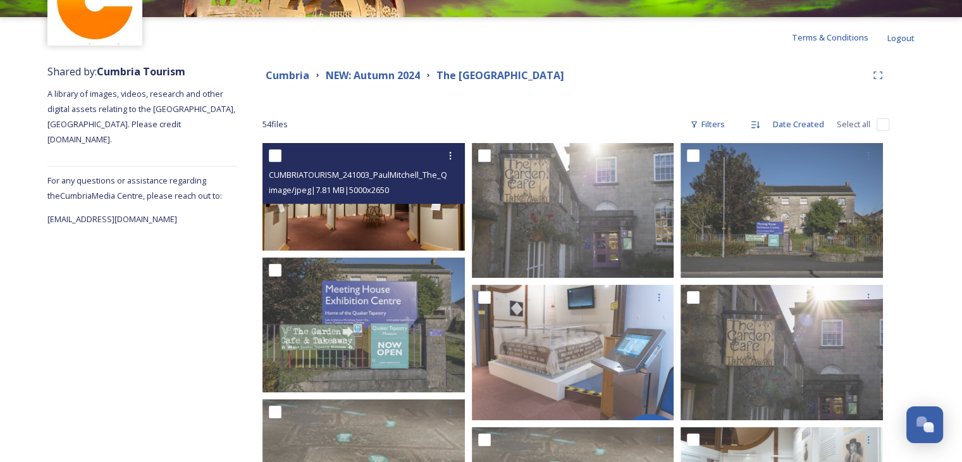
click at [352, 239] on img at bounding box center [364, 197] width 202 height 108
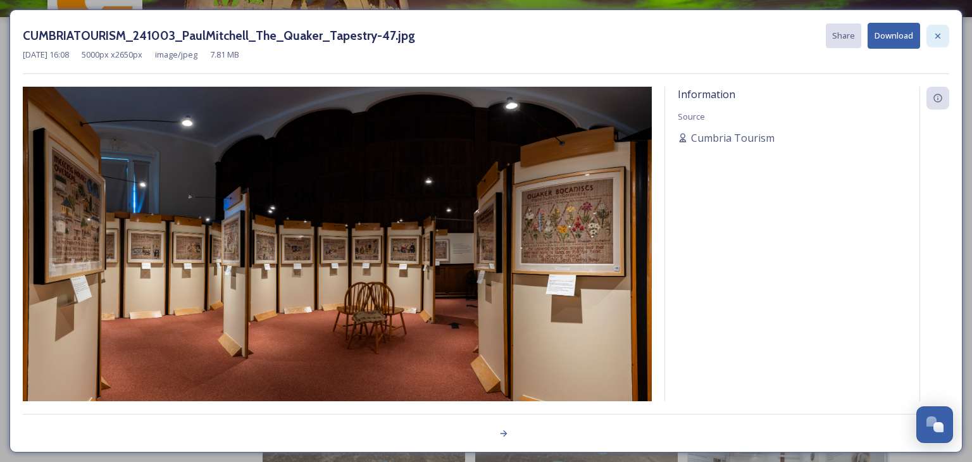
click at [939, 37] on icon at bounding box center [937, 35] width 5 height 5
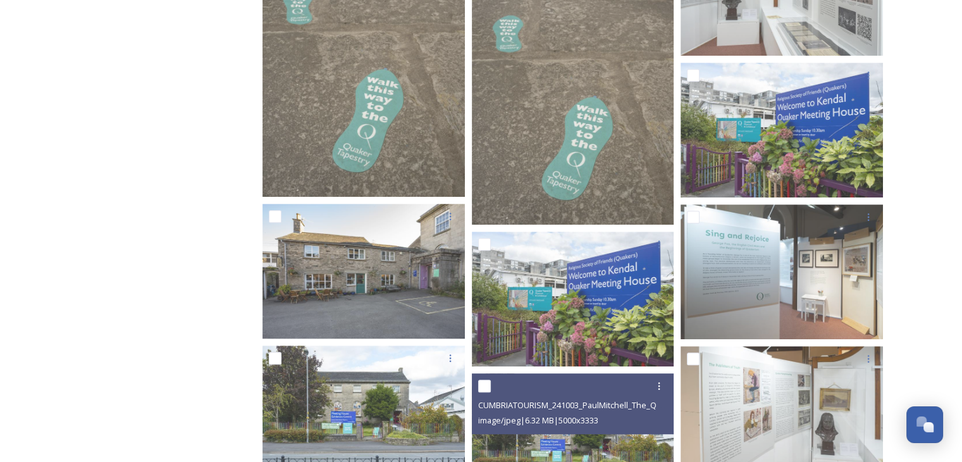
scroll to position [666, 0]
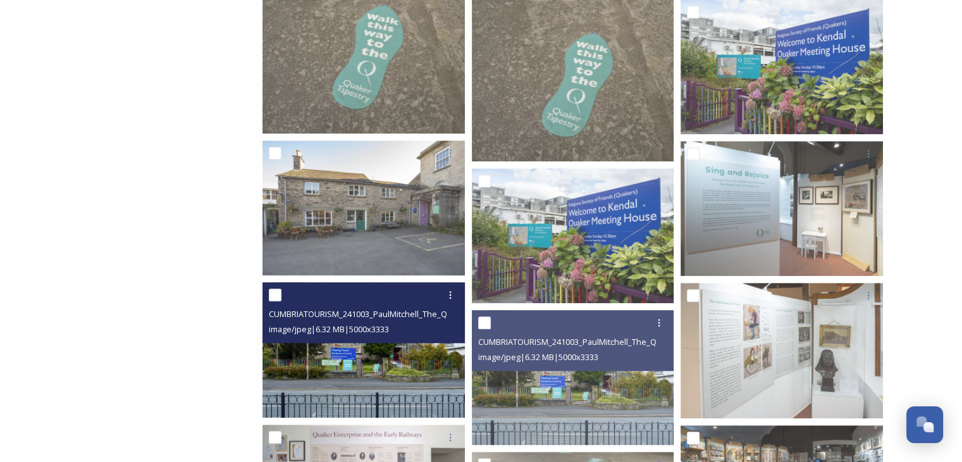
click at [323, 366] on img at bounding box center [364, 349] width 202 height 135
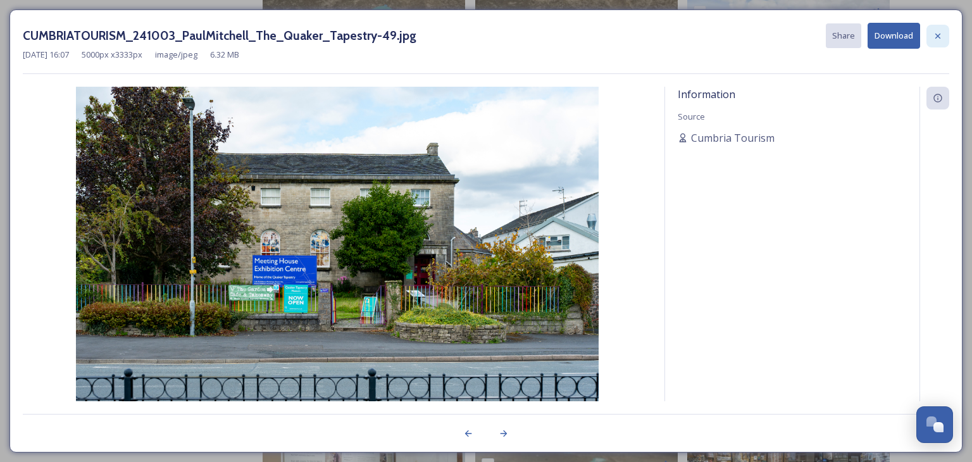
click at [933, 35] on icon at bounding box center [938, 36] width 10 height 10
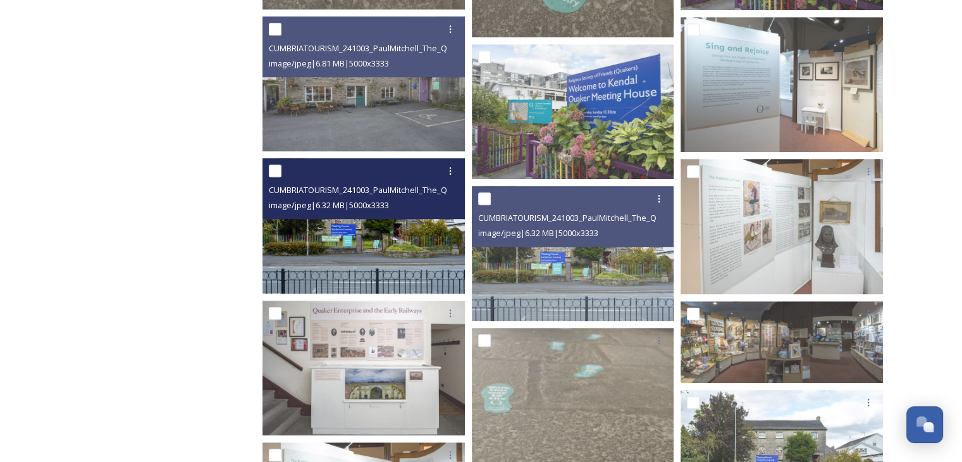
scroll to position [793, 0]
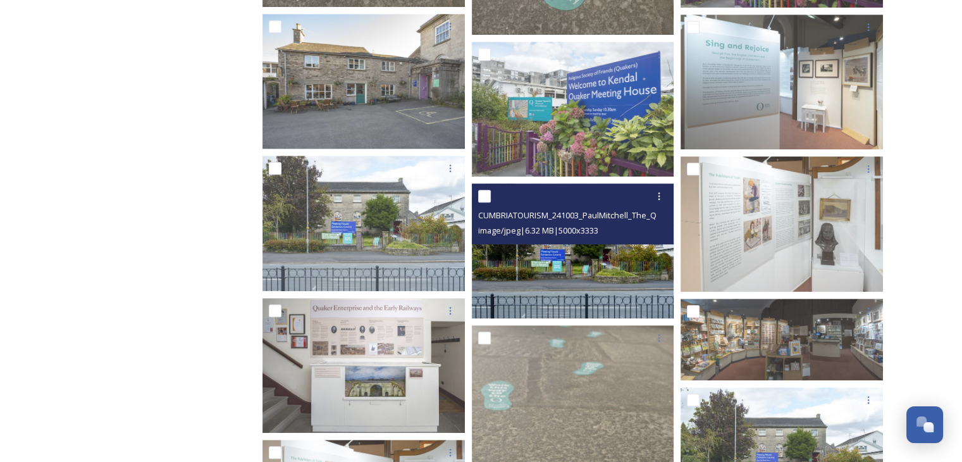
click at [589, 271] on img at bounding box center [573, 250] width 202 height 135
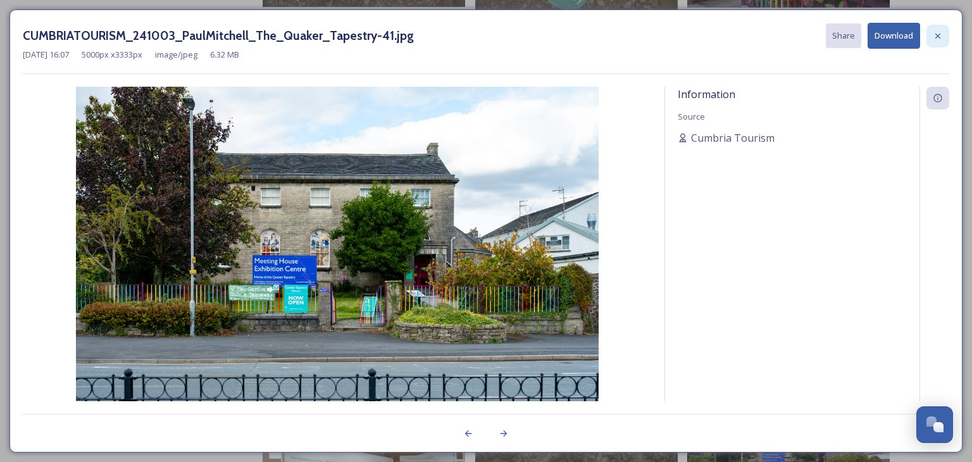
click at [940, 28] on div at bounding box center [937, 36] width 23 height 23
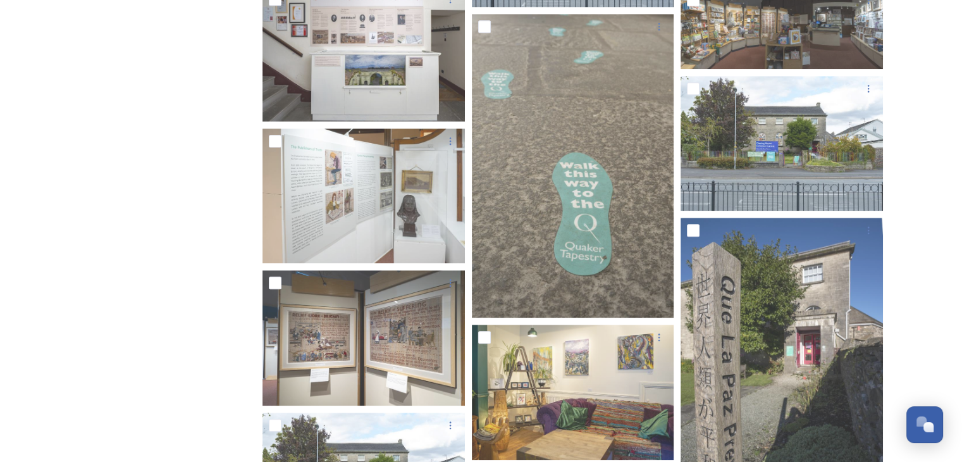
scroll to position [1172, 0]
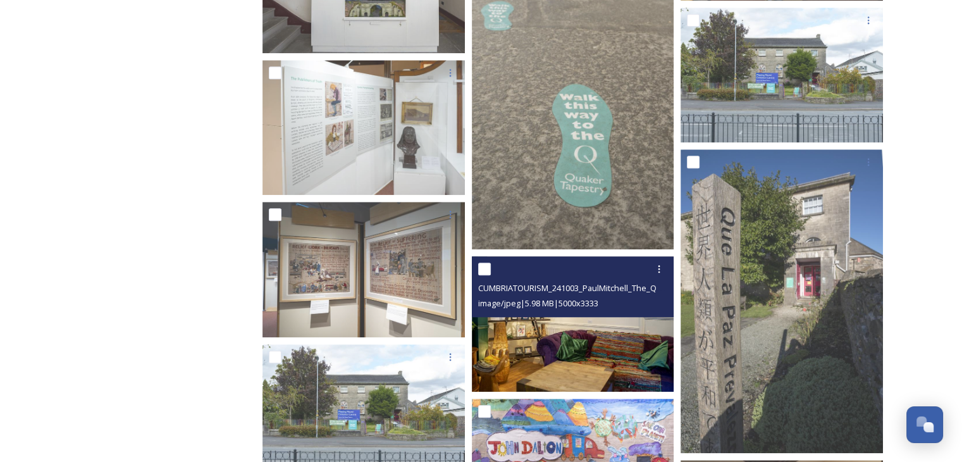
click at [506, 350] on img at bounding box center [573, 323] width 202 height 135
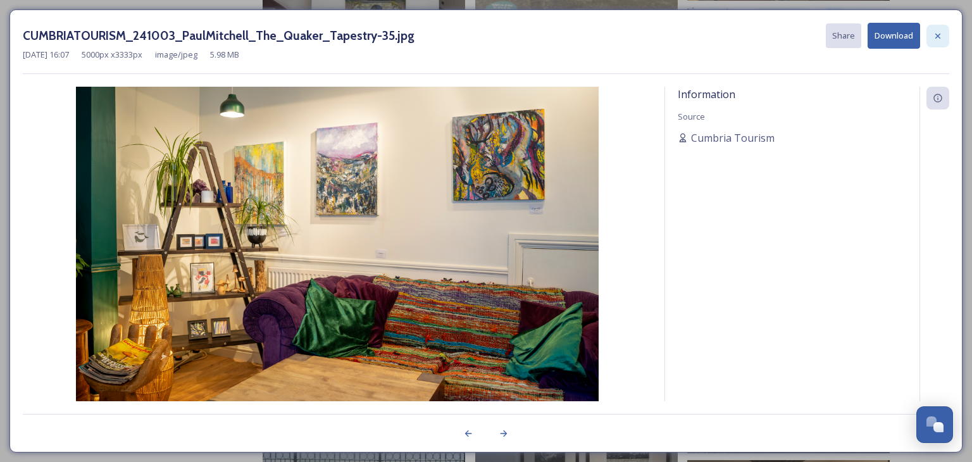
click at [945, 32] on div at bounding box center [937, 36] width 23 height 23
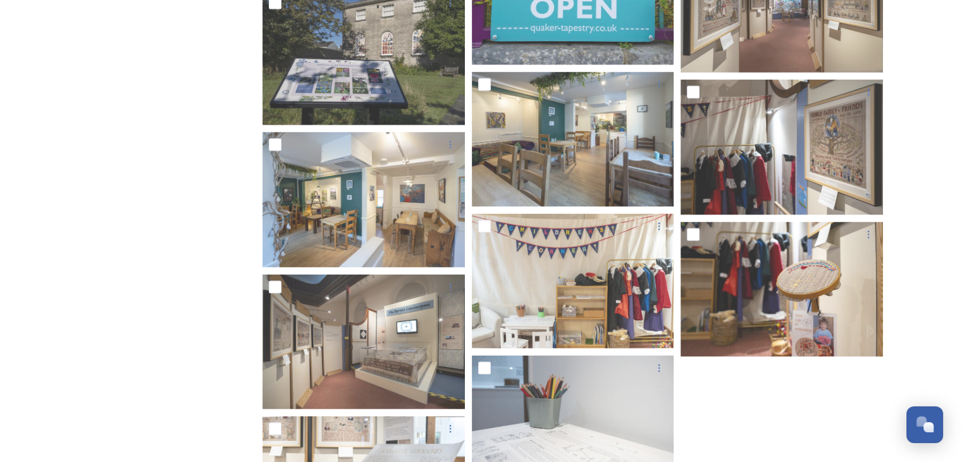
scroll to position [2628, 0]
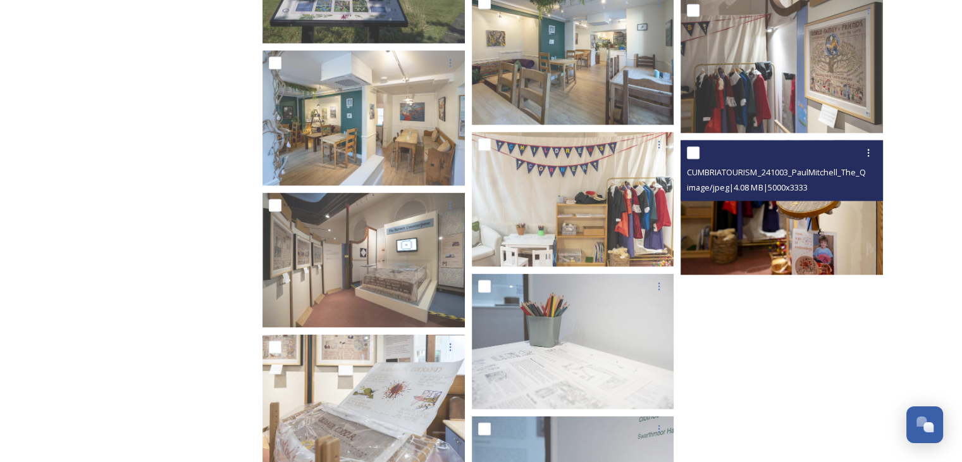
click at [718, 232] on img at bounding box center [782, 207] width 202 height 135
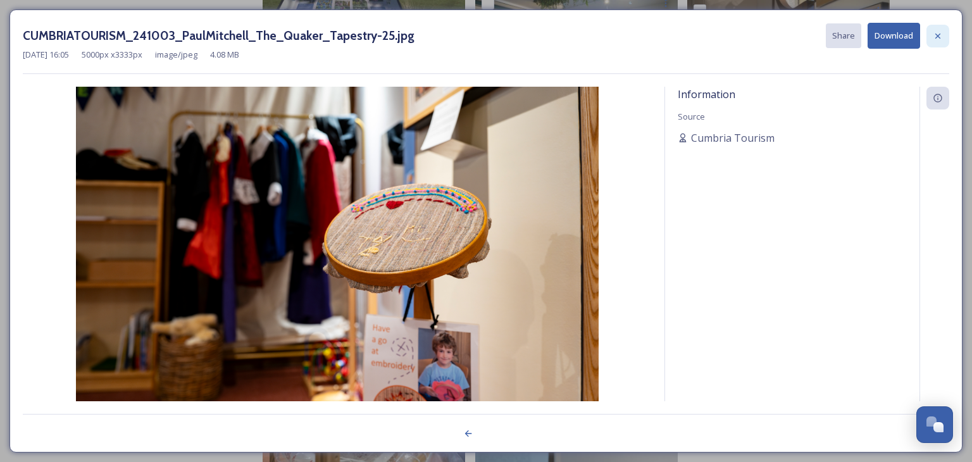
click at [945, 34] on div at bounding box center [937, 36] width 23 height 23
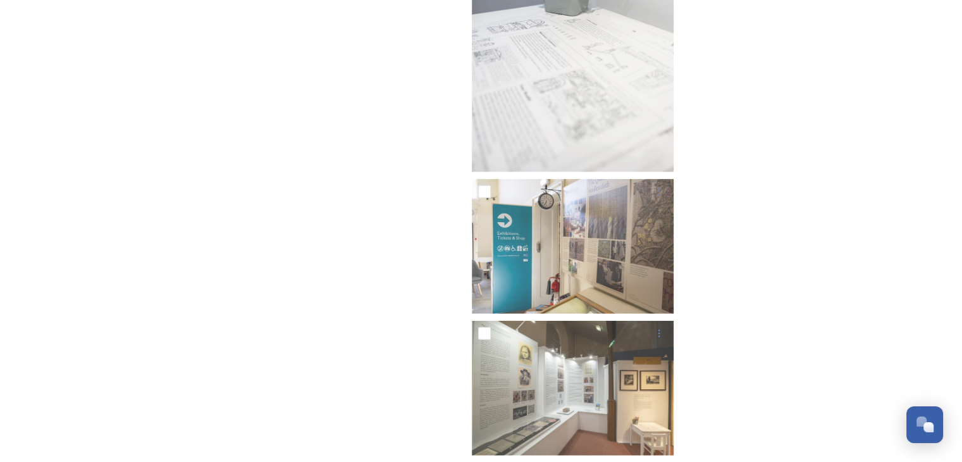
scroll to position [3197, 0]
